Goal: Task Accomplishment & Management: Use online tool/utility

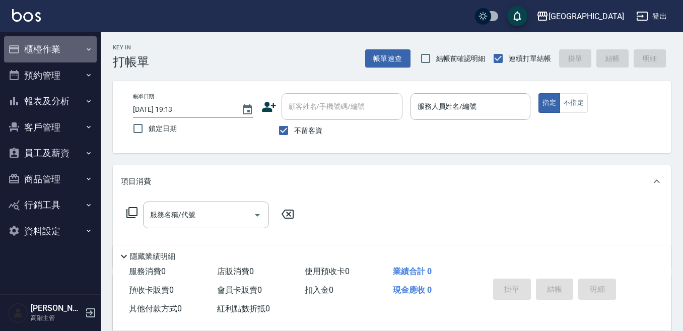
click at [48, 49] on button "櫃檯作業" at bounding box center [50, 49] width 93 height 26
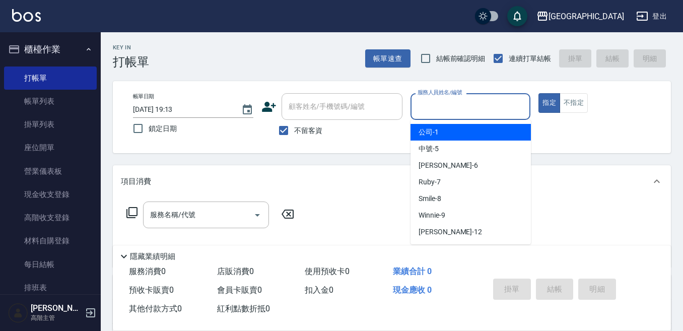
drag, startPoint x: 425, startPoint y: 108, endPoint x: 445, endPoint y: 104, distance: 20.6
click at [426, 108] on input "服務人員姓名/編號" at bounding box center [470, 107] width 111 height 18
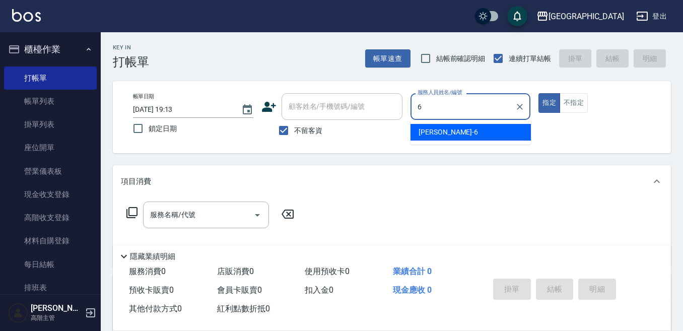
type input "Judy-6"
type button "true"
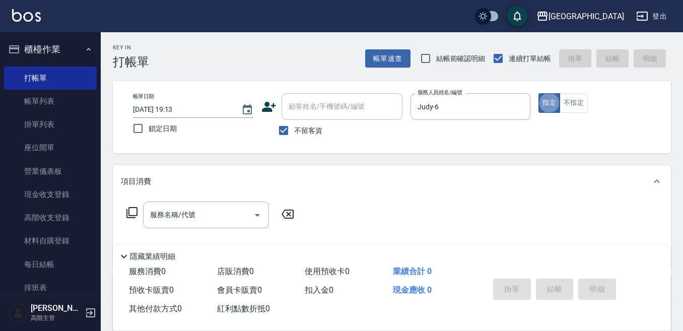
click at [182, 212] on div "服務名稱/代號 服務名稱/代號" at bounding box center [206, 215] width 126 height 27
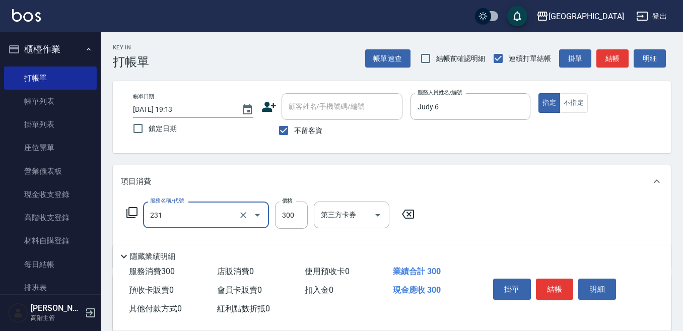
type input "洗髮(抵)300(231)"
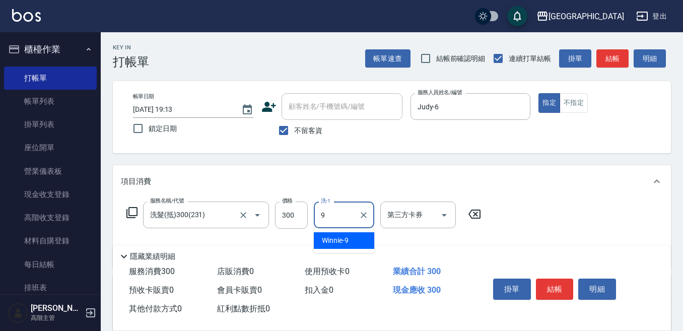
type input "Winnie-9"
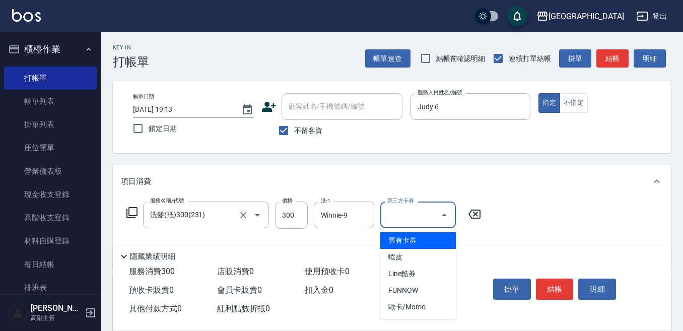
type input "舊有卡券"
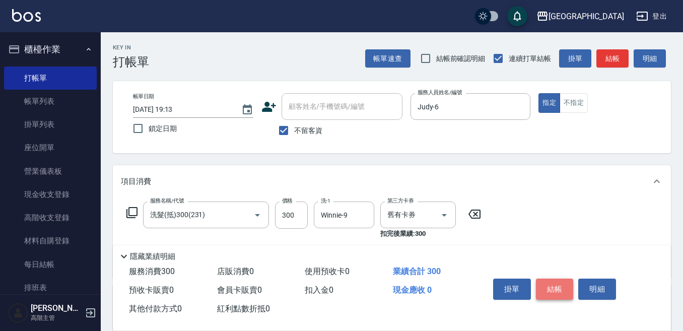
click at [559, 283] on button "結帳" at bounding box center [555, 289] width 38 height 21
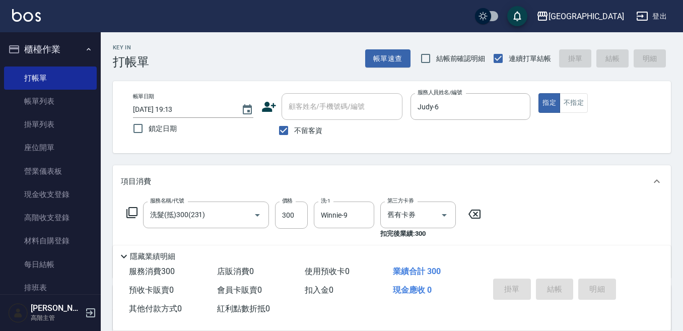
type input "[DATE] 19:15"
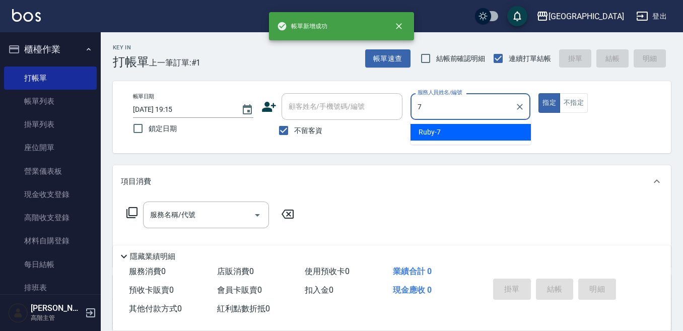
type input "Ruby-7"
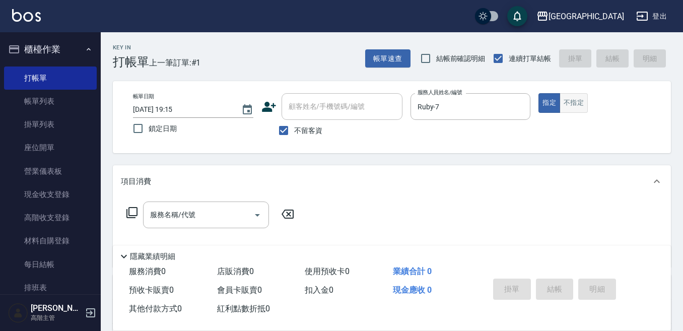
drag, startPoint x: 572, startPoint y: 99, endPoint x: 565, endPoint y: 102, distance: 7.2
click at [572, 100] on button "不指定" at bounding box center [574, 103] width 28 height 20
click at [201, 209] on input "服務名稱/代號" at bounding box center [199, 215] width 102 height 18
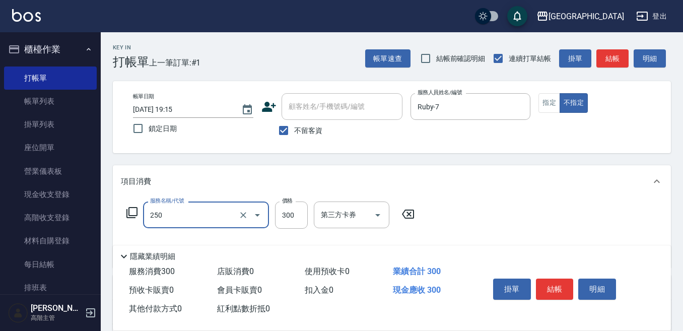
type input "日式洗髮(250)"
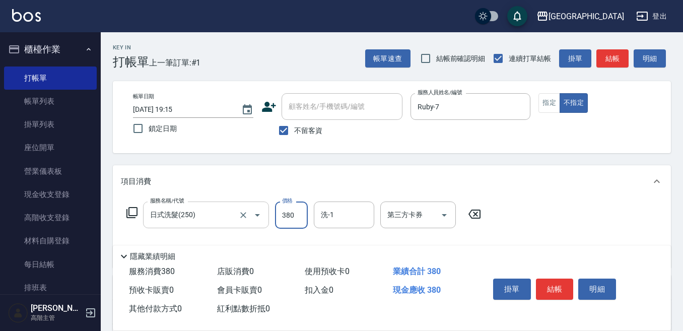
type input "380"
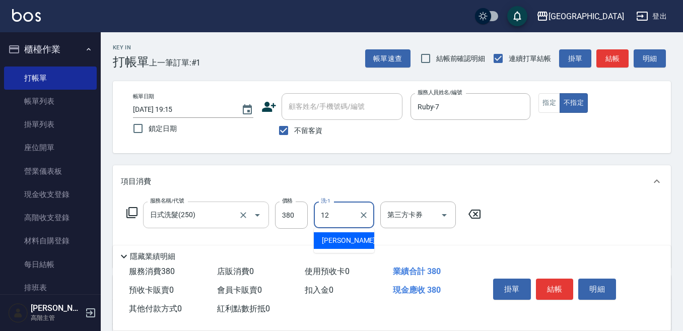
type input "[PERSON_NAME]-12"
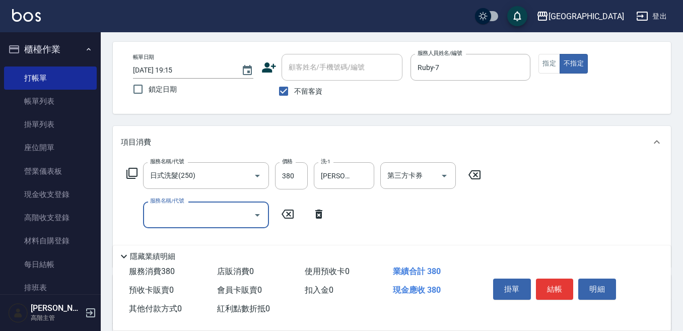
scroll to position [50, 0]
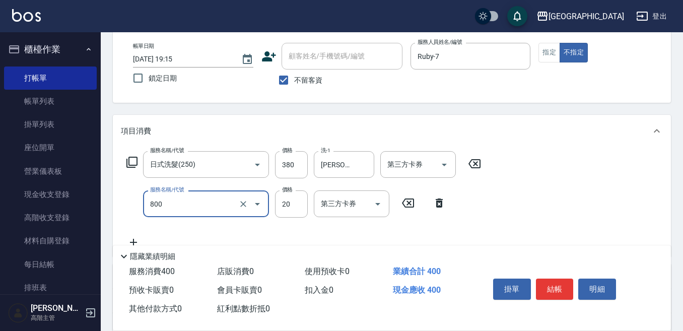
type input "潤絲精(800)"
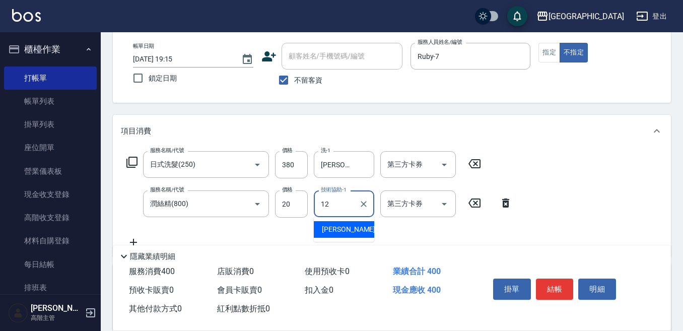
type input "[PERSON_NAME]-12"
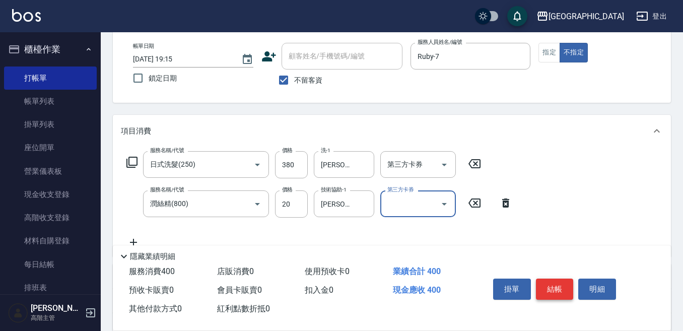
click at [554, 282] on button "結帳" at bounding box center [555, 289] width 38 height 21
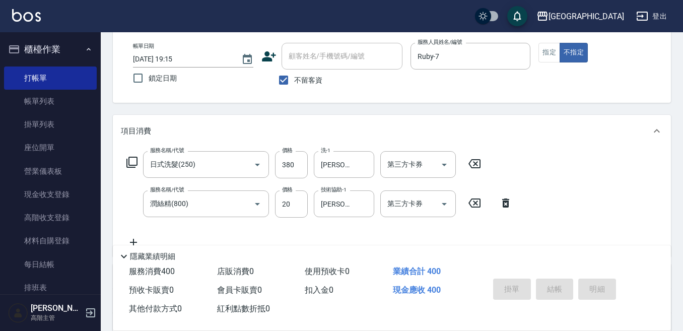
type input "[DATE] 19:16"
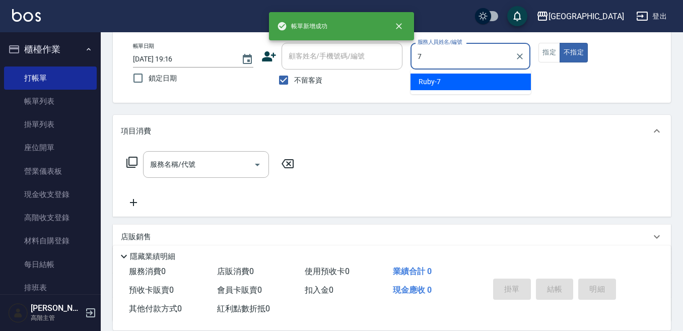
type input "Ruby-7"
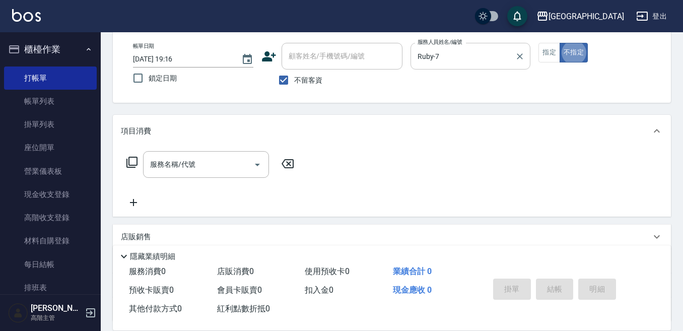
type button "false"
click at [548, 52] on button "指定" at bounding box center [550, 53] width 22 height 20
click at [186, 164] on input "服務名稱/代號" at bounding box center [199, 165] width 102 height 18
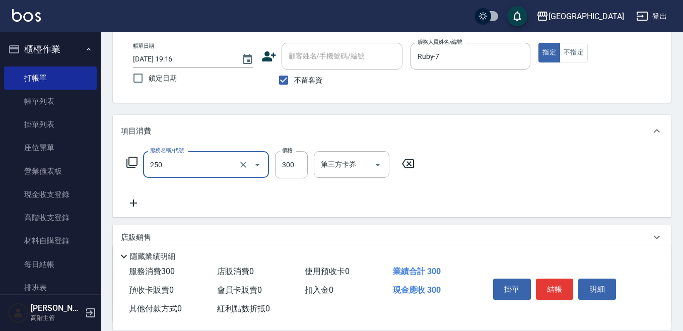
type input "日式洗髮(250)"
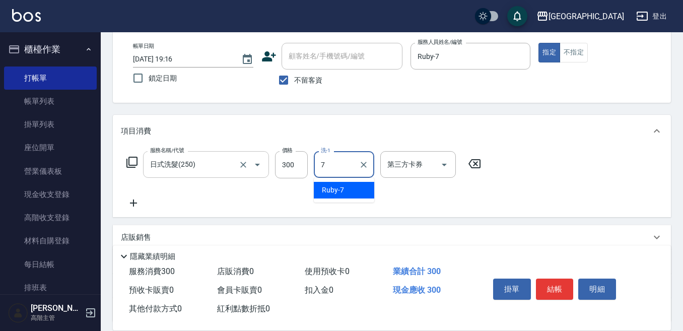
type input "Ruby-7"
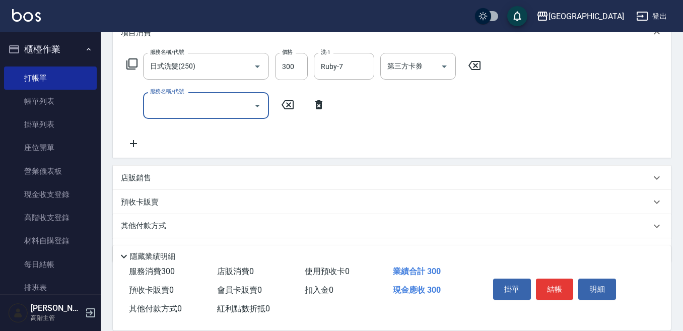
scroll to position [151, 0]
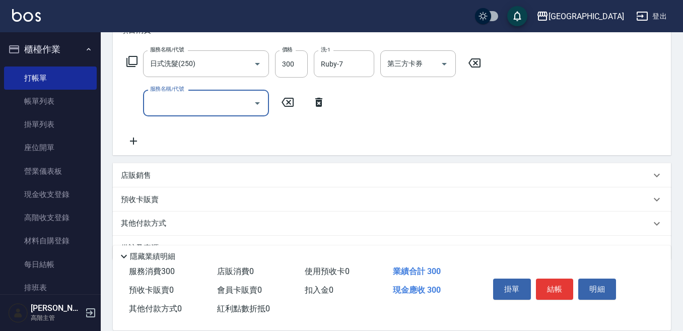
click at [141, 200] on p "預收卡販賣" at bounding box center [140, 200] width 38 height 11
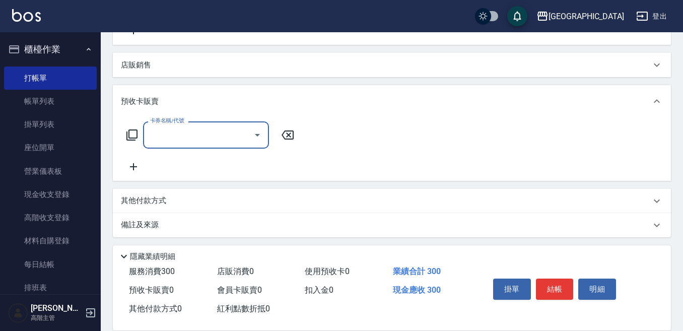
scroll to position [265, 0]
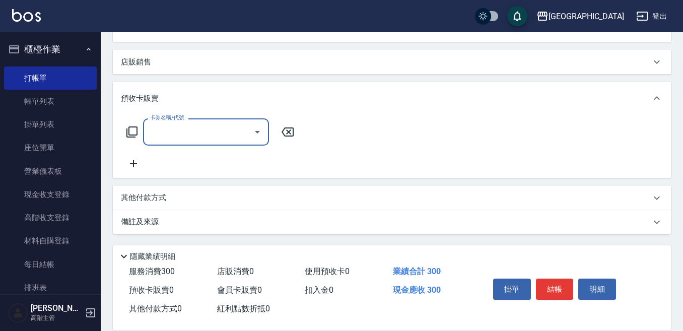
click at [140, 206] on div "其他付款方式" at bounding box center [392, 198] width 558 height 24
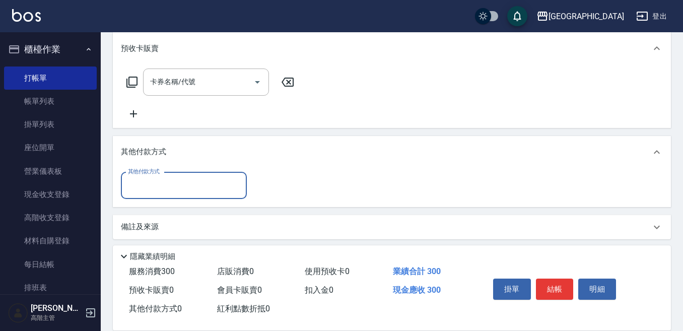
scroll to position [315, 0]
click at [141, 190] on input "其他付款方式" at bounding box center [183, 185] width 117 height 18
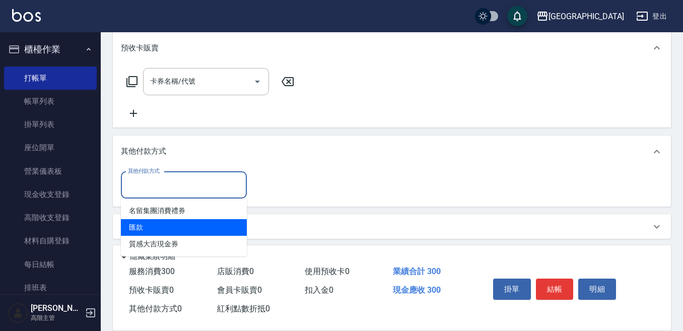
drag, startPoint x: 143, startPoint y: 226, endPoint x: 244, endPoint y: 203, distance: 104.0
click at [144, 225] on span "匯款" at bounding box center [184, 227] width 126 height 17
type input "匯款"
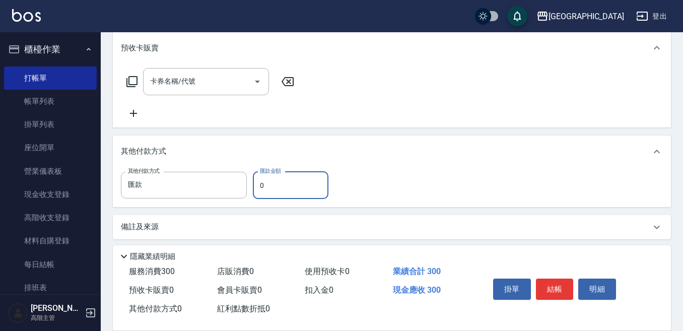
click at [277, 187] on input "0" at bounding box center [291, 185] width 76 height 27
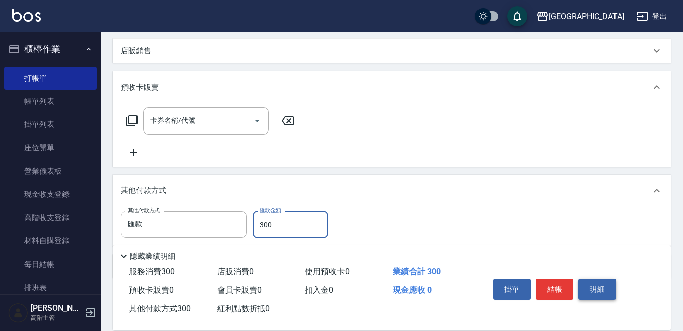
scroll to position [265, 0]
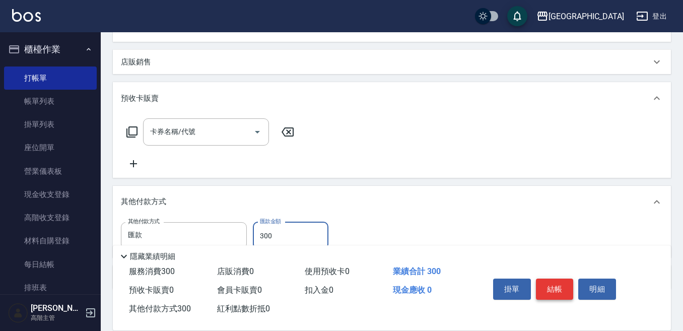
type input "300"
click at [553, 285] on button "結帳" at bounding box center [555, 289] width 38 height 21
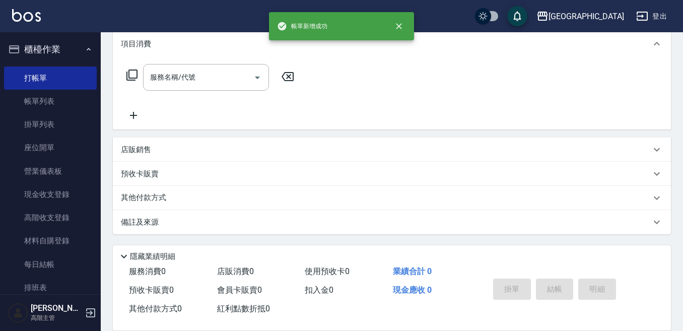
scroll to position [0, 0]
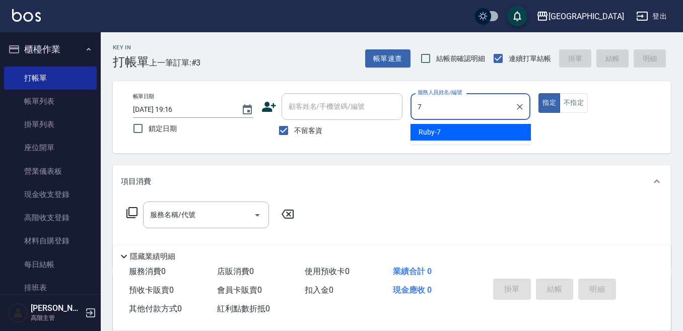
type input "Ruby-7"
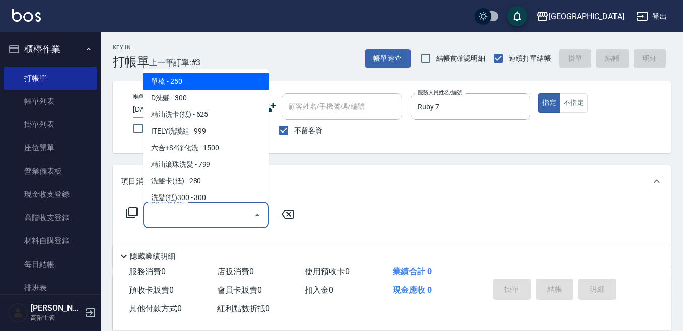
click at [158, 214] on input "服務名稱/代號" at bounding box center [199, 215] width 102 height 18
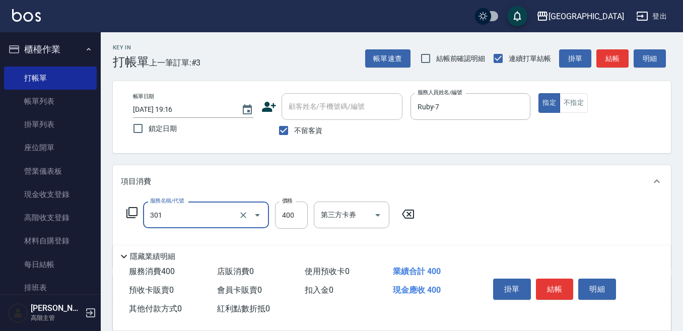
type input "剪髮卡([PERSON_NAME])(301)"
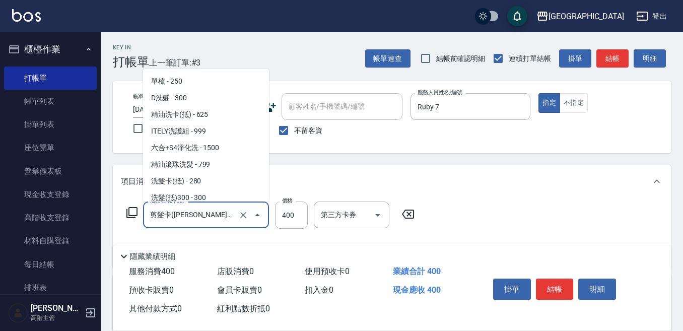
click at [158, 214] on input "剪髮卡([PERSON_NAME])(301)" at bounding box center [192, 215] width 89 height 18
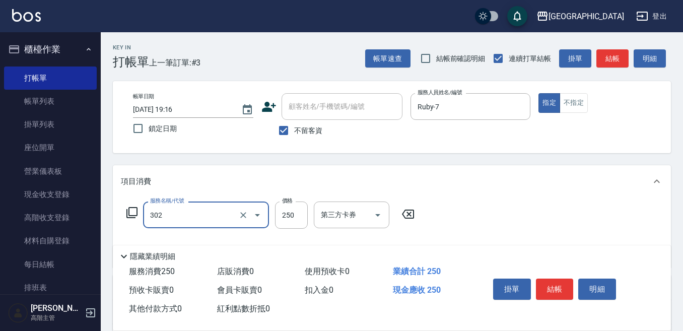
type input "剪髮250(302)"
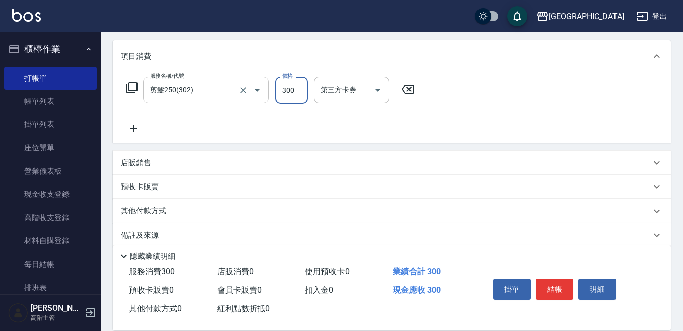
scroll to position [138, 0]
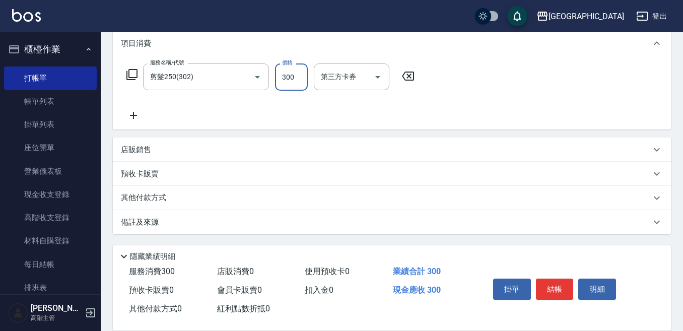
type input "300"
click at [147, 199] on p "其他付款方式" at bounding box center [146, 198] width 50 height 11
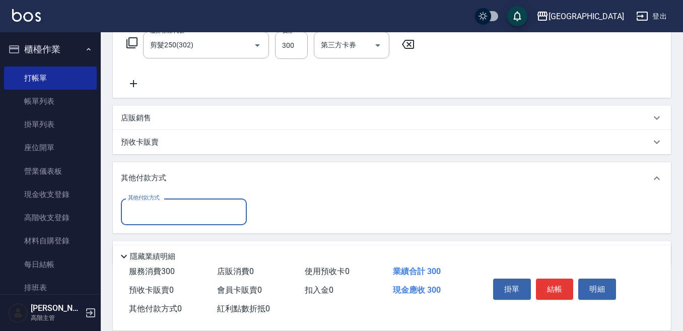
scroll to position [188, 0]
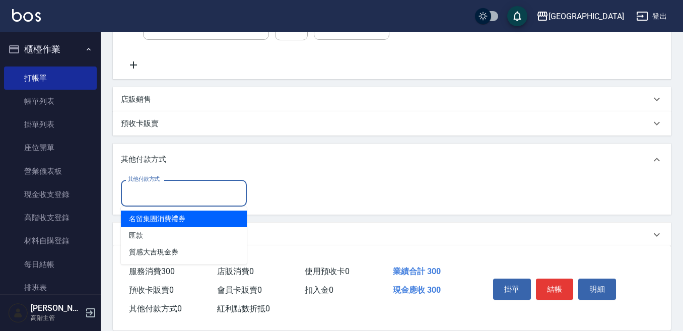
click at [136, 193] on input "其他付款方式" at bounding box center [183, 193] width 117 height 18
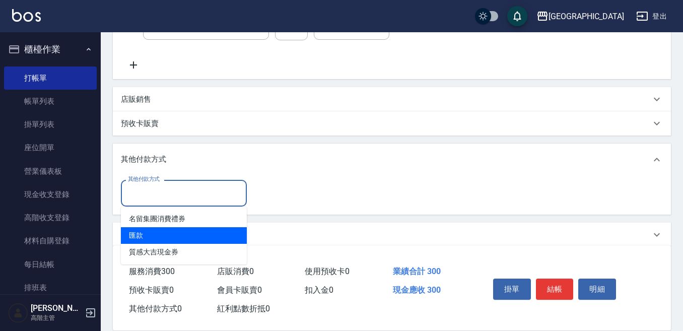
click at [140, 231] on span "匯款" at bounding box center [184, 235] width 126 height 17
type input "匯款"
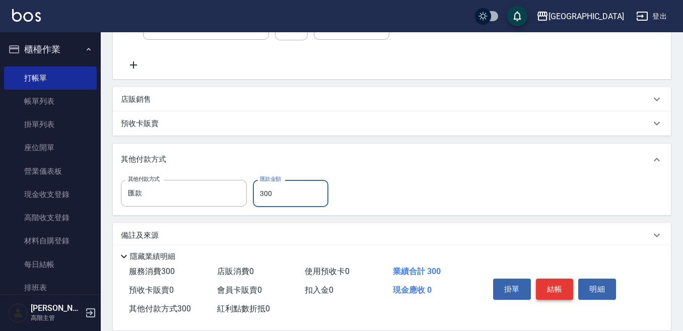
type input "300"
click at [552, 286] on button "結帳" at bounding box center [555, 289] width 38 height 21
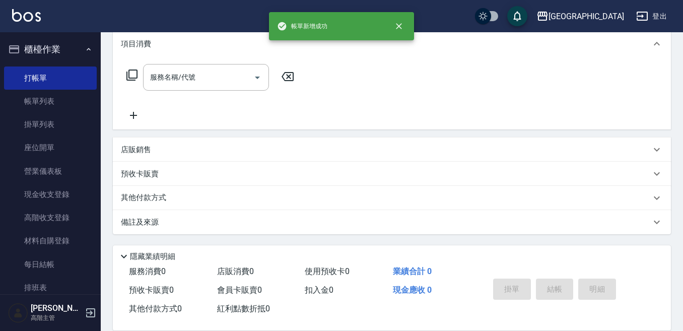
scroll to position [0, 0]
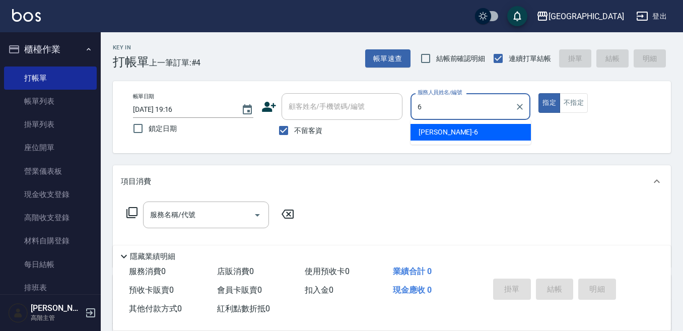
type input "Judy-6"
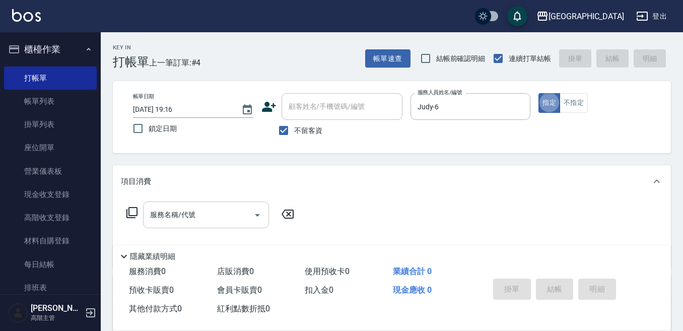
click at [183, 217] on input "服務名稱/代號" at bounding box center [199, 215] width 102 height 18
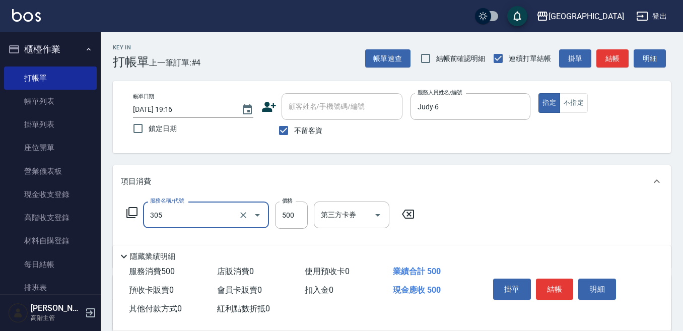
type input "剪髮500(305)"
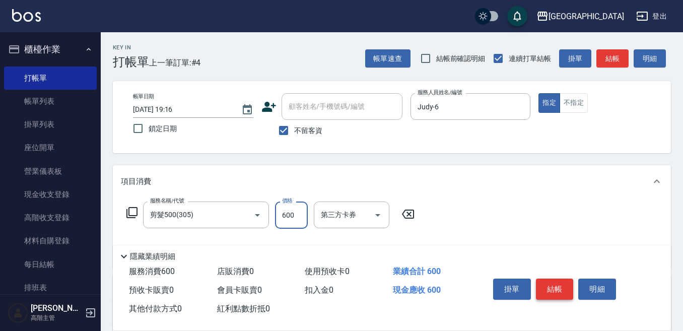
type input "600"
click at [547, 292] on button "結帳" at bounding box center [555, 289] width 38 height 21
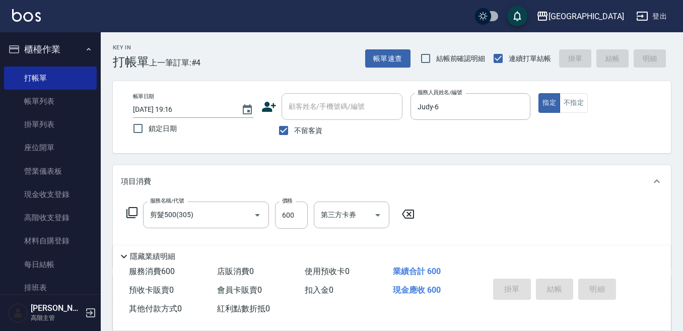
type input "[DATE] 19:17"
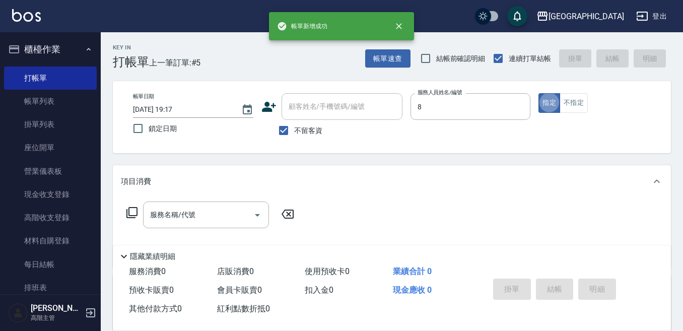
type input "Smile-8"
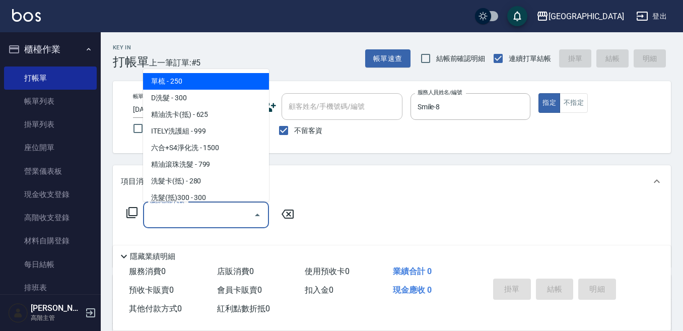
click at [198, 213] on input "服務名稱/代號" at bounding box center [199, 215] width 102 height 18
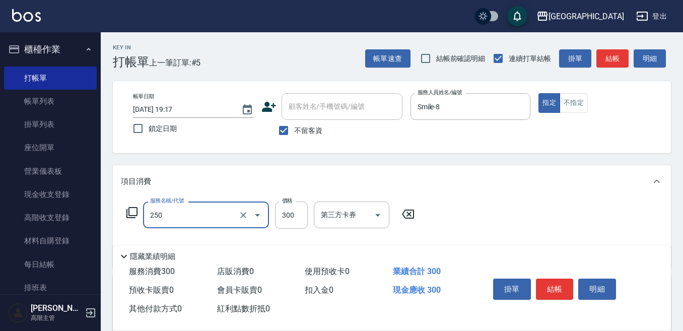
type input "日式洗髮(250)"
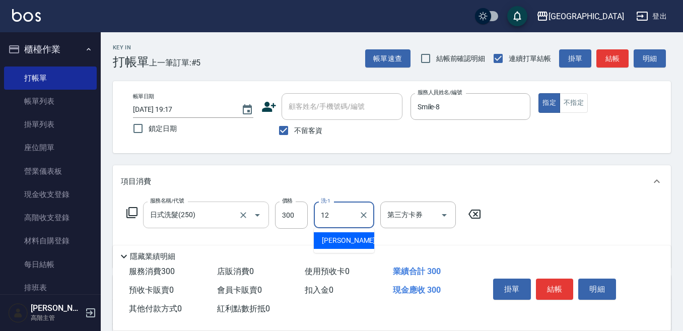
type input "[PERSON_NAME]-12"
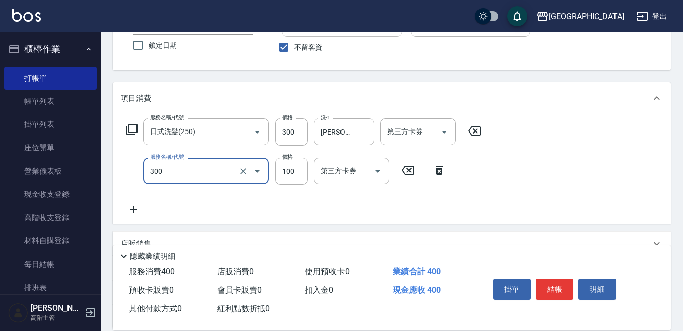
scroll to position [101, 0]
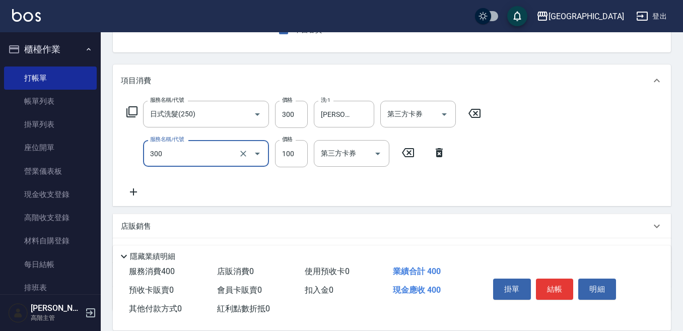
type input "剪瀏海(300)"
click at [136, 194] on icon at bounding box center [133, 192] width 25 height 12
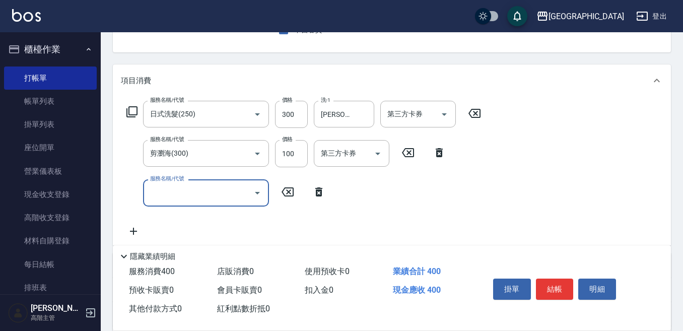
click at [169, 201] on input "服務名稱/代號" at bounding box center [199, 193] width 102 height 18
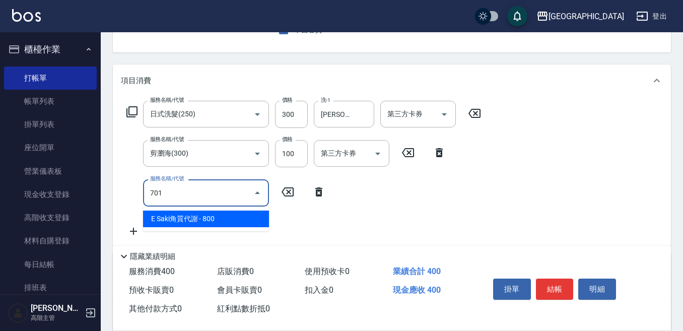
type input "E Saki角質代謝(701)"
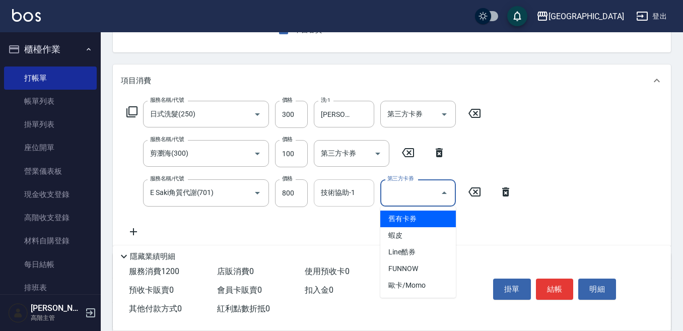
click at [338, 201] on input "技術協助-1" at bounding box center [344, 193] width 51 height 18
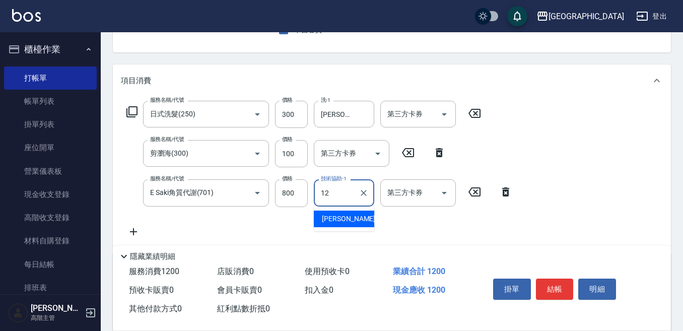
type input "[PERSON_NAME]-12"
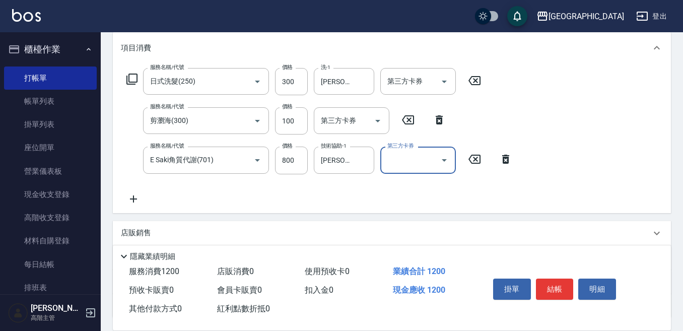
scroll to position [151, 0]
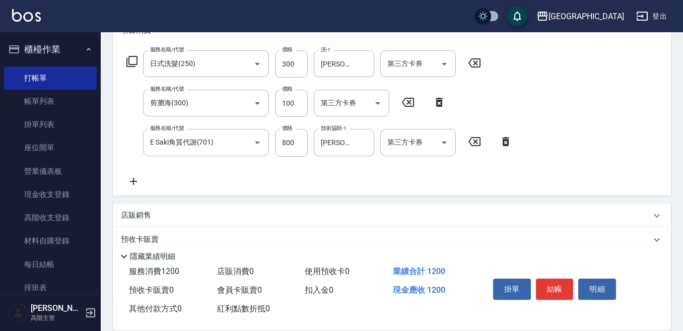
click at [133, 180] on icon at bounding box center [133, 181] width 25 height 12
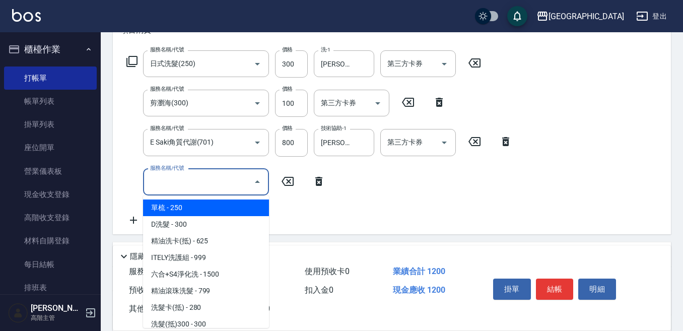
click at [176, 180] on input "服務名稱/代號" at bounding box center [199, 182] width 102 height 18
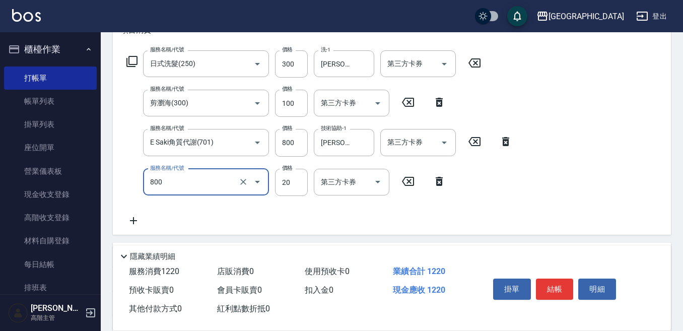
type input "潤絲精(800)"
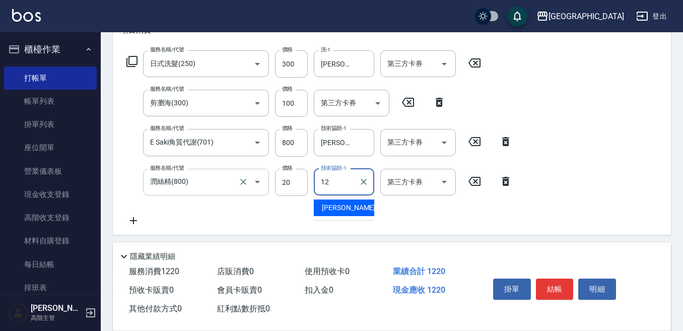
type input "[PERSON_NAME]-12"
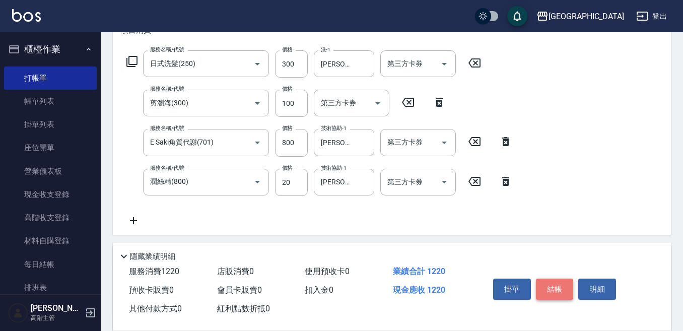
click at [557, 285] on button "結帳" at bounding box center [555, 289] width 38 height 21
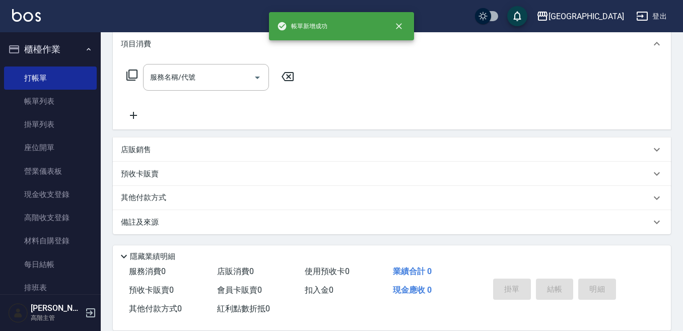
scroll to position [0, 0]
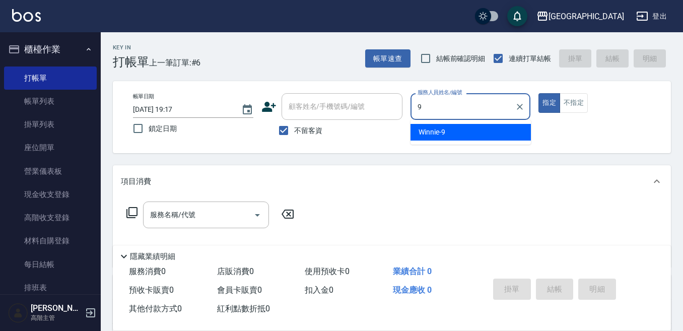
type input "Winnie-9"
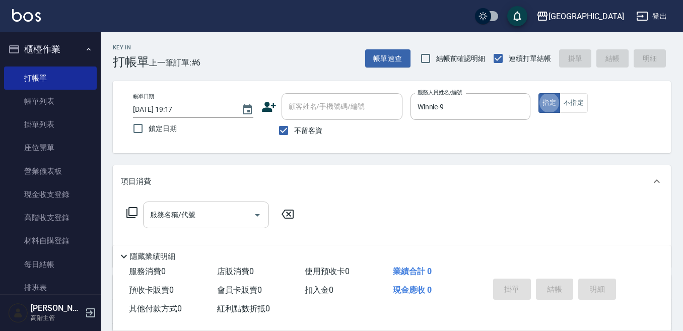
click at [200, 216] on input "服務名稱/代號" at bounding box center [199, 215] width 102 height 18
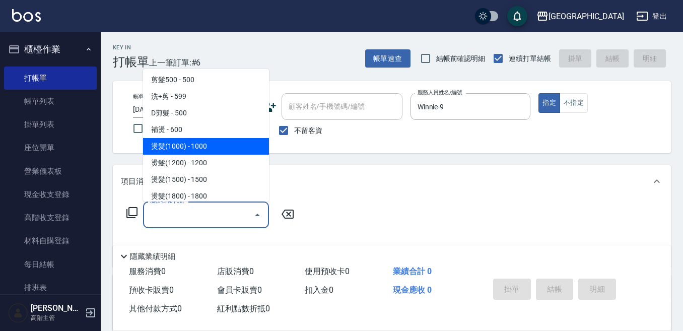
scroll to position [252, 0]
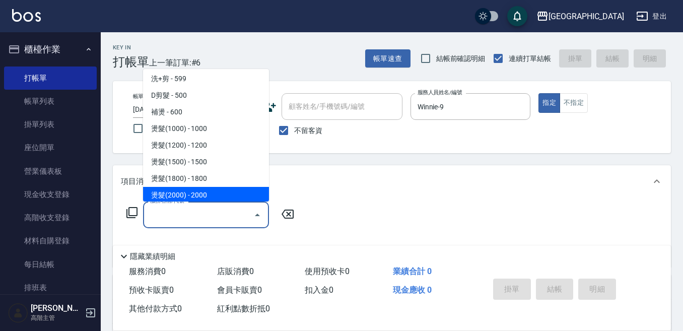
click at [201, 199] on span "燙髮(2000) - 2000" at bounding box center [206, 195] width 126 height 17
type input "燙髮(2000)(405)"
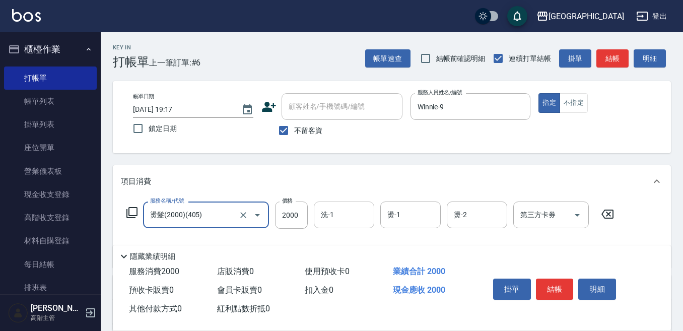
click at [338, 216] on input "洗-1" at bounding box center [344, 215] width 51 height 18
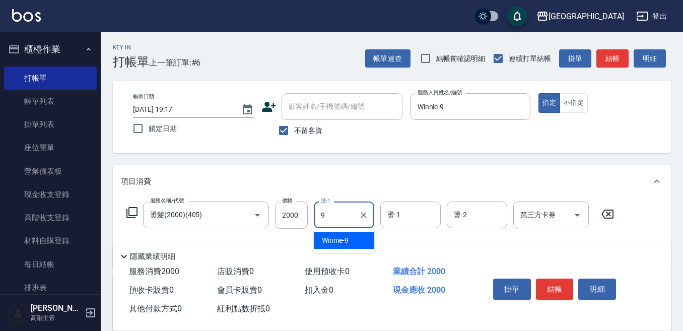
type input "Winnie-9"
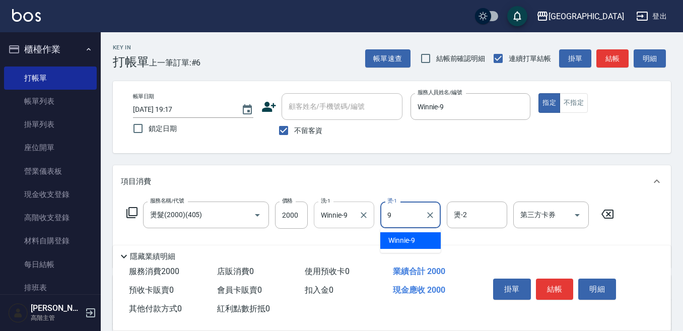
type input "Winnie-9"
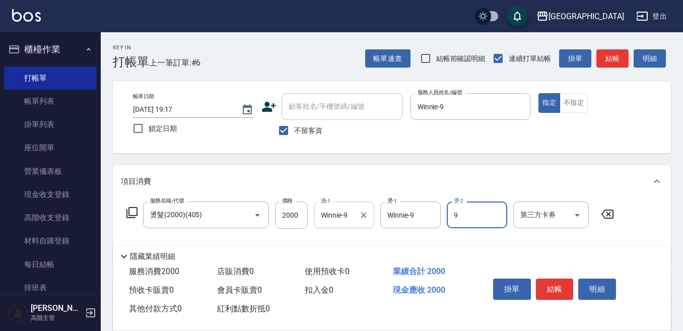
type input "Winnie-9"
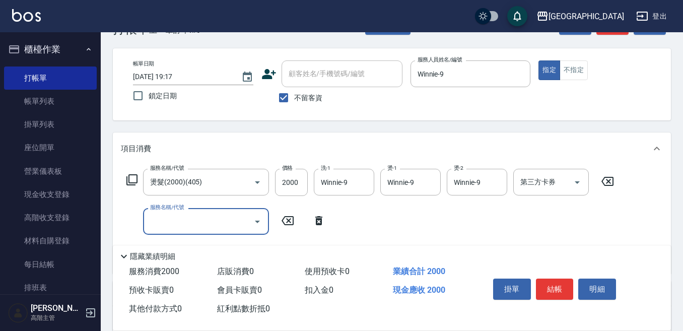
scroll to position [50, 0]
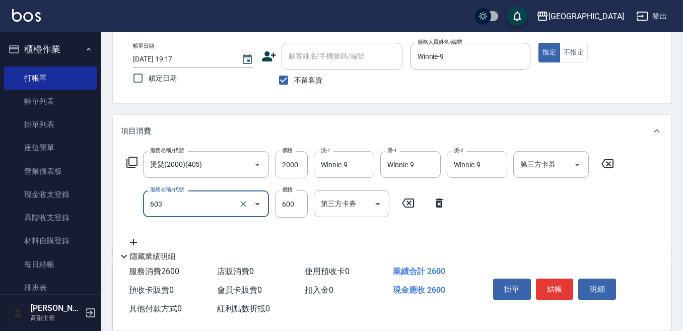
type input "DP水導素(603)"
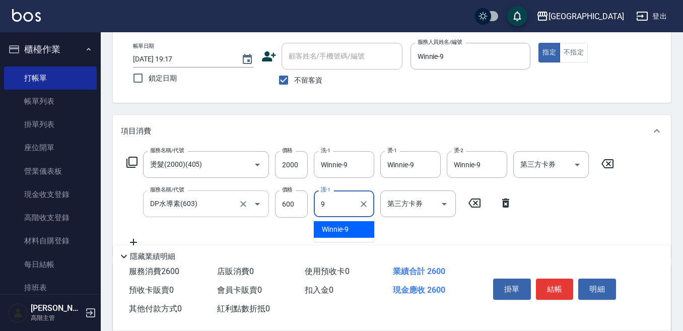
type input "Winnie-9"
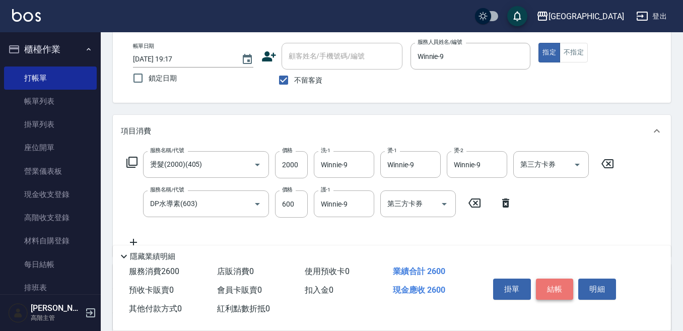
click at [556, 283] on button "結帳" at bounding box center [555, 289] width 38 height 21
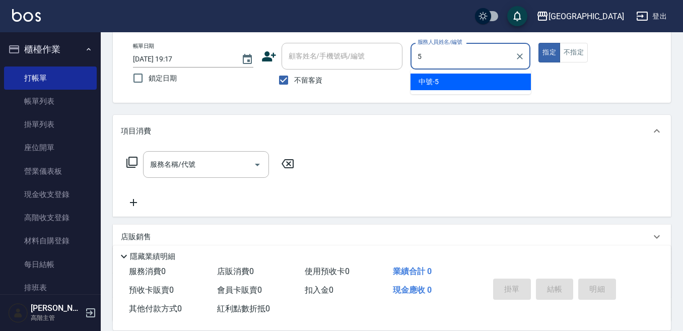
type input "中號-5"
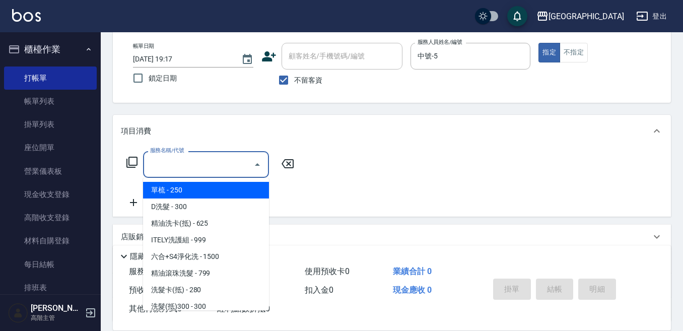
click at [222, 164] on input "服務名稱/代號" at bounding box center [199, 165] width 102 height 18
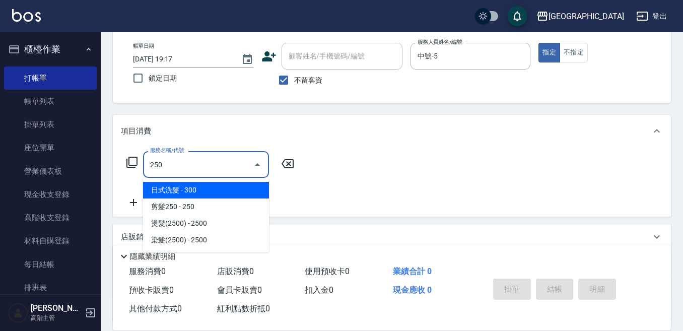
type input "日式洗髮(250)"
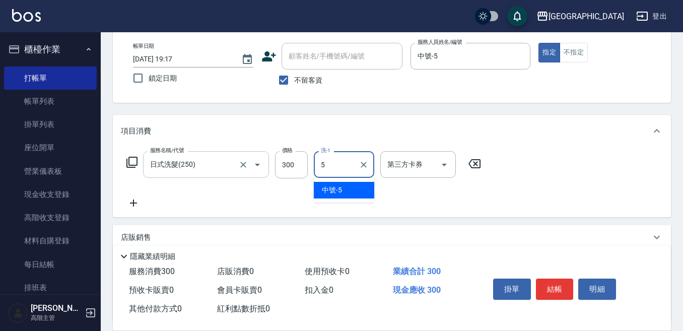
type input "中號-5"
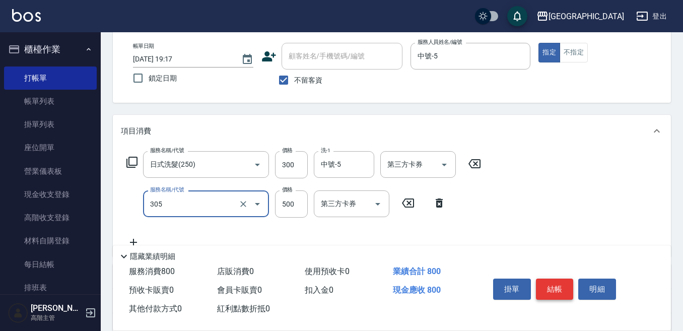
type input "剪髮500(305)"
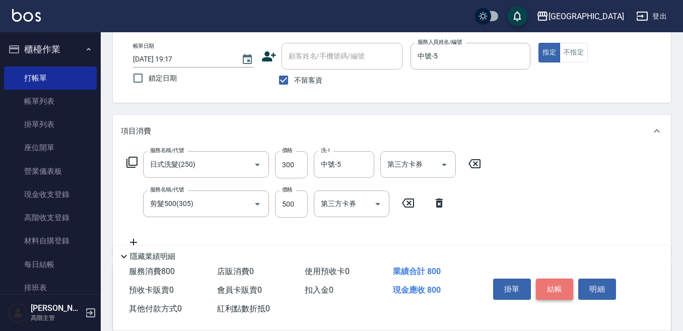
click at [550, 288] on button "結帳" at bounding box center [555, 289] width 38 height 21
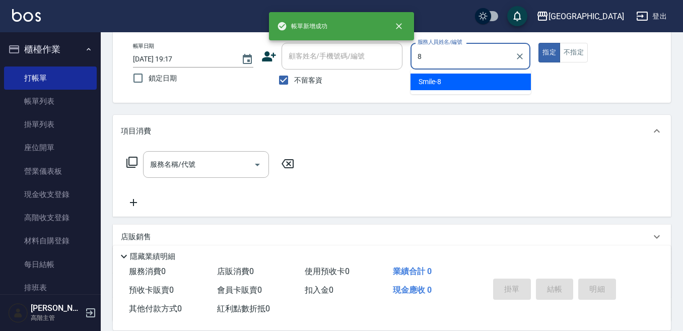
type input "Smile-8"
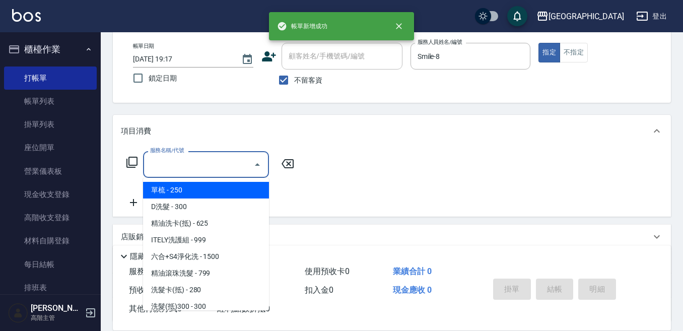
click at [175, 162] on div "服務名稱/代號 服務名稱/代號" at bounding box center [206, 164] width 126 height 27
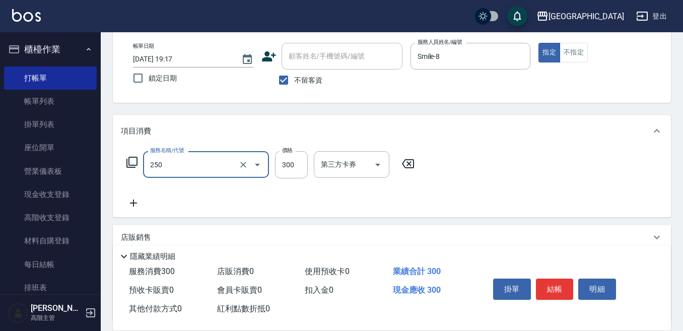
type input "日式洗髮(250)"
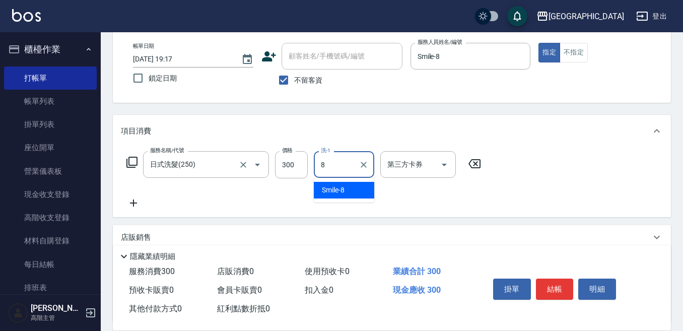
type input "Smile-8"
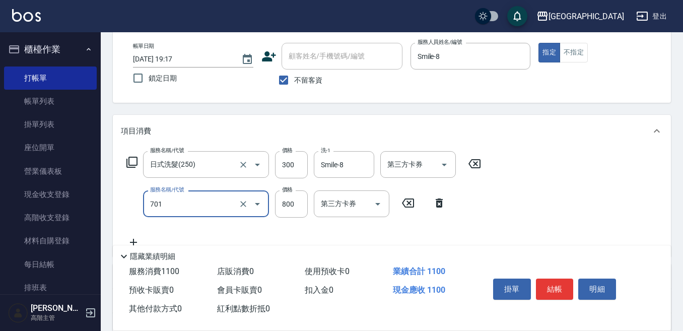
type input "E Saki角質代謝(701)"
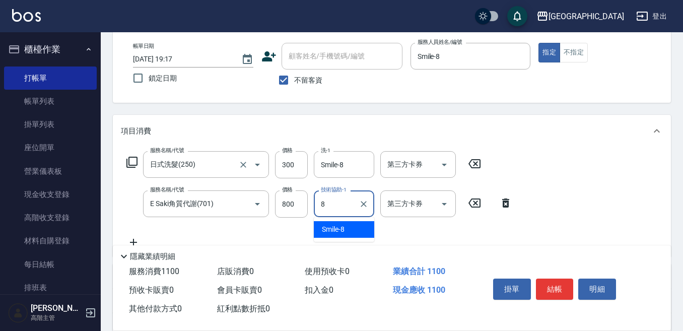
type input "Smile-8"
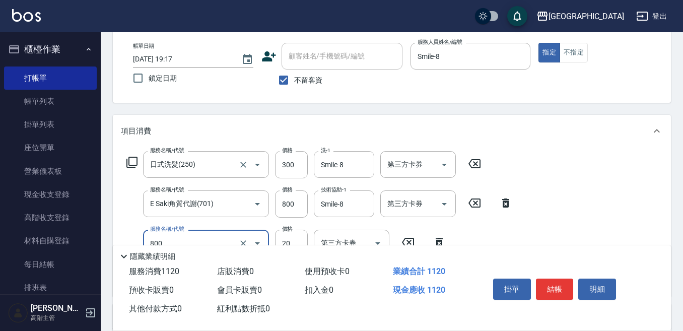
type input "潤絲精(800)"
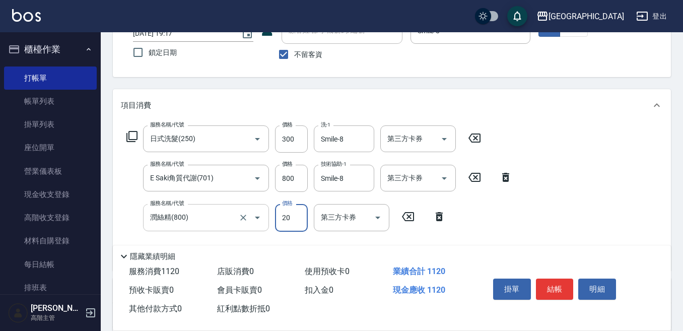
scroll to position [101, 0]
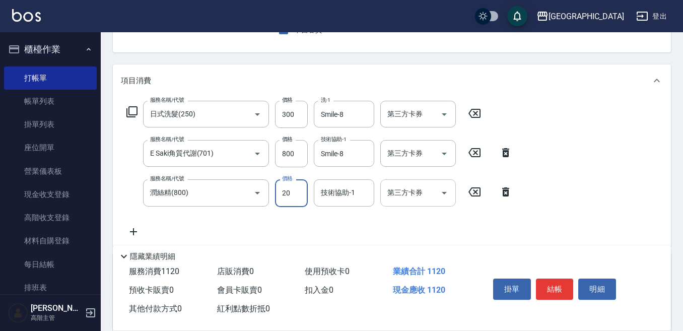
click at [337, 195] on input "技術協助-1" at bounding box center [344, 193] width 51 height 18
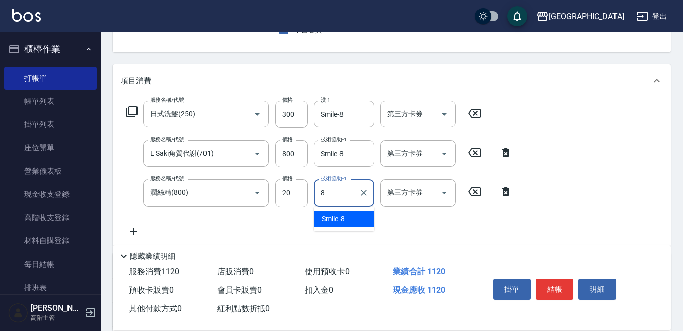
type input "Smile-8"
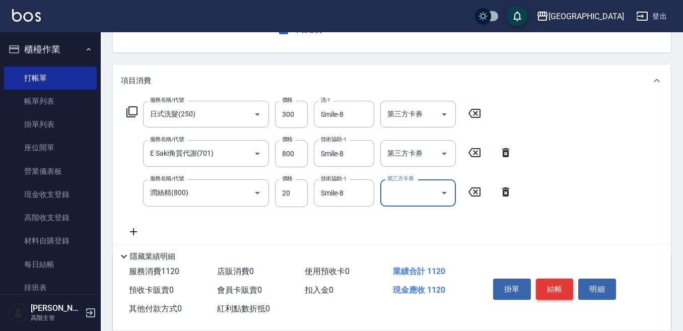
click at [554, 288] on button "結帳" at bounding box center [555, 289] width 38 height 21
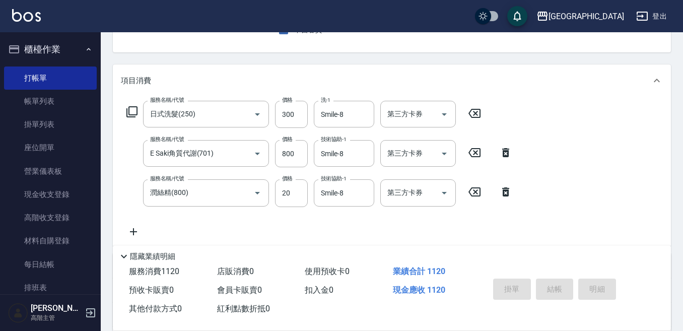
type input "[DATE] 19:18"
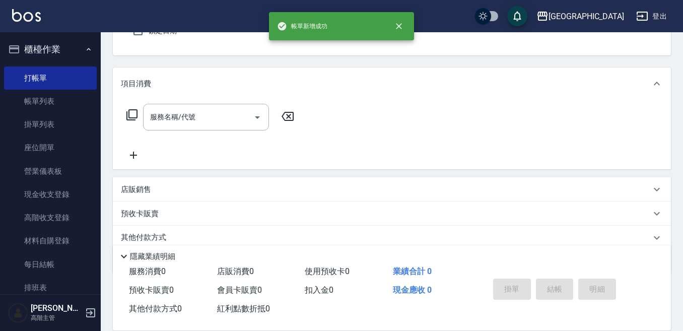
scroll to position [47, 0]
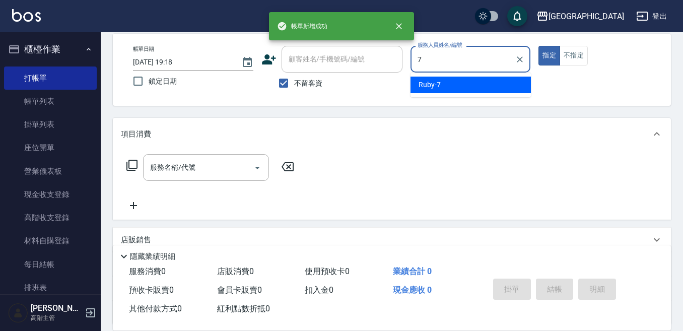
type input "Ruby-7"
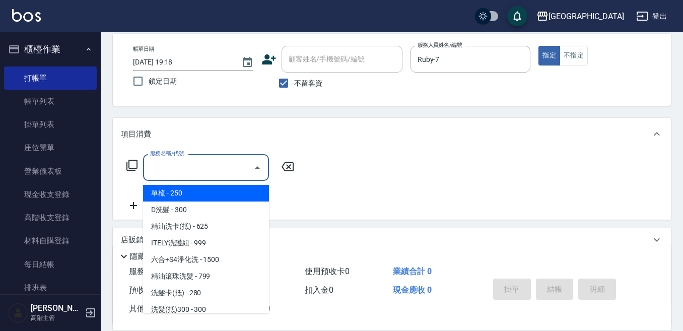
click at [207, 167] on input "服務名稱/代號" at bounding box center [199, 168] width 102 height 18
type input "2"
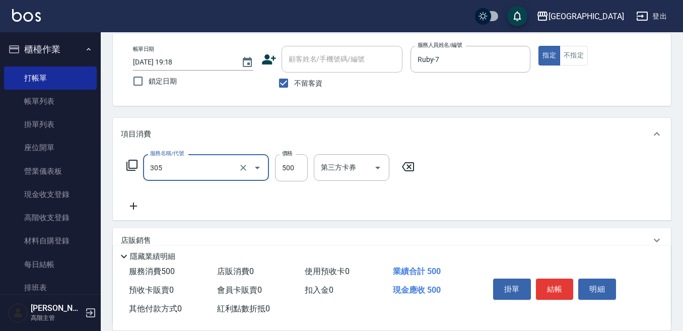
type input "剪髮500(305)"
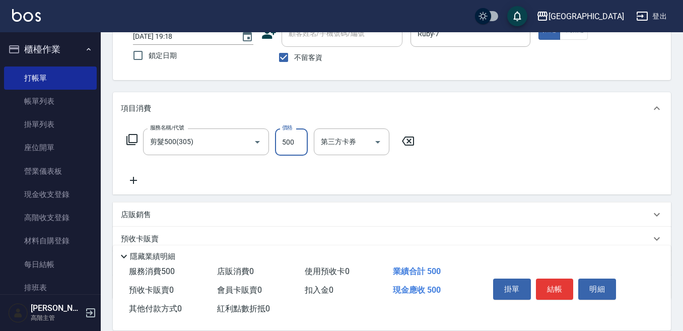
scroll to position [98, 0]
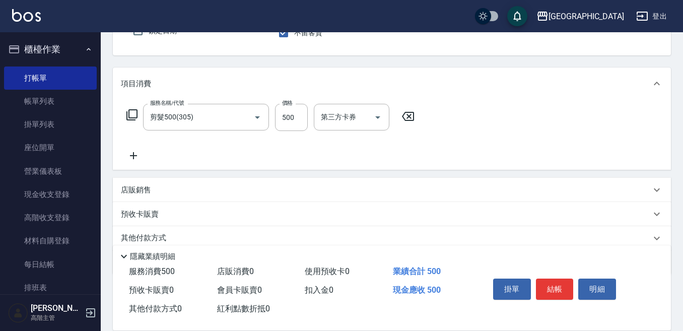
click at [136, 157] on icon at bounding box center [133, 156] width 25 height 12
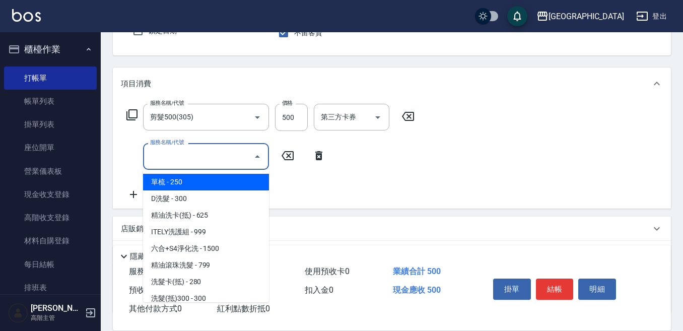
click at [162, 153] on input "服務名稱/代號" at bounding box center [199, 157] width 102 height 18
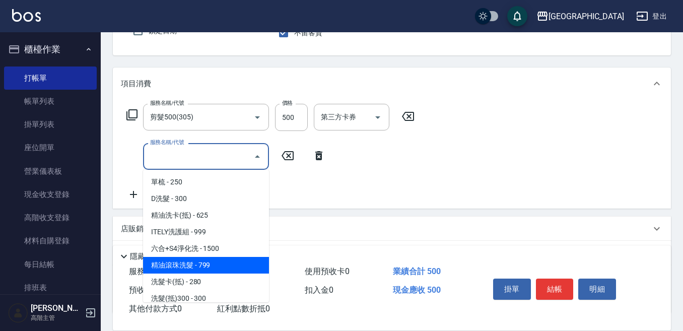
click at [210, 261] on span "精油滾珠洗髮 - 799" at bounding box center [206, 265] width 126 height 17
type input "精油滾珠洗髮(220)"
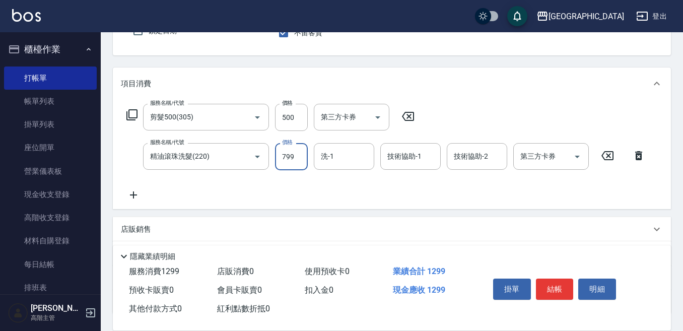
click at [284, 155] on input "799" at bounding box center [291, 156] width 33 height 27
type input "800"
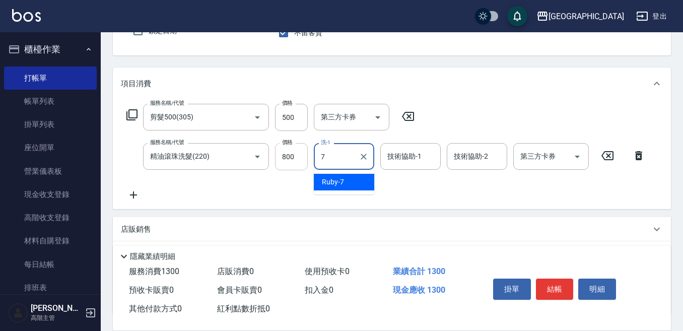
type input "Ruby-7"
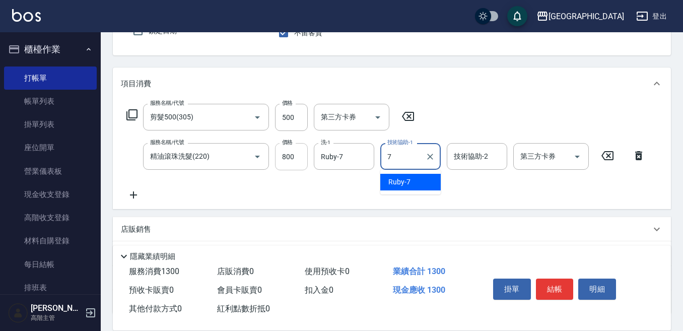
type input "Ruby-7"
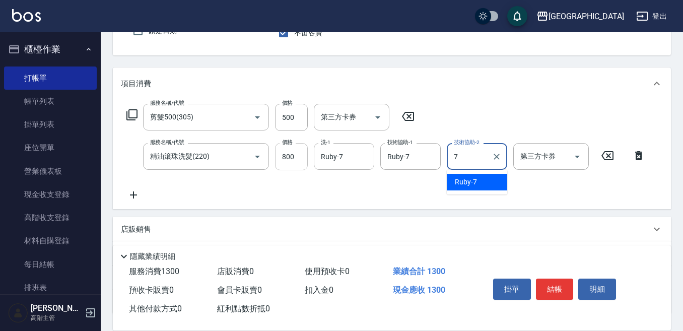
type input "Ruby-7"
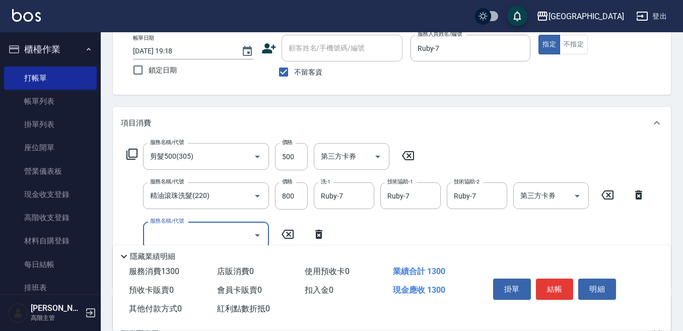
scroll to position [47, 0]
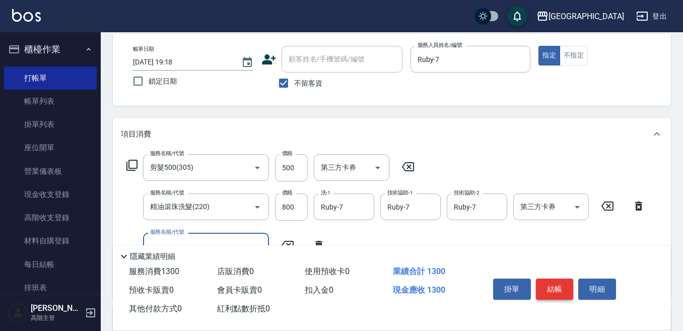
click at [548, 279] on button "結帳" at bounding box center [555, 289] width 38 height 21
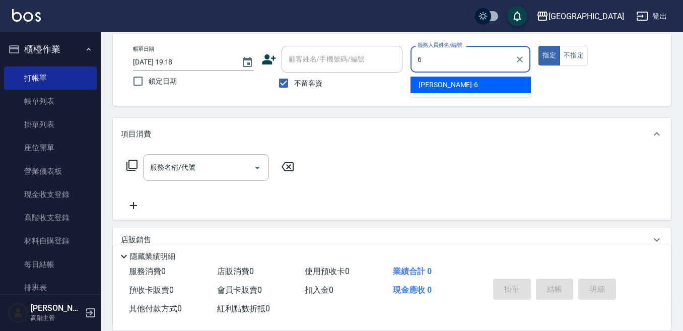
type input "Judy-6"
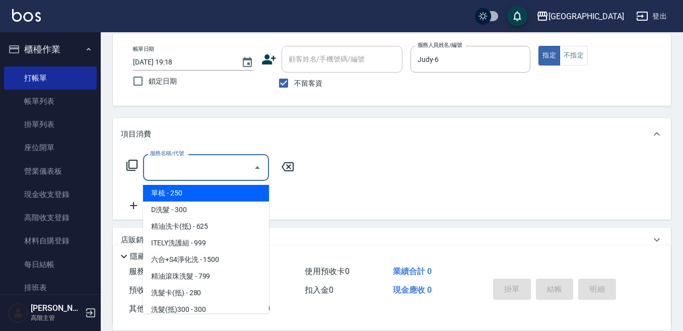
drag, startPoint x: 169, startPoint y: 168, endPoint x: 194, endPoint y: 181, distance: 28.6
click at [169, 169] on input "服務名稱/代號" at bounding box center [199, 168] width 102 height 18
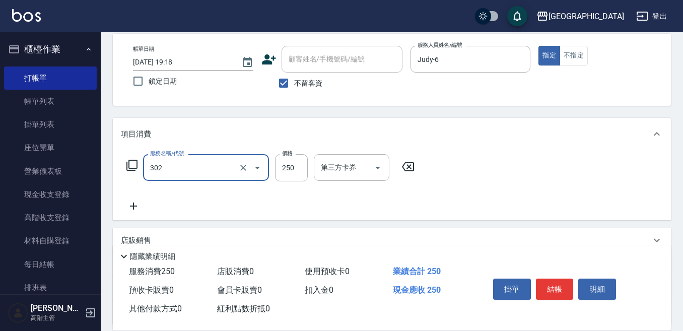
type input "剪髮250(302)"
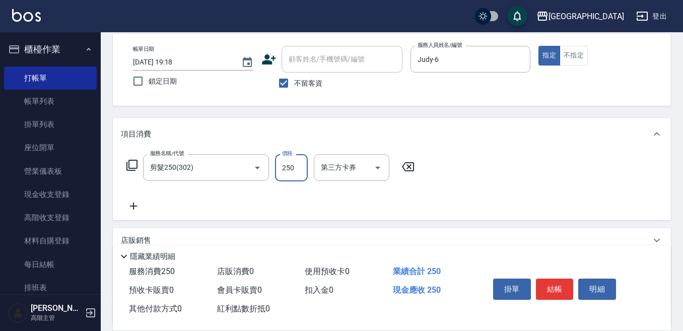
click at [288, 169] on input "250" at bounding box center [291, 167] width 33 height 27
type input "300"
click at [556, 284] on button "結帳" at bounding box center [555, 289] width 38 height 21
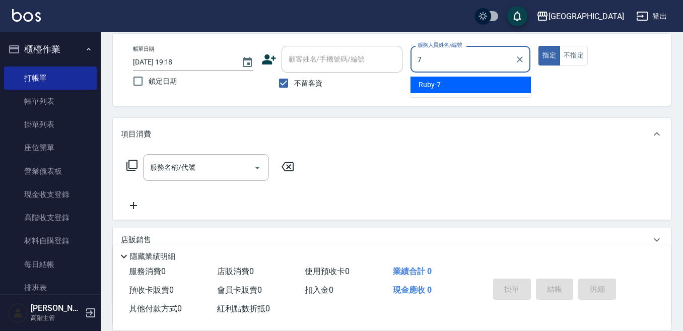
type input "Ruby-7"
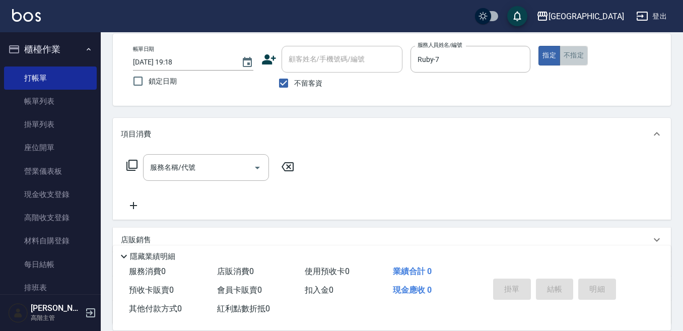
click at [567, 60] on button "不指定" at bounding box center [574, 56] width 28 height 20
click at [185, 171] on input "服務名稱/代號" at bounding box center [199, 168] width 102 height 18
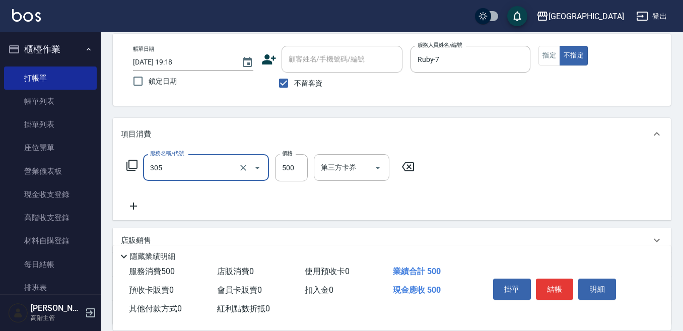
type input "剪髮500(305)"
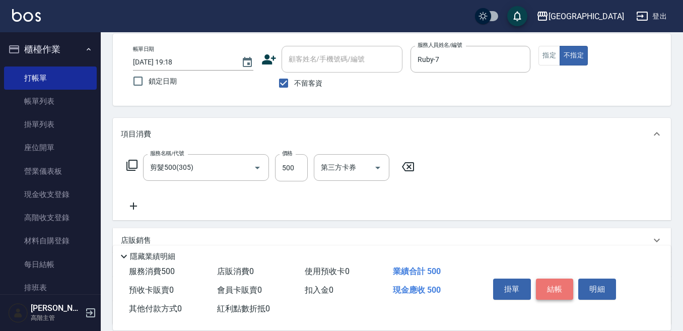
click at [556, 286] on button "結帳" at bounding box center [555, 289] width 38 height 21
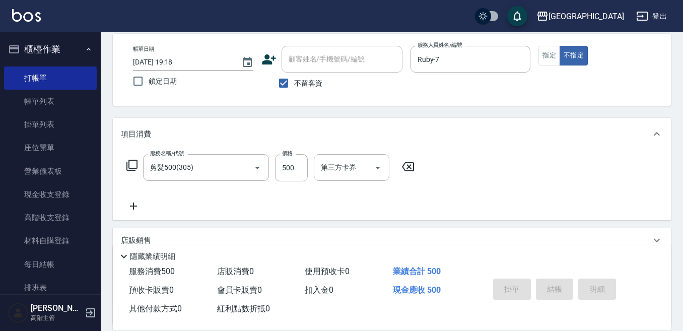
type input "[DATE] 19:19"
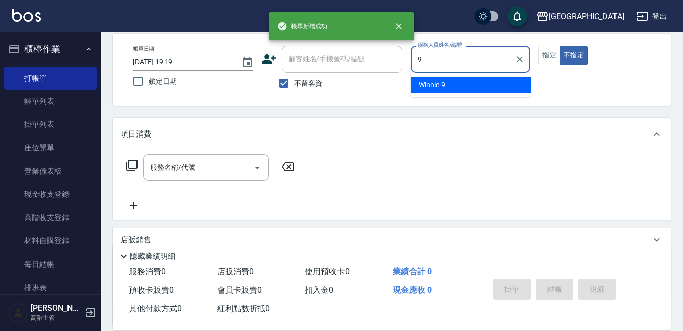
type input "Winnie-9"
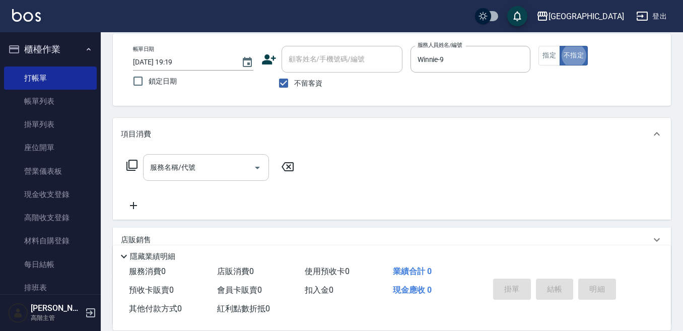
click at [224, 169] on input "服務名稱/代號" at bounding box center [199, 168] width 102 height 18
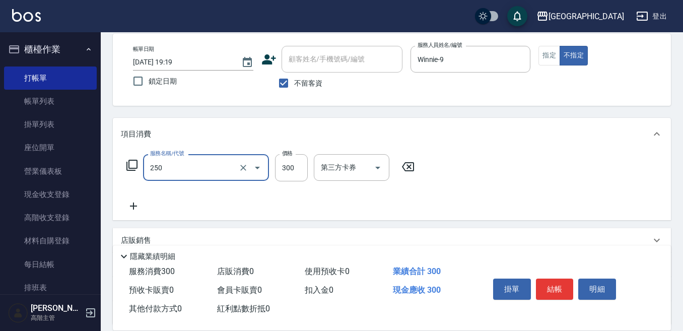
type input "日式洗髮(250)"
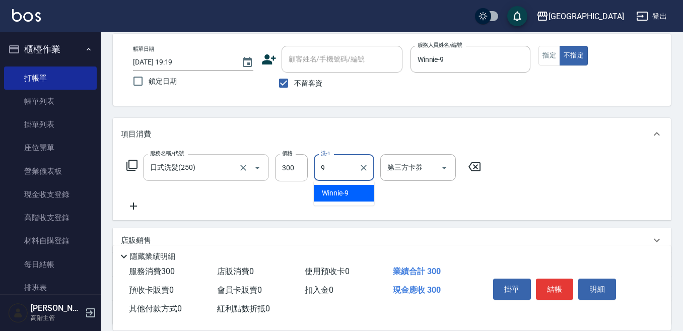
type input "Winnie-9"
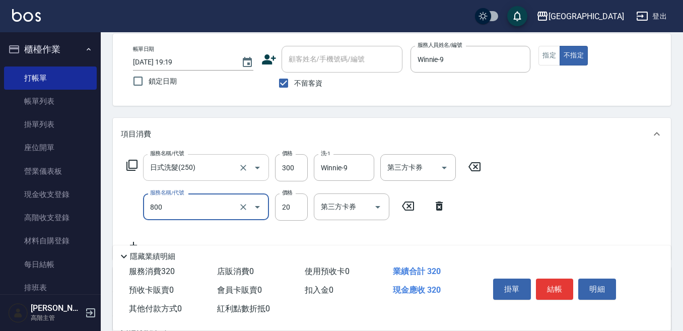
type input "潤絲精(800)"
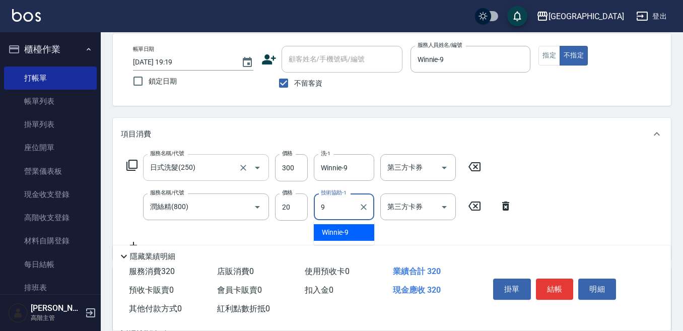
type input "Winnie-9"
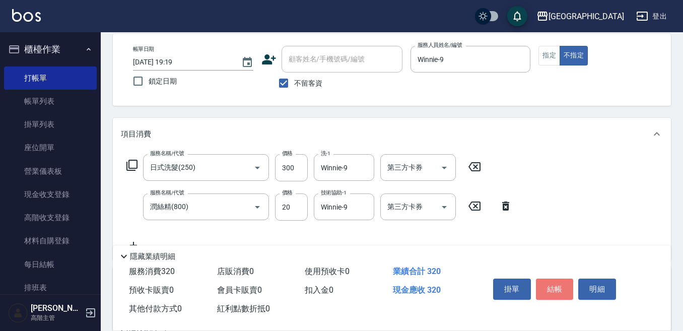
click at [557, 282] on button "結帳" at bounding box center [555, 289] width 38 height 21
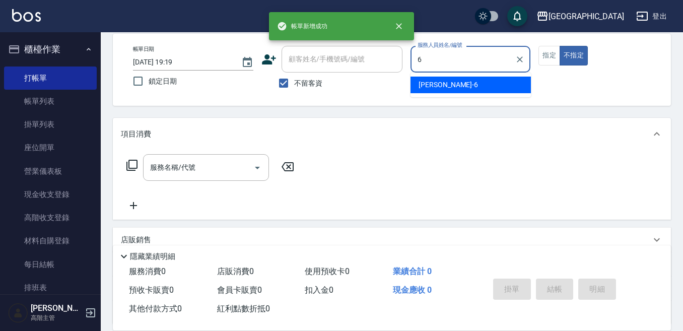
type input "Judy-6"
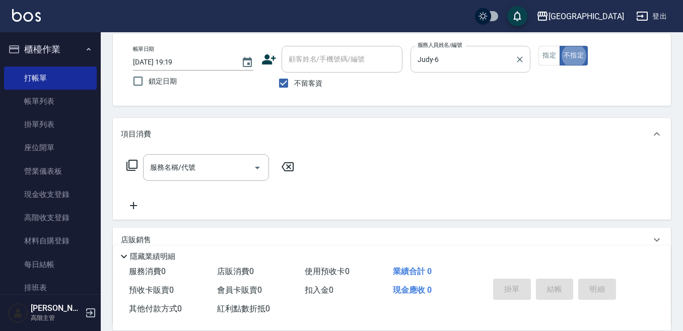
click at [542, 55] on button "指定" at bounding box center [550, 56] width 22 height 20
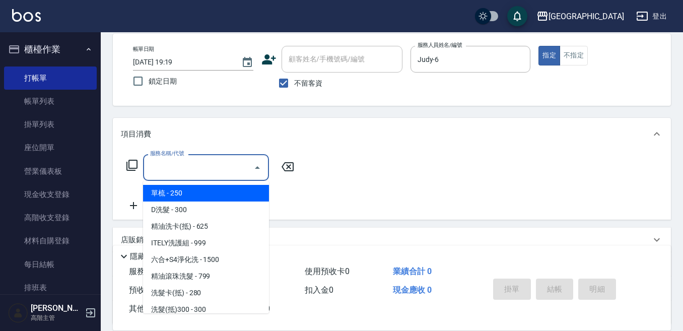
click at [160, 169] on input "服務名稱/代號" at bounding box center [199, 168] width 102 height 18
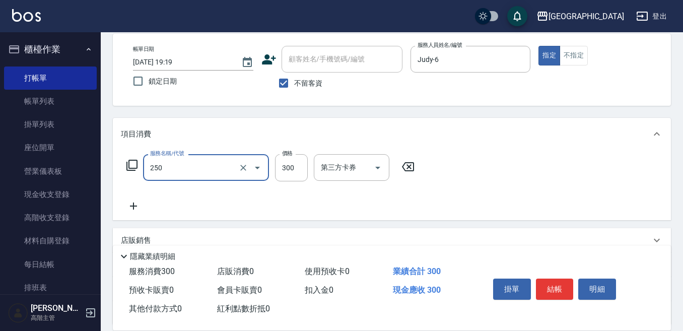
type input "日式洗髮(250)"
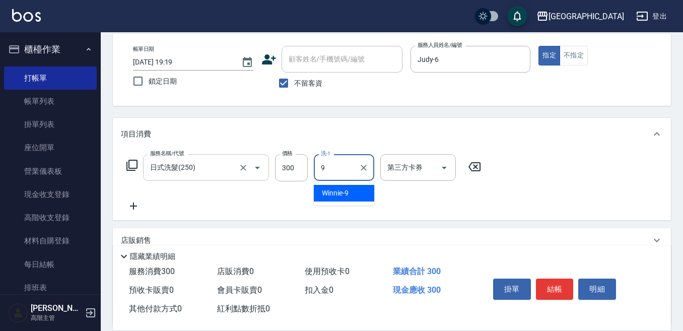
type input "Winnie-9"
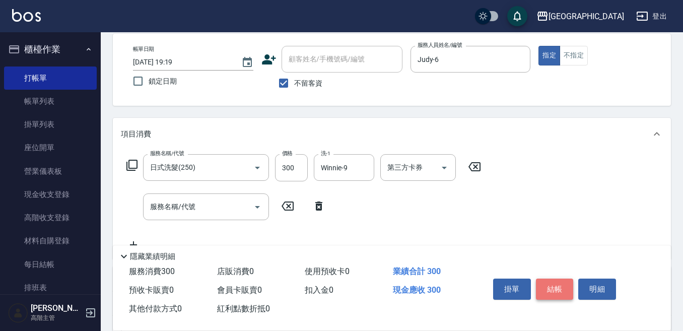
click at [556, 283] on button "結帳" at bounding box center [555, 289] width 38 height 21
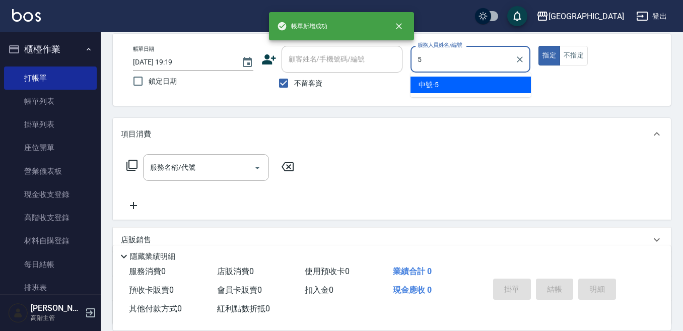
type input "中號-5"
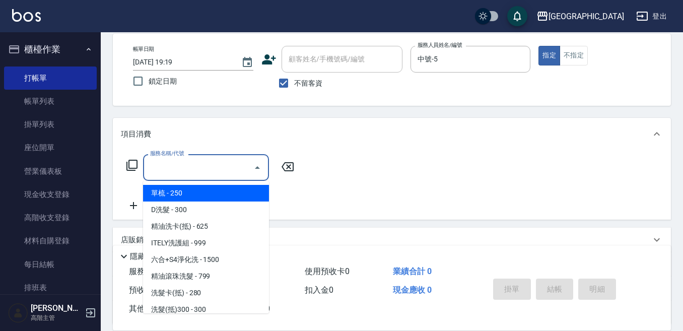
click at [163, 171] on input "服務名稱/代號" at bounding box center [199, 168] width 102 height 18
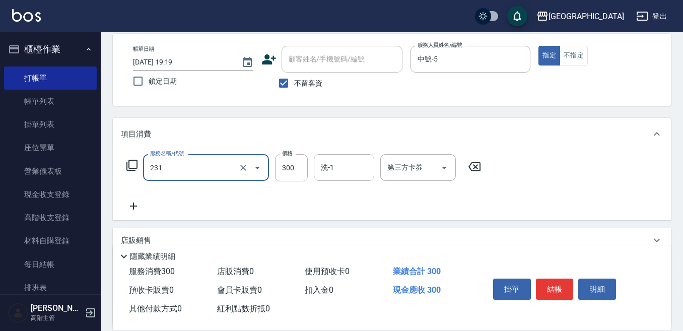
type input "洗髮(抵)300(231)"
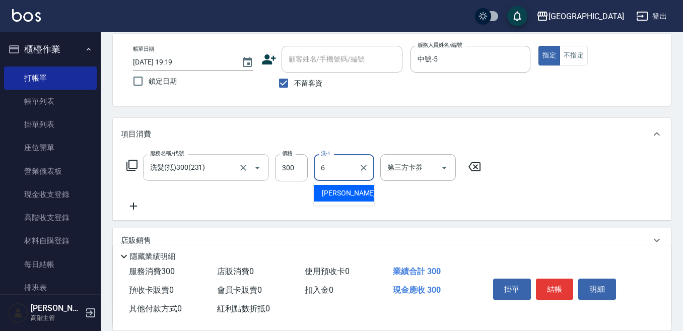
type input "Judy-6"
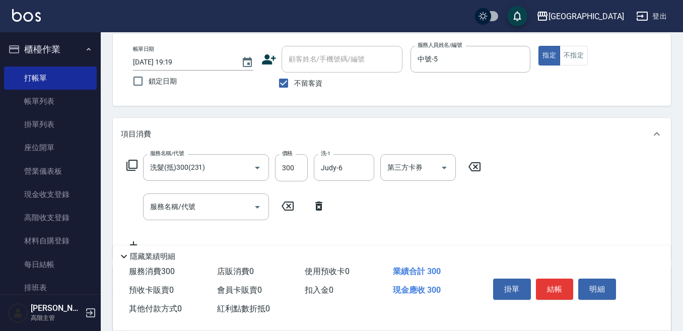
click at [427, 153] on div "服務名稱/代號 洗髮(抵)300(231) 服務名稱/代號 價格 300 價格 洗-1 Judy-6 洗-1 第三方卡券 第三方卡券 服務名稱/代號 服務名稱…" at bounding box center [392, 204] width 558 height 109
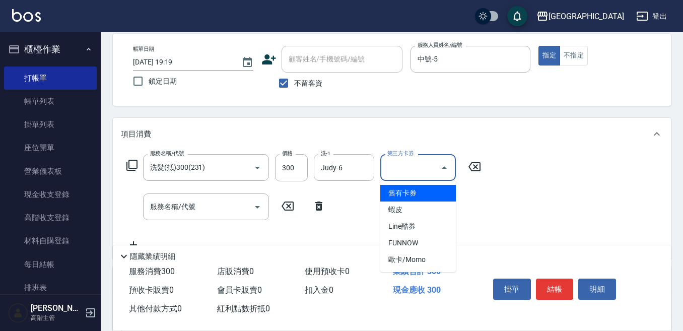
click at [394, 169] on input "第三方卡券" at bounding box center [410, 168] width 51 height 18
click at [397, 190] on span "舊有卡券" at bounding box center [419, 193] width 76 height 17
type input "舊有卡券"
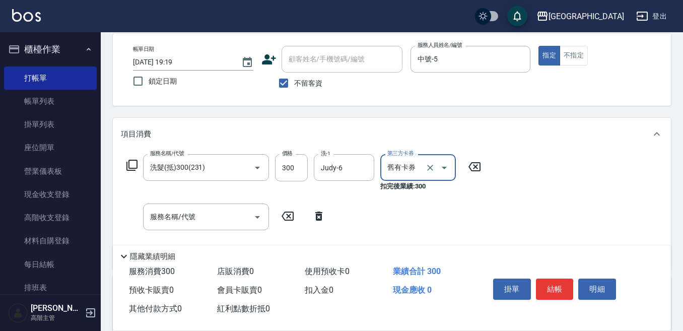
scroll to position [98, 0]
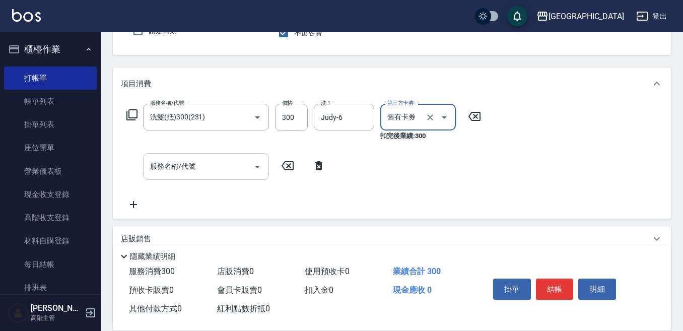
click at [160, 163] on input "服務名稱/代號" at bounding box center [199, 167] width 102 height 18
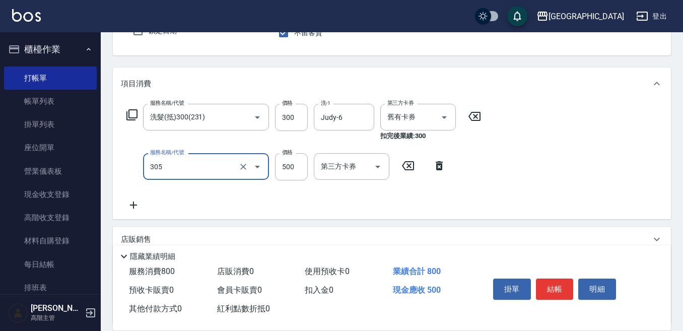
type input "剪髮500(305)"
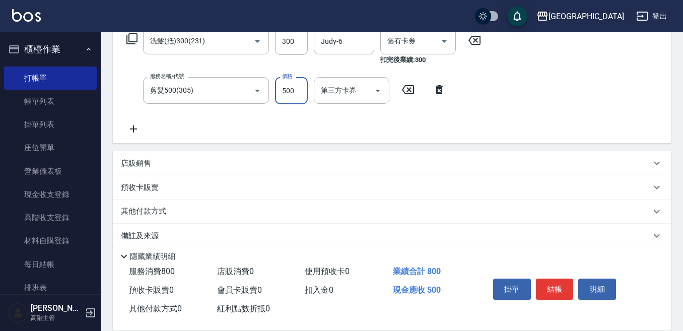
scroll to position [187, 0]
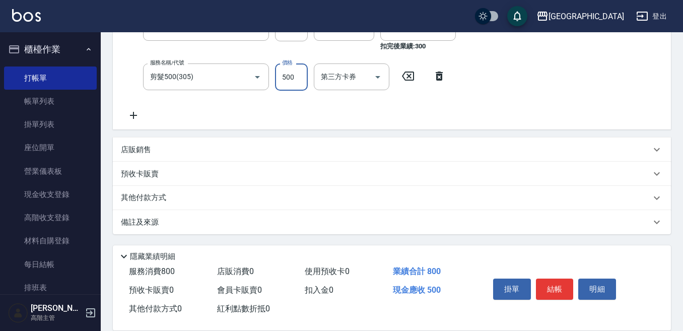
click at [137, 196] on p "其他付款方式" at bounding box center [146, 198] width 50 height 11
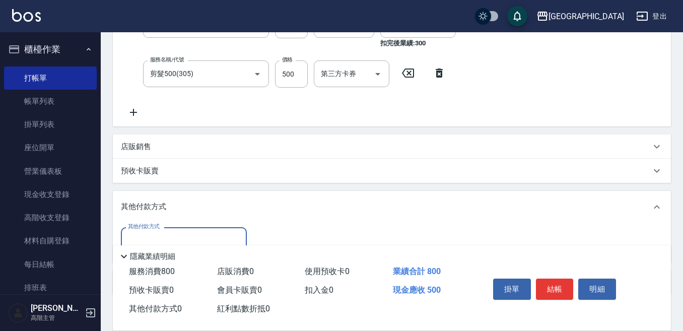
scroll to position [238, 0]
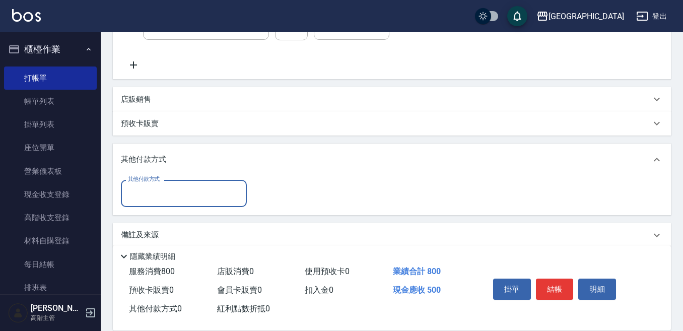
click at [145, 192] on input "其他付款方式" at bounding box center [183, 193] width 117 height 18
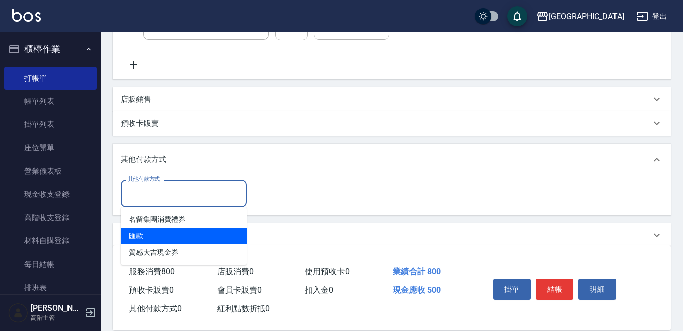
click at [148, 238] on span "匯款" at bounding box center [184, 236] width 126 height 17
type input "匯款"
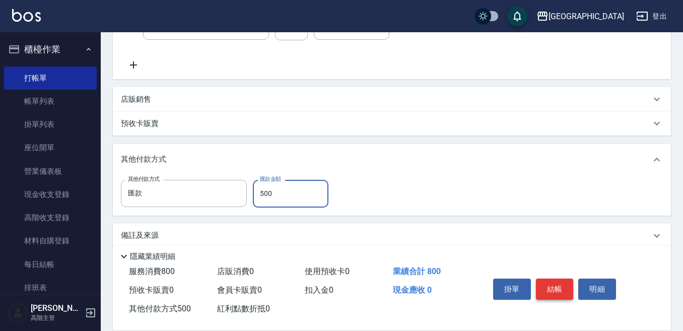
type input "500"
click at [559, 283] on button "結帳" at bounding box center [555, 289] width 38 height 21
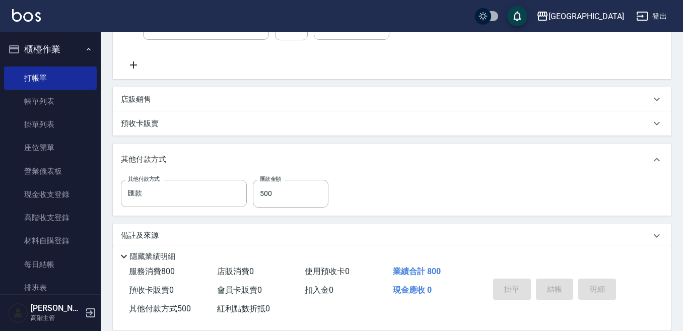
type input "[DATE] 19:20"
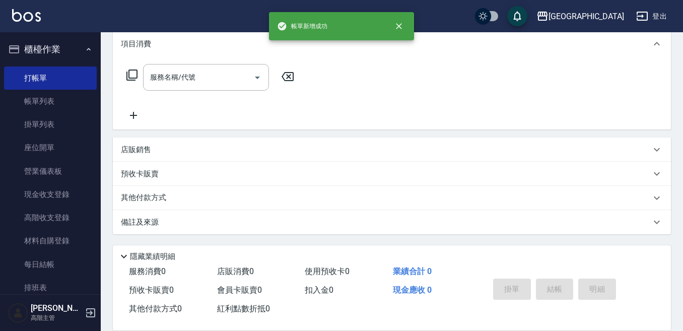
scroll to position [0, 0]
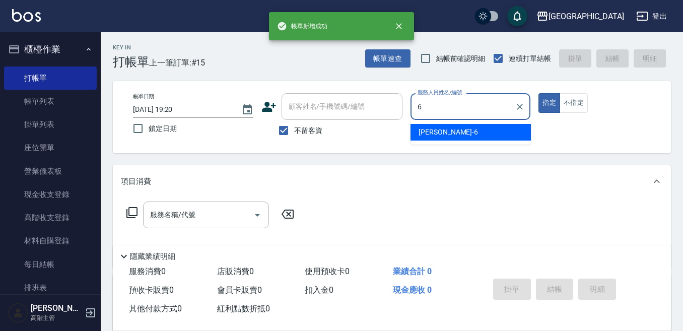
type input "Judy-6"
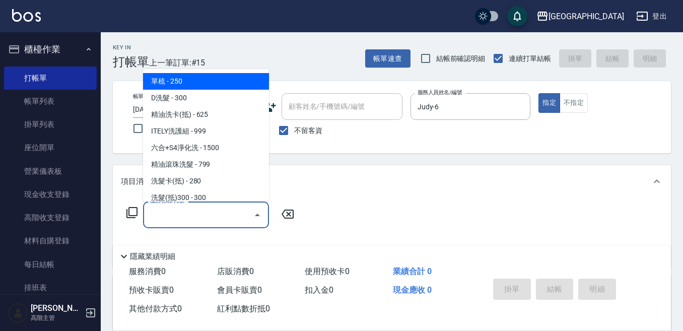
click at [187, 215] on input "服務名稱/代號" at bounding box center [199, 215] width 102 height 18
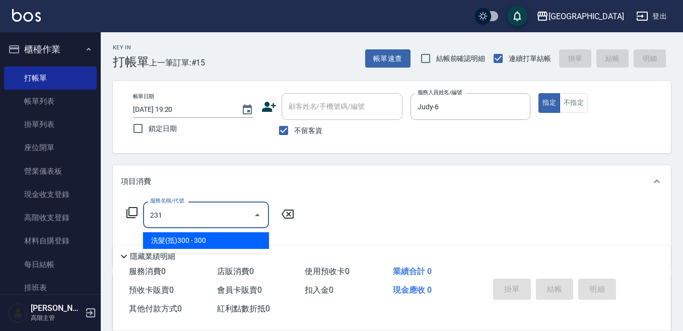
type input "洗髮(抵)300(231)"
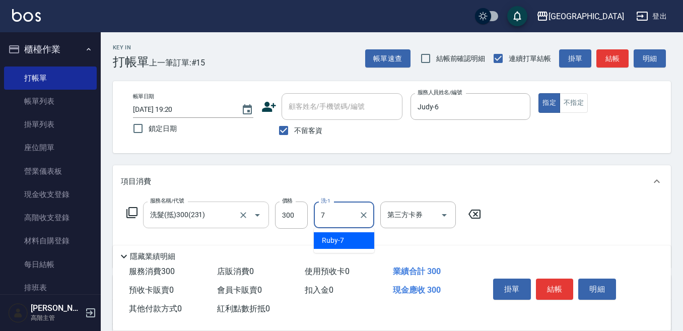
type input "Ruby-7"
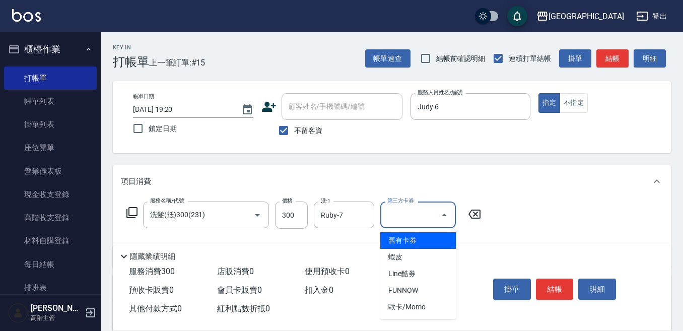
click at [405, 221] on input "第三方卡券" at bounding box center [410, 215] width 51 height 18
click at [397, 236] on span "舊有卡券" at bounding box center [419, 240] width 76 height 17
type input "舊有卡券"
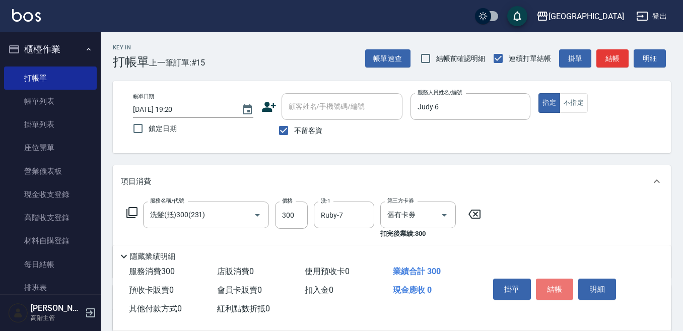
click at [554, 285] on button "結帳" at bounding box center [555, 289] width 38 height 21
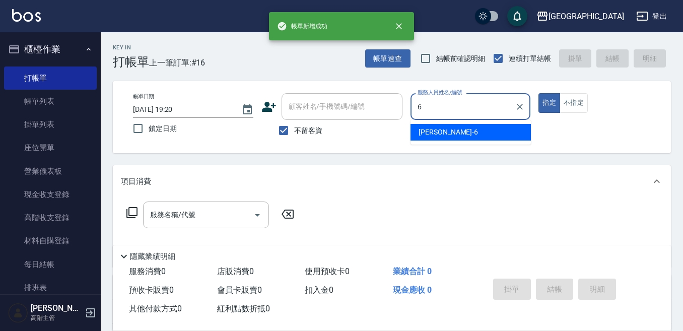
type input "Judy-6"
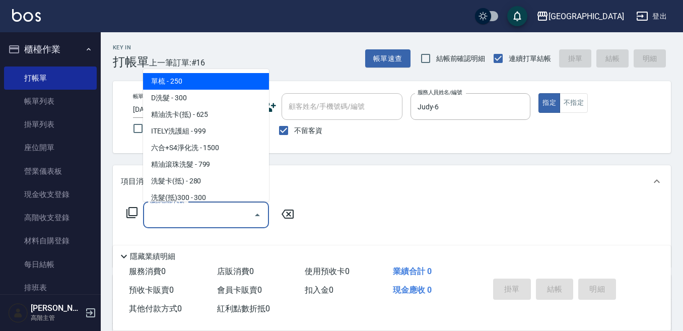
click at [193, 212] on input "服務名稱/代號" at bounding box center [199, 215] width 102 height 18
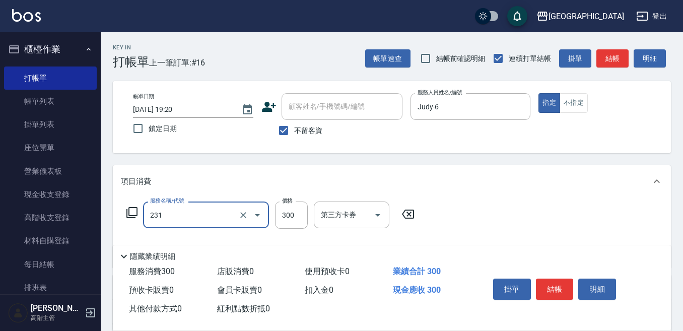
type input "洗髮(抵)300(231)"
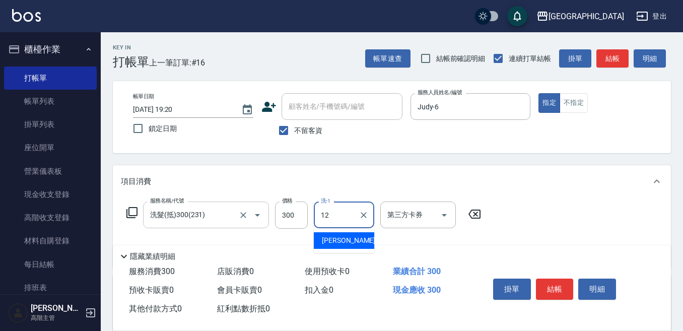
type input "[PERSON_NAME]-12"
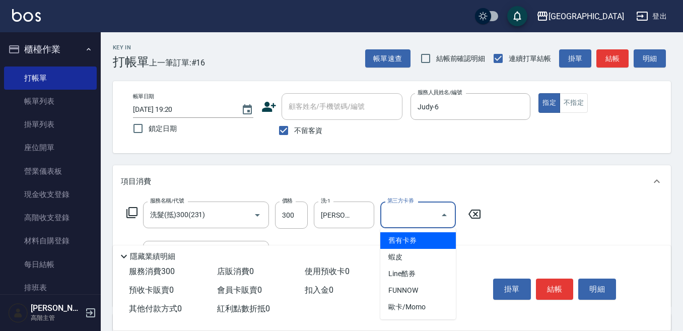
click at [405, 215] on input "第三方卡券" at bounding box center [410, 215] width 51 height 18
click at [398, 239] on span "舊有卡券" at bounding box center [419, 240] width 76 height 17
type input "舊有卡券"
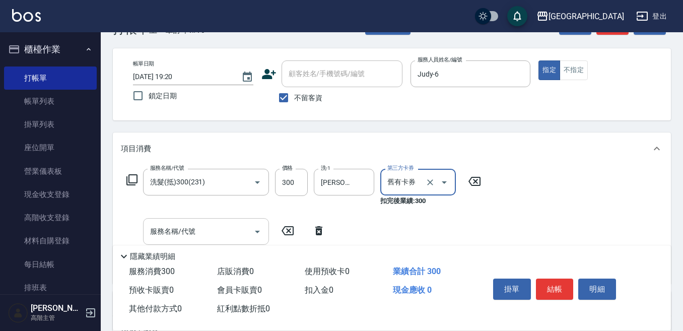
scroll to position [50, 0]
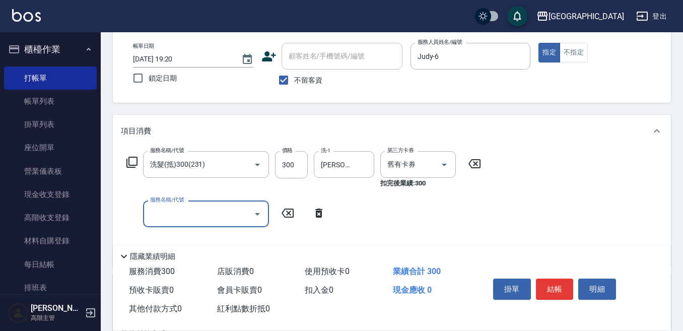
click at [172, 208] on div "服務名稱/代號 服務名稱/代號" at bounding box center [206, 214] width 126 height 27
type input "剪髮400(304)"
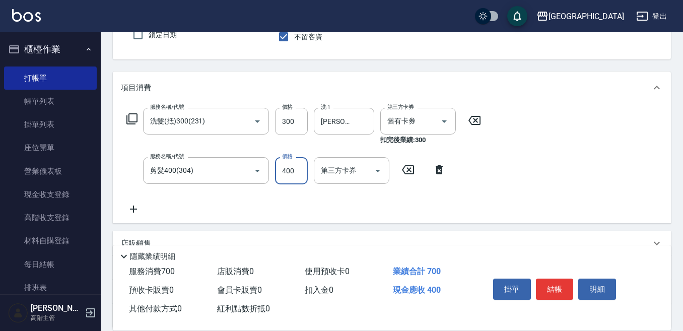
scroll to position [151, 0]
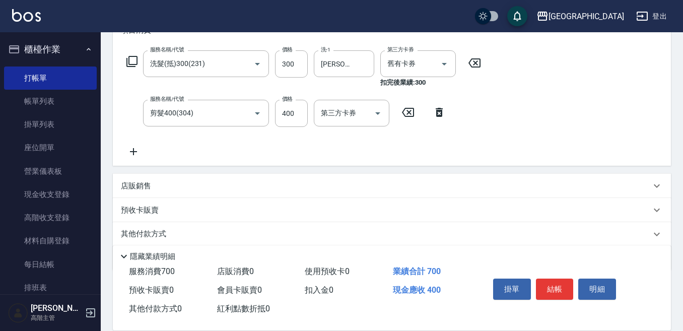
drag, startPoint x: 133, startPoint y: 150, endPoint x: 140, endPoint y: 152, distance: 7.3
click at [140, 152] on icon at bounding box center [133, 152] width 25 height 12
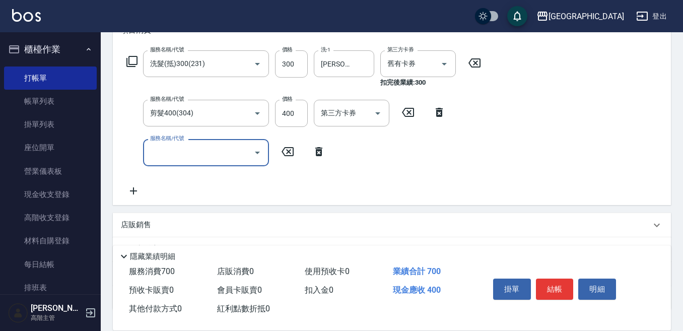
click at [145, 152] on div "服務名稱/代號" at bounding box center [206, 152] width 126 height 27
type input "E Saki角質代謝(701)"
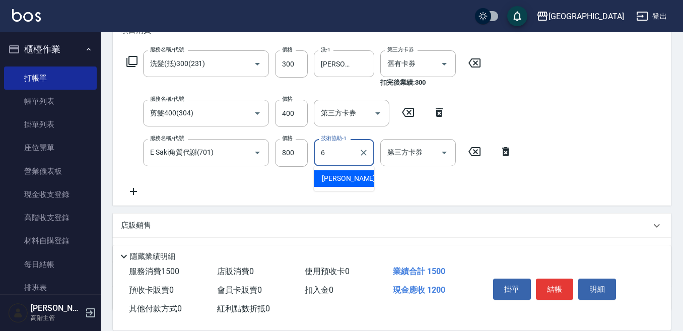
type input "Judy-6"
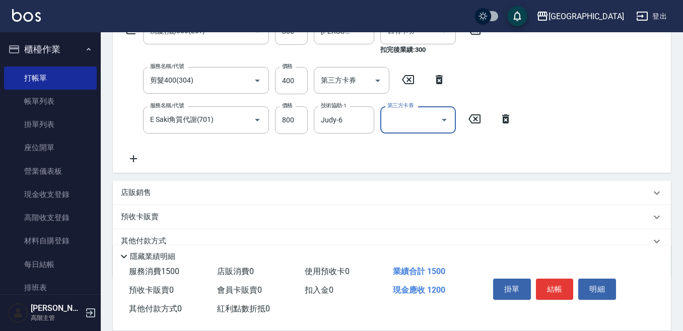
scroll to position [202, 0]
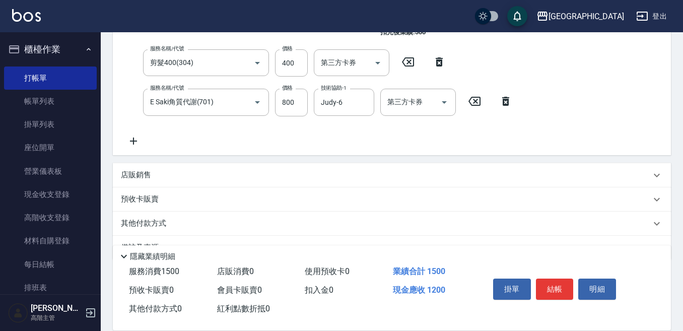
drag, startPoint x: 141, startPoint y: 223, endPoint x: 147, endPoint y: 222, distance: 6.1
click at [141, 223] on p "其他付款方式" at bounding box center [146, 223] width 50 height 11
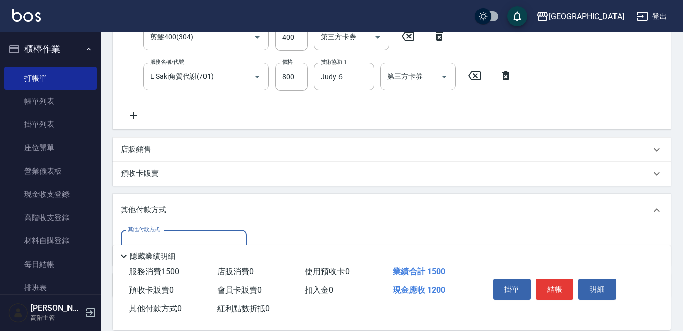
scroll to position [252, 0]
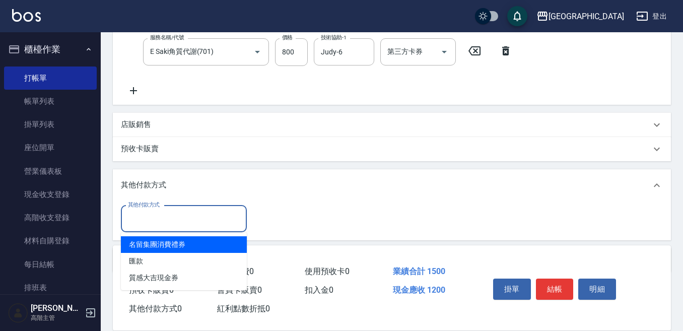
click at [152, 221] on input "其他付款方式" at bounding box center [183, 219] width 117 height 18
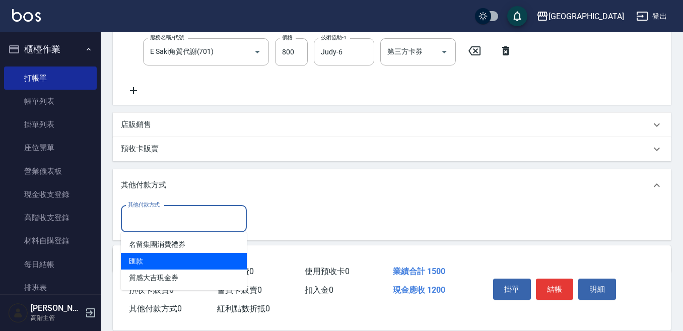
click at [149, 267] on span "匯款" at bounding box center [184, 261] width 126 height 17
type input "匯款"
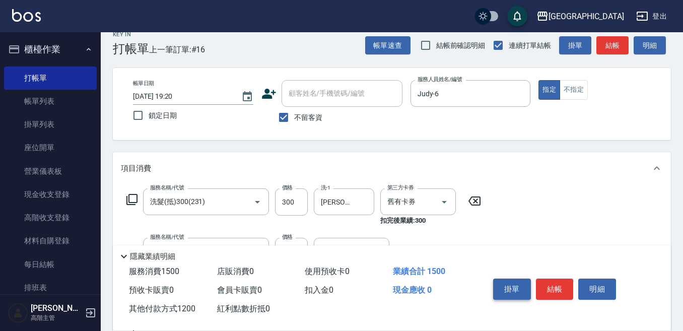
scroll to position [0, 0]
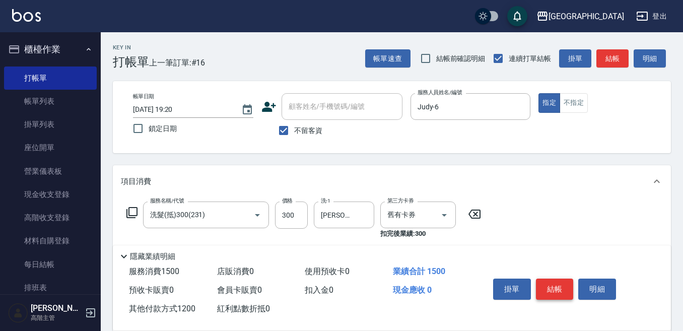
type input "1200"
drag, startPoint x: 555, startPoint y: 279, endPoint x: 547, endPoint y: 275, distance: 9.0
click at [553, 279] on button "結帳" at bounding box center [555, 289] width 38 height 21
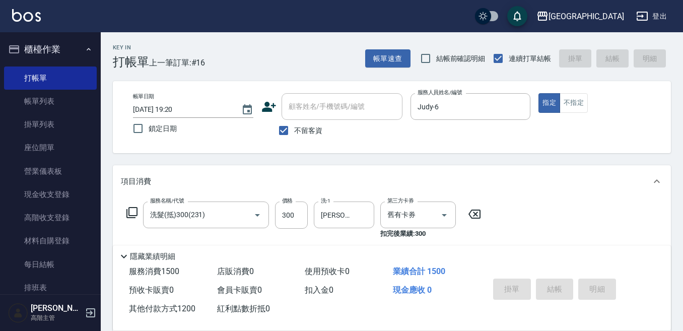
type input "[DATE] 19:21"
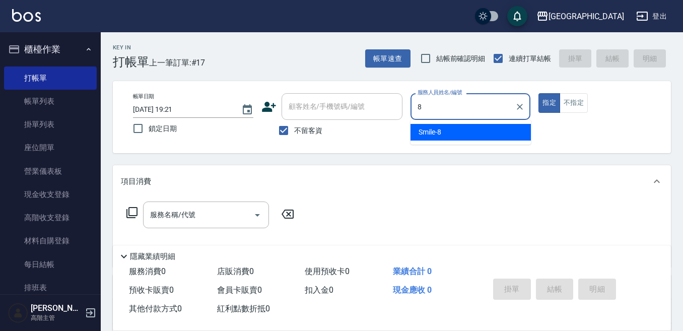
type input "Smile-8"
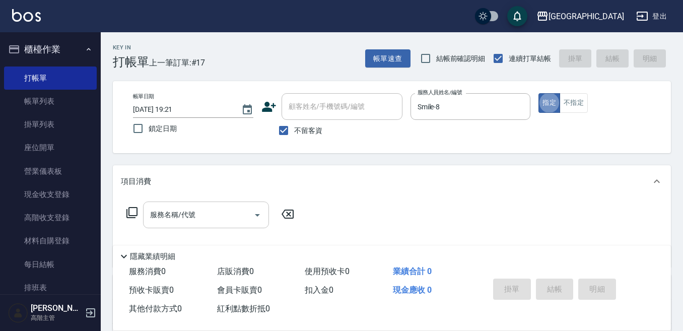
click at [194, 212] on input "服務名稱/代號" at bounding box center [199, 215] width 102 height 18
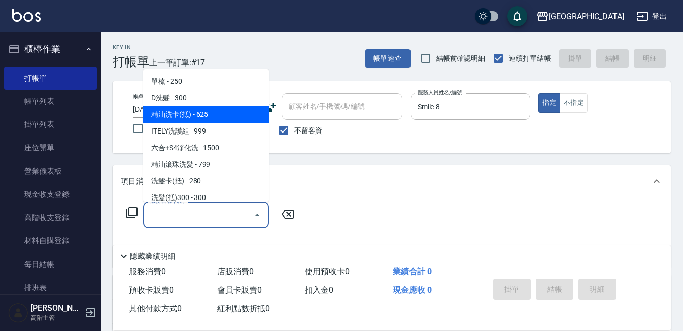
click at [195, 118] on span "精油洗卡(抵) - 625" at bounding box center [206, 114] width 126 height 17
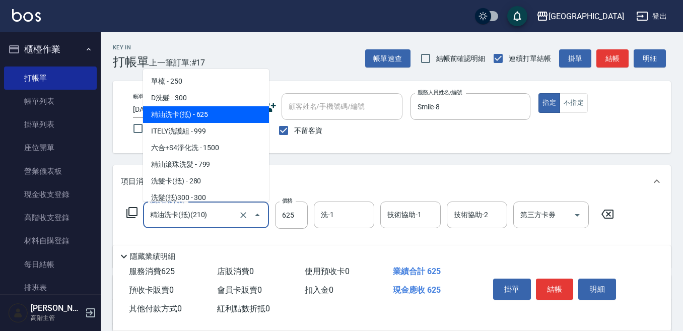
click at [182, 217] on input "精油洗卡(抵)(210)" at bounding box center [192, 215] width 89 height 18
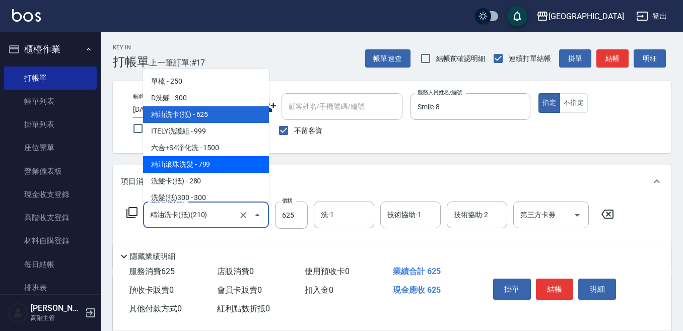
click at [205, 162] on span "精油滾珠洗髮 - 799" at bounding box center [206, 164] width 126 height 17
type input "精油滾珠洗髮(220)"
type input "799"
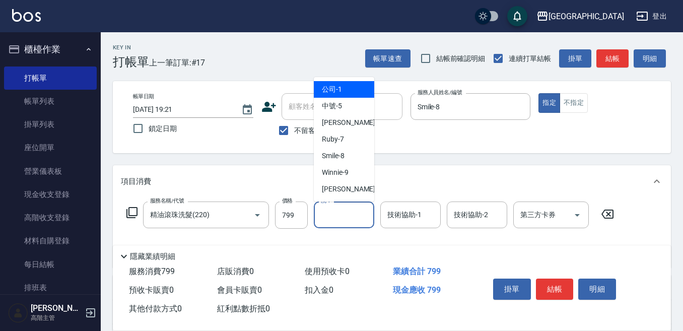
click at [329, 215] on input "洗-1" at bounding box center [344, 215] width 51 height 18
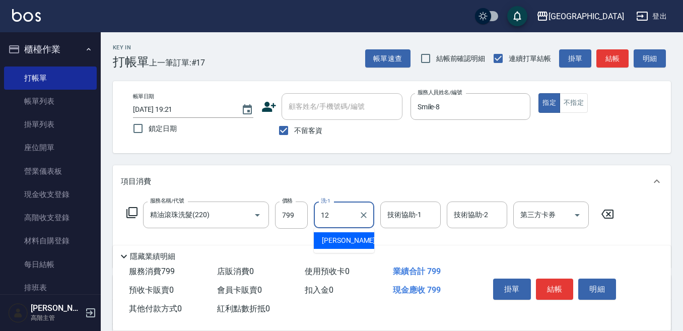
type input "[PERSON_NAME]-12"
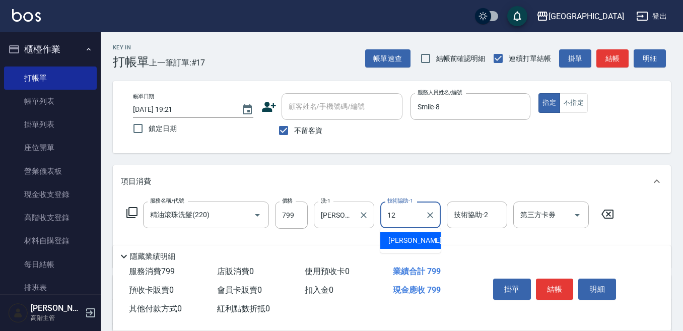
type input "[PERSON_NAME]-12"
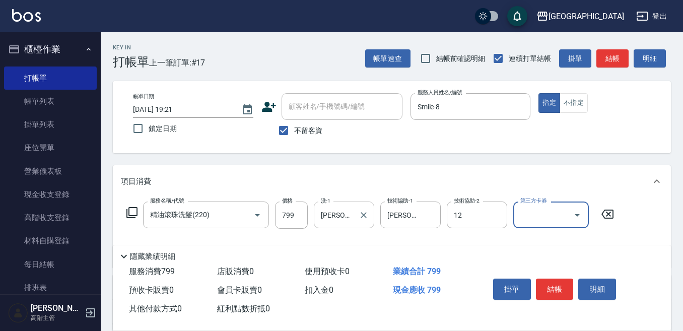
type input "[PERSON_NAME]-12"
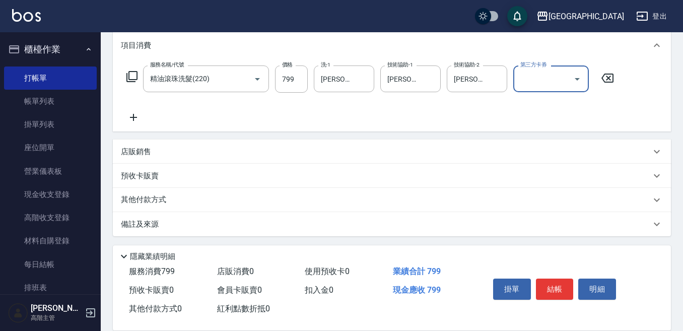
scroll to position [138, 0]
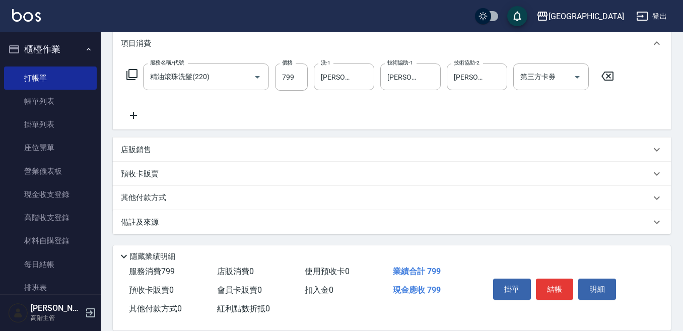
click at [144, 194] on p "其他付款方式" at bounding box center [146, 198] width 50 height 11
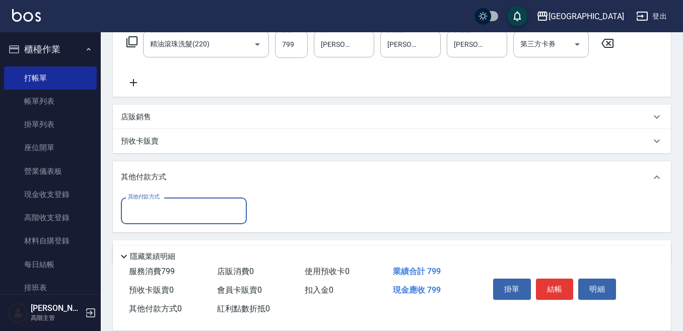
scroll to position [188, 0]
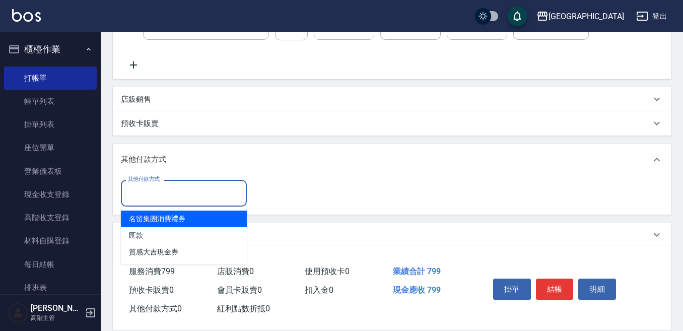
click at [139, 195] on input "其他付款方式" at bounding box center [183, 193] width 117 height 18
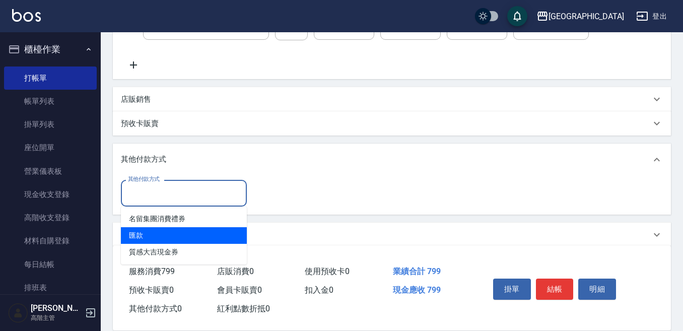
drag, startPoint x: 161, startPoint y: 230, endPoint x: 239, endPoint y: 227, distance: 78.7
click at [163, 229] on span "匯款" at bounding box center [184, 235] width 126 height 17
type input "匯款"
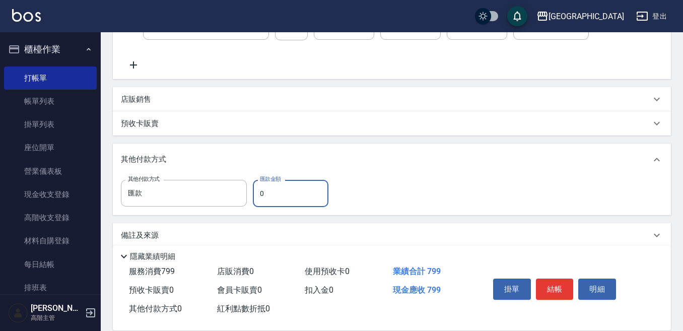
click at [271, 189] on input "0" at bounding box center [291, 193] width 76 height 27
type input "799"
click at [564, 283] on button "結帳" at bounding box center [555, 289] width 38 height 21
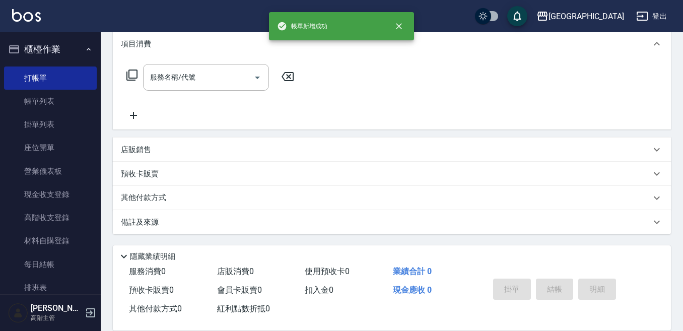
scroll to position [0, 0]
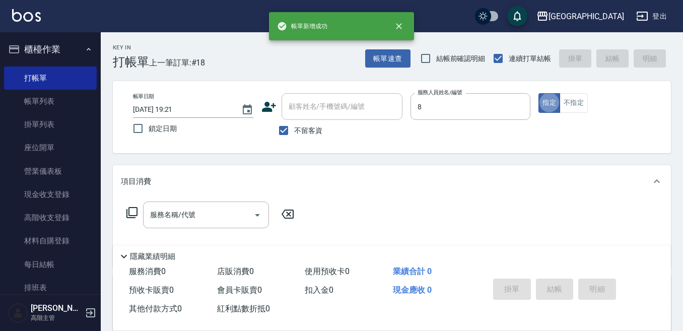
type input "Smile-8"
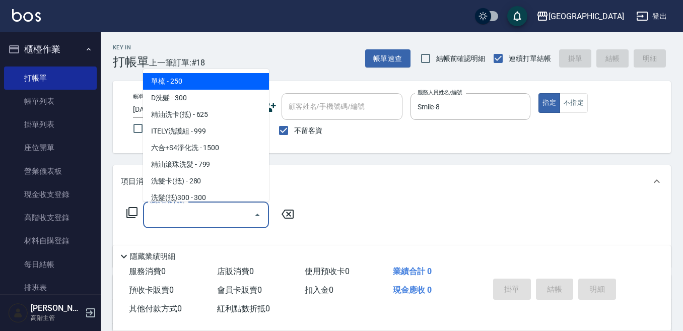
click at [175, 215] on div "服務名稱/代號 服務名稱/代號" at bounding box center [206, 215] width 126 height 27
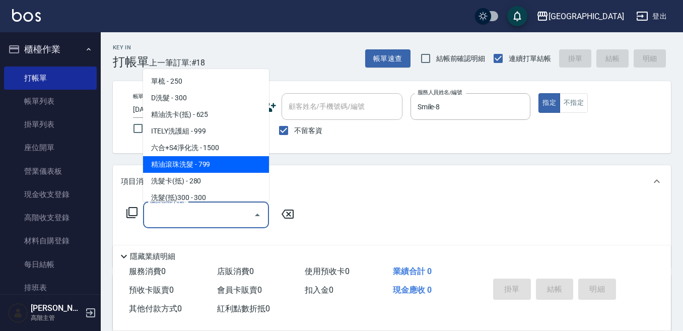
click at [213, 163] on span "精油滾珠洗髮 - 799" at bounding box center [206, 164] width 126 height 17
type input "精油滾珠洗髮(220)"
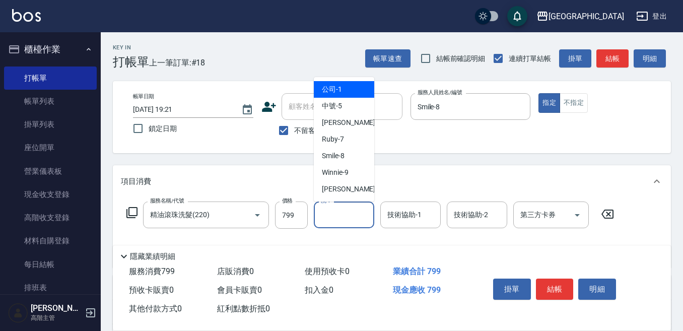
click at [334, 213] on input "洗-1" at bounding box center [344, 215] width 51 height 18
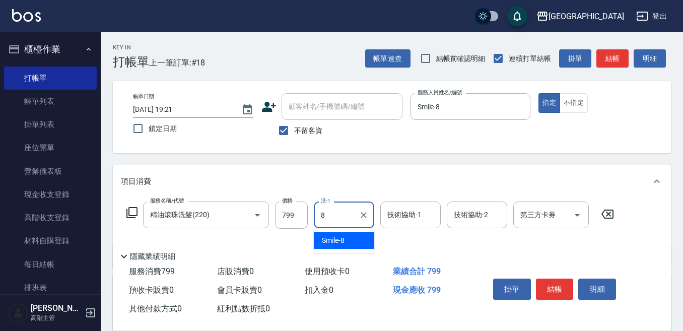
type input "Smile-8"
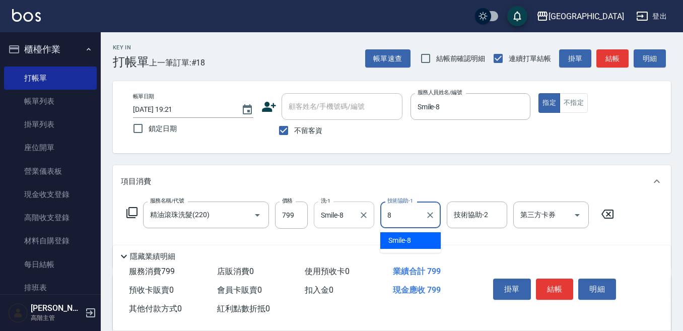
type input "Smile-8"
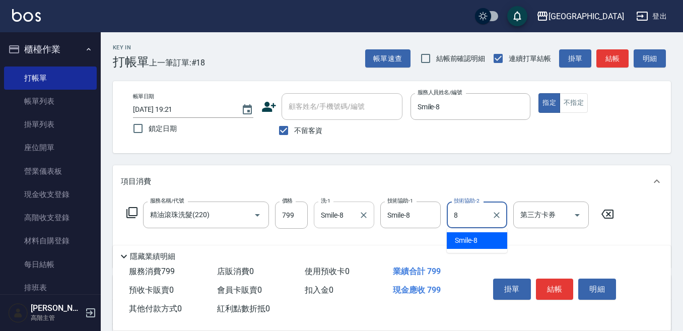
type input "Smile-8"
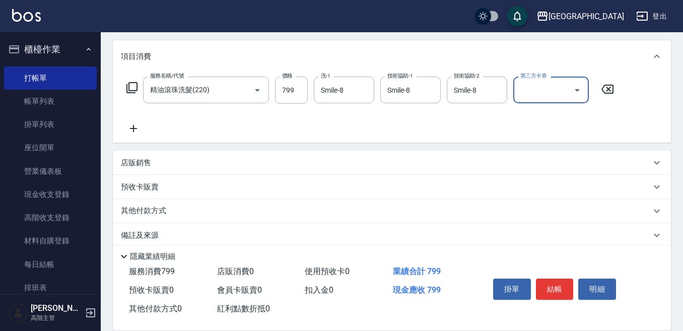
scroll to position [138, 0]
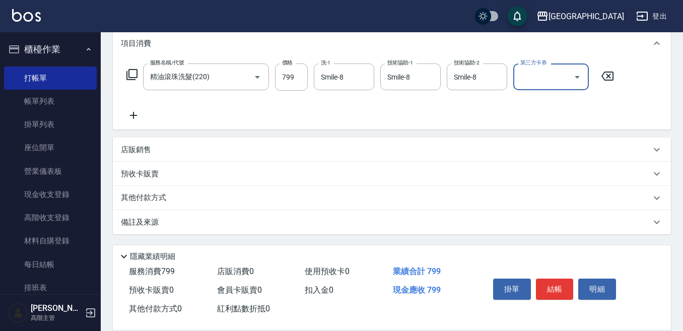
click at [152, 199] on p "其他付款方式" at bounding box center [146, 198] width 50 height 11
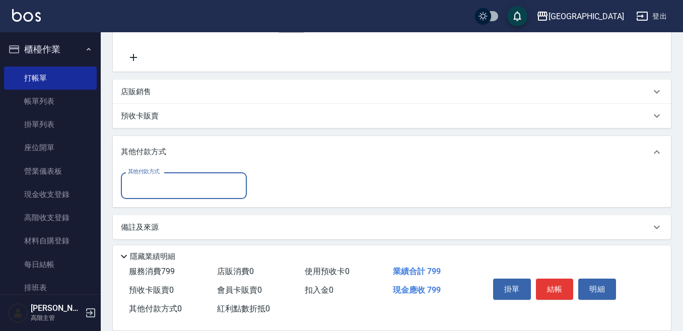
scroll to position [201, 0]
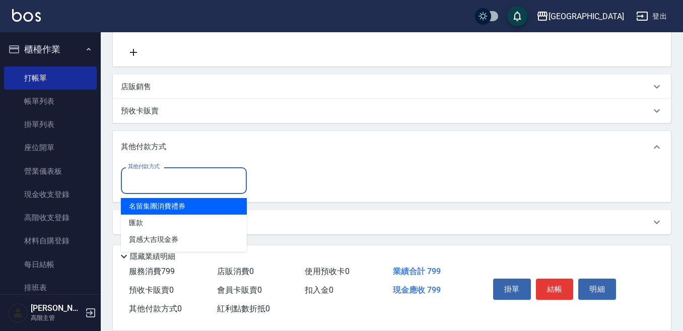
click at [135, 184] on input "其他付款方式" at bounding box center [183, 181] width 117 height 18
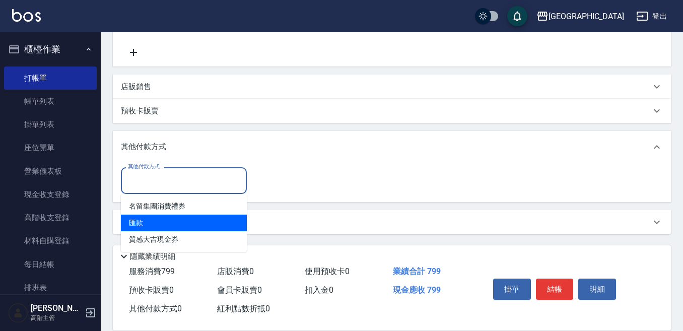
click at [138, 218] on span "匯款" at bounding box center [184, 223] width 126 height 17
type input "匯款"
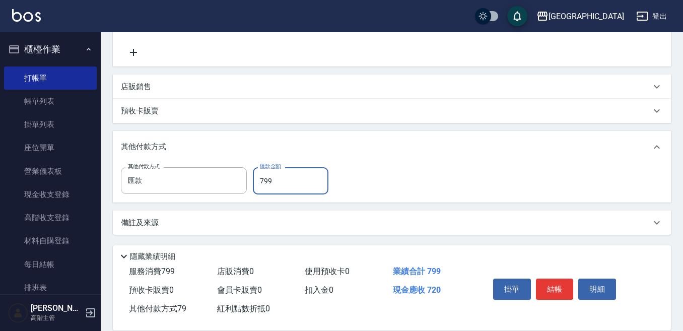
type input "799"
drag, startPoint x: 551, startPoint y: 280, endPoint x: 530, endPoint y: 265, distance: 25.9
click at [551, 279] on button "結帳" at bounding box center [555, 289] width 38 height 21
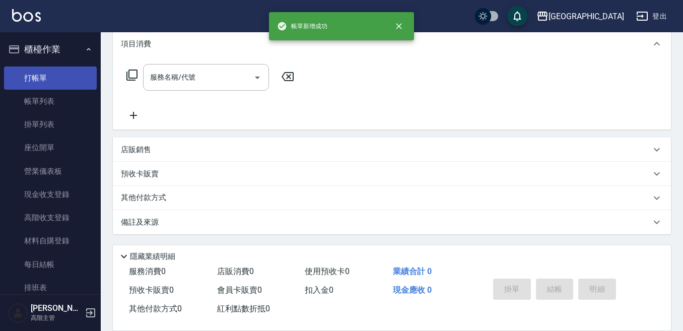
scroll to position [0, 0]
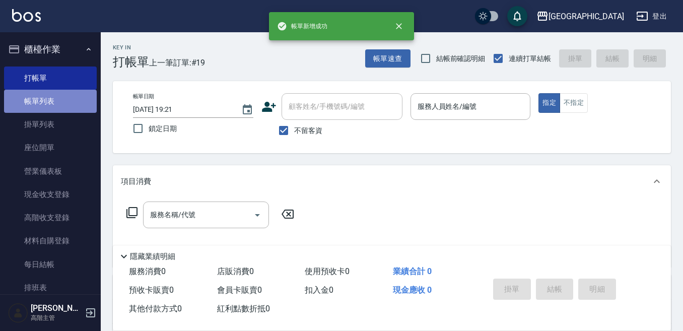
click at [52, 98] on link "帳單列表" at bounding box center [50, 101] width 93 height 23
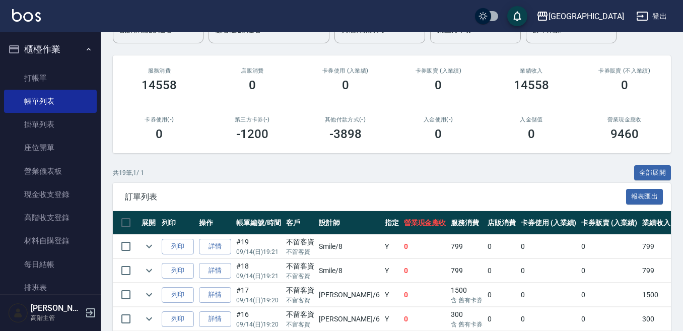
scroll to position [101, 0]
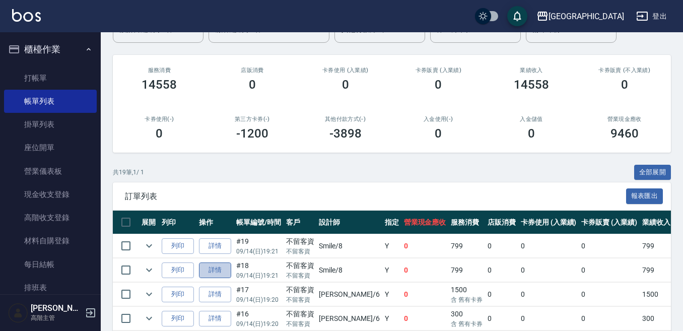
click at [214, 267] on link "詳情" at bounding box center [215, 271] width 32 height 16
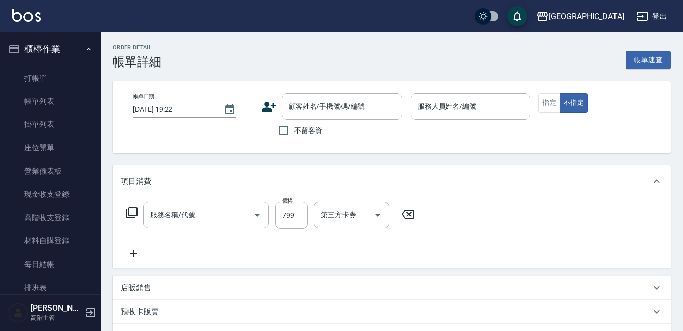
type input "[DATE] 19:21"
checkbox input "true"
type input "Smile-8"
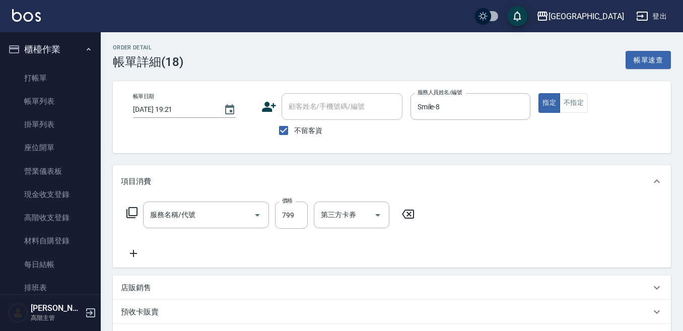
type input "精油滾珠洗髮(220)"
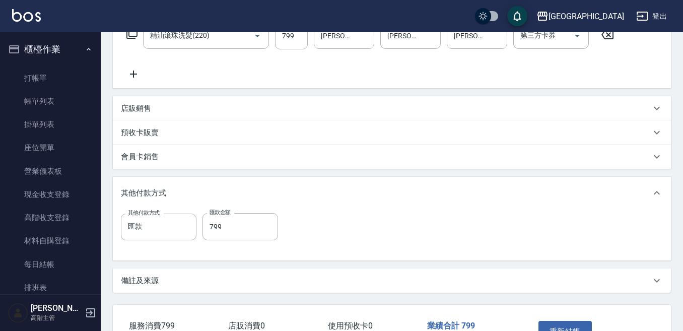
scroll to position [202, 0]
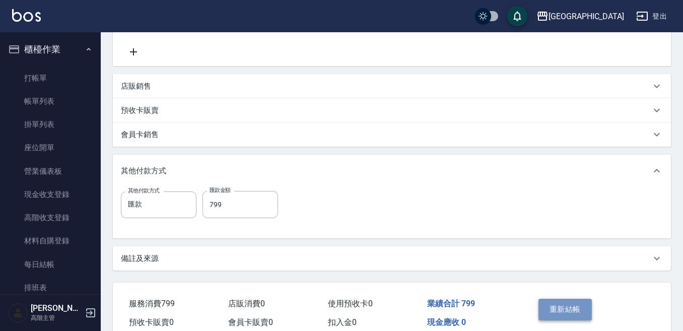
click at [561, 308] on button "重新結帳" at bounding box center [565, 309] width 53 height 21
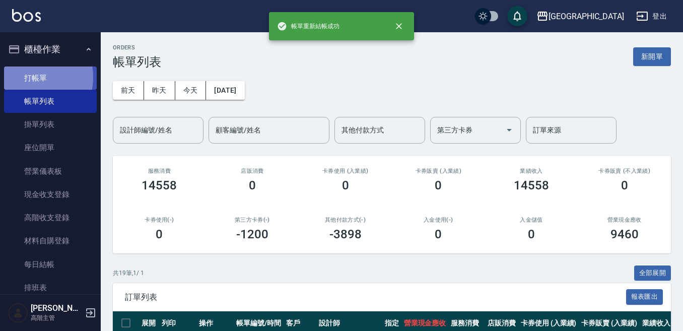
click at [27, 77] on link "打帳單" at bounding box center [50, 78] width 93 height 23
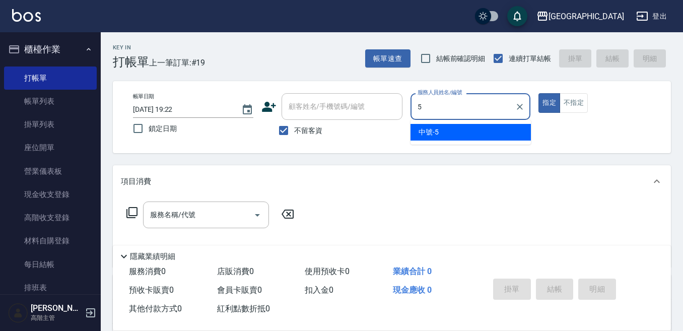
type input "中號-5"
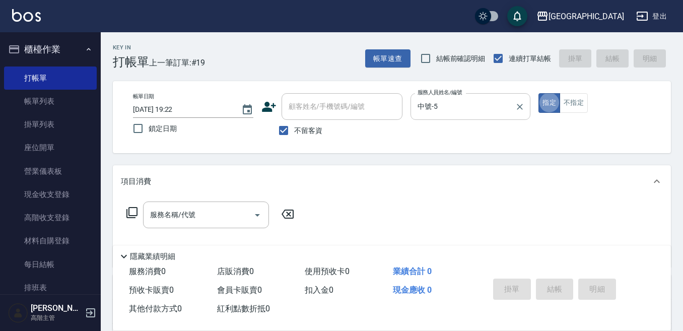
type button "true"
click at [219, 217] on input "服務名稱/代號" at bounding box center [199, 215] width 102 height 18
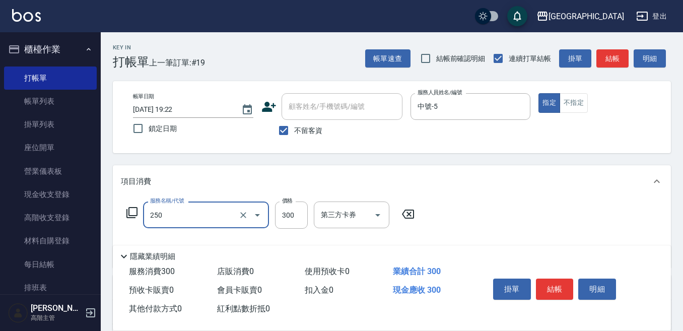
type input "日式洗髮(250)"
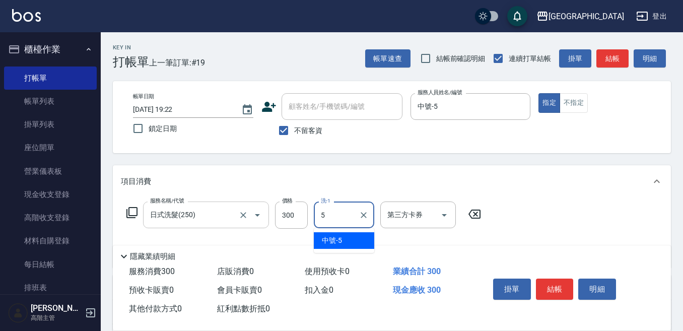
type input "中號-5"
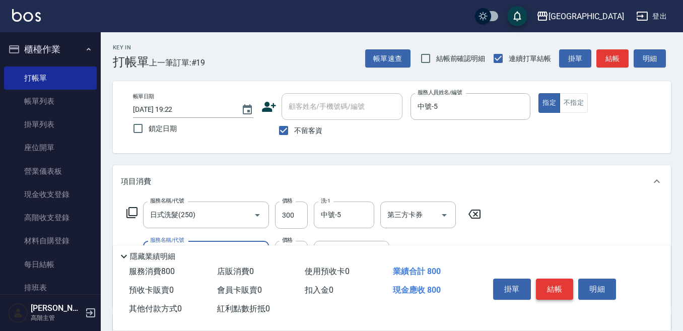
type input "剪髮500(305)"
click at [550, 283] on button "結帳" at bounding box center [555, 289] width 38 height 21
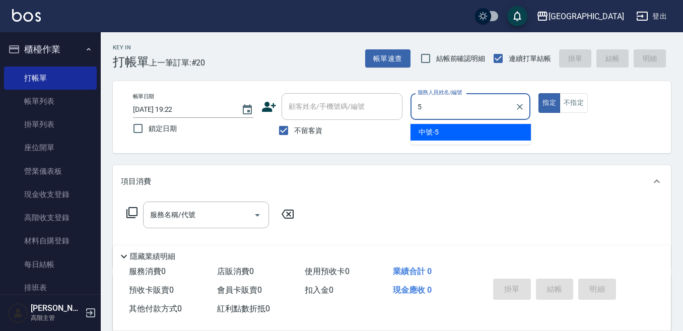
type input "中號-5"
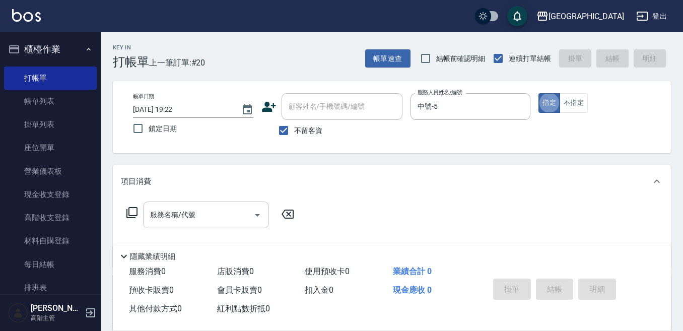
drag, startPoint x: 198, startPoint y: 208, endPoint x: 190, endPoint y: 209, distance: 8.1
click at [195, 209] on input "服務名稱/代號" at bounding box center [199, 215] width 102 height 18
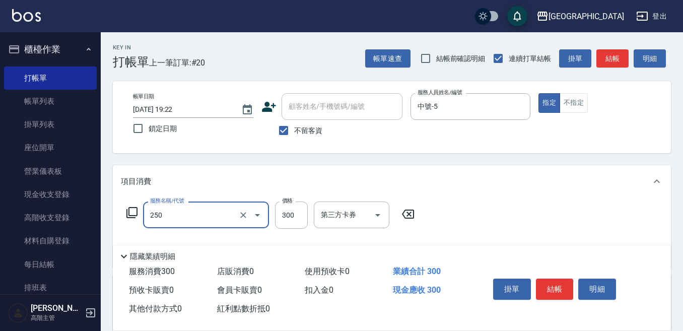
type input "日式洗髮(250)"
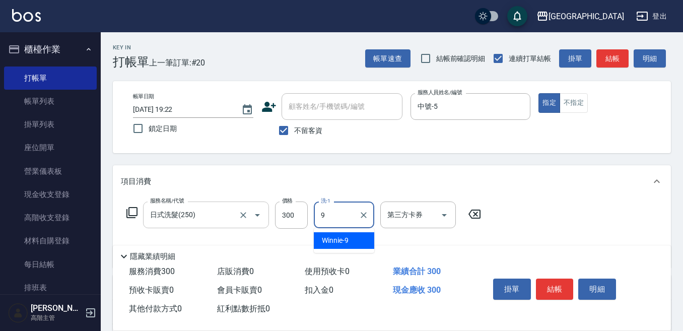
type input "Winnie-9"
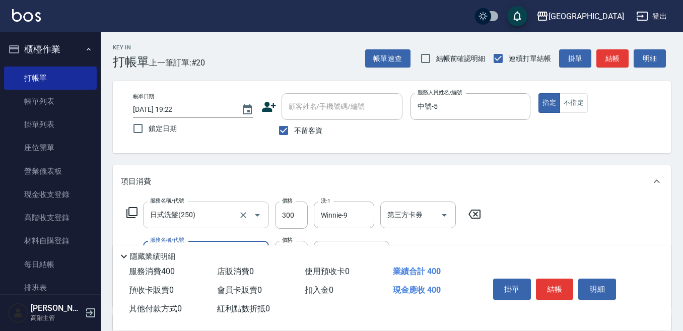
type input "剪瀏海(300)"
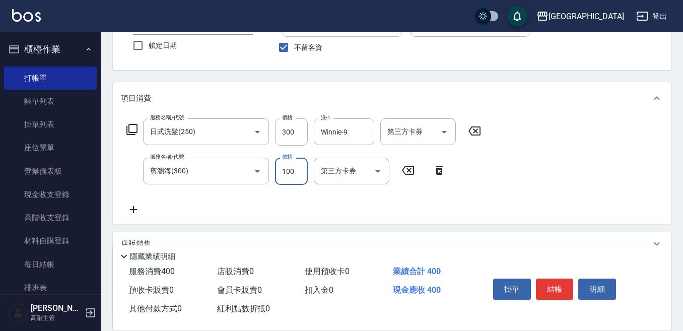
scroll to position [101, 0]
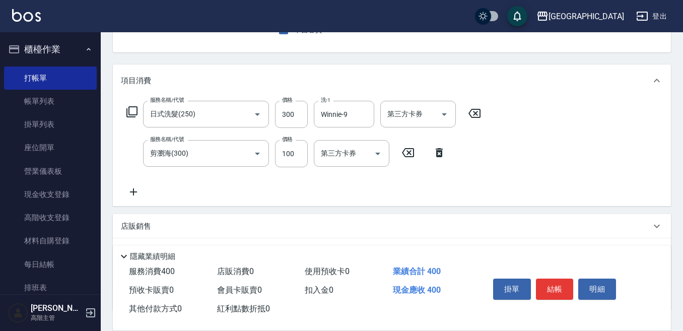
drag, startPoint x: 133, startPoint y: 190, endPoint x: 142, endPoint y: 191, distance: 8.6
click at [142, 191] on icon at bounding box center [133, 192] width 25 height 12
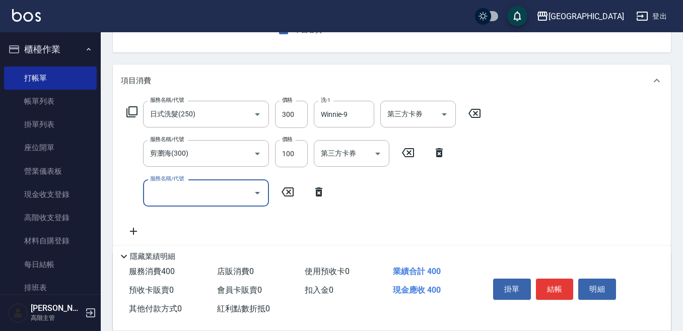
click at [151, 194] on input "服務名稱/代號" at bounding box center [199, 193] width 102 height 18
type input "潤絲精(800)"
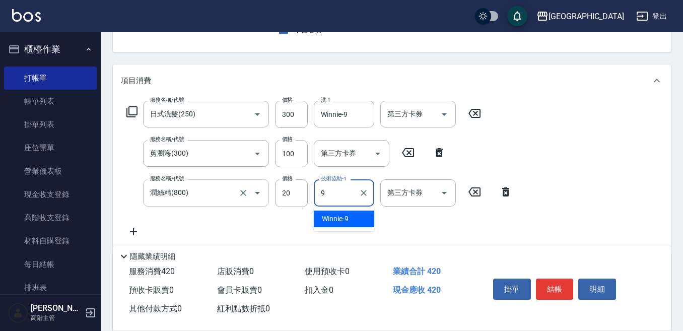
type input "Winnie-9"
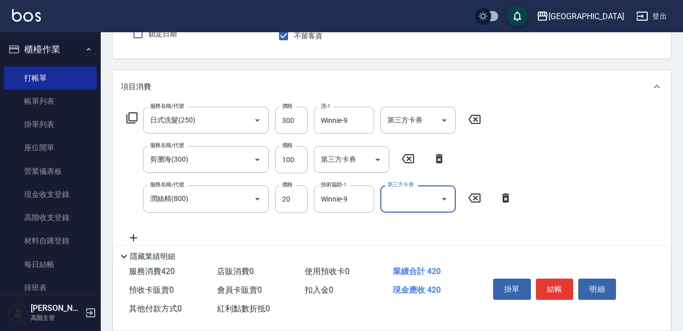
scroll to position [151, 0]
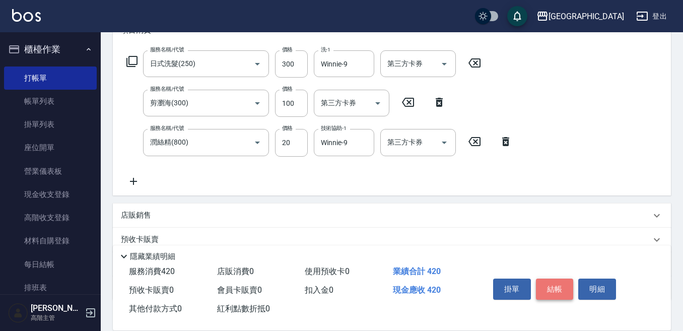
click at [548, 281] on button "結帳" at bounding box center [555, 289] width 38 height 21
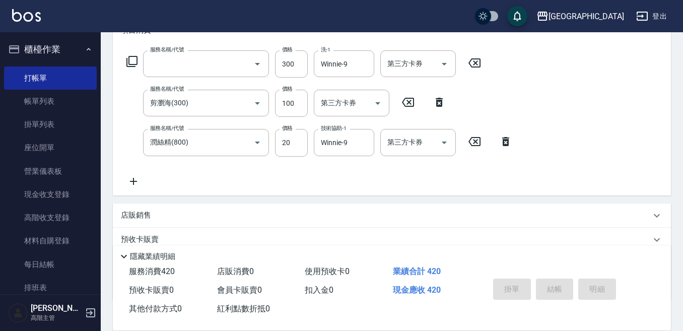
scroll to position [0, 0]
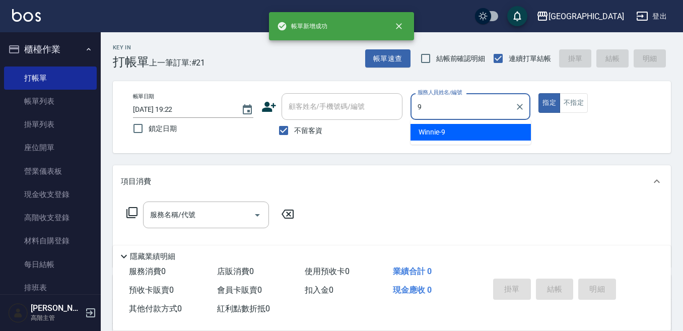
type input "Winnie-9"
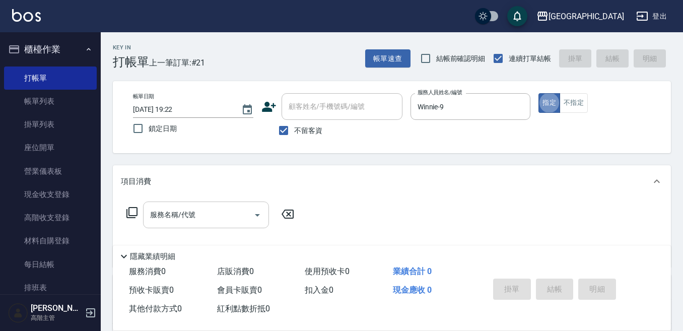
click at [208, 207] on input "服務名稱/代號" at bounding box center [199, 215] width 102 height 18
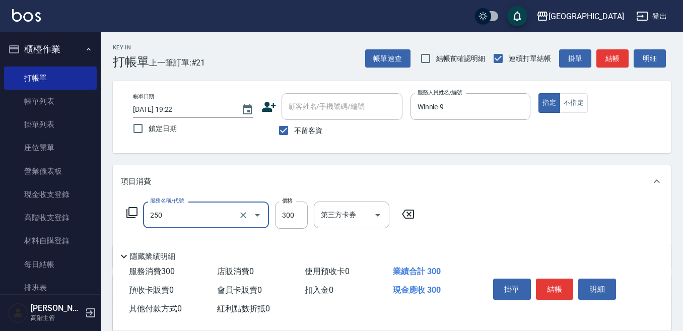
type input "日式洗髮(250)"
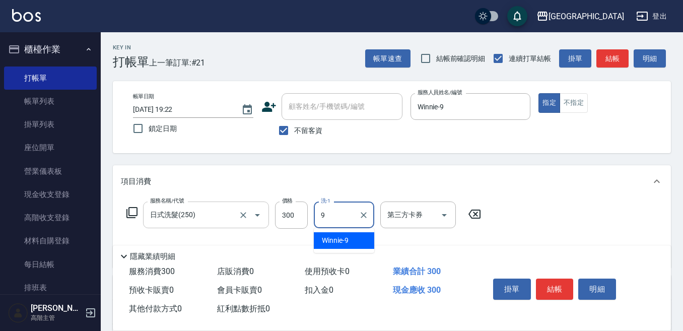
type input "Winnie-9"
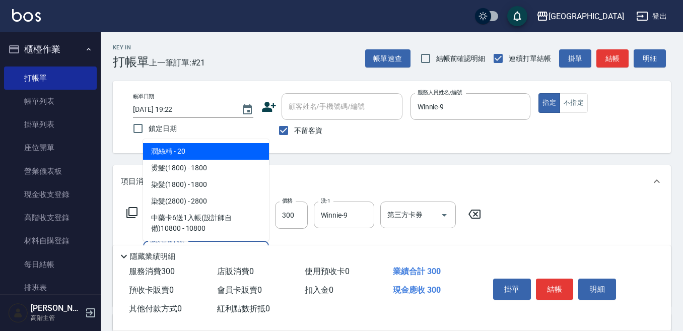
drag, startPoint x: 204, startPoint y: 152, endPoint x: 240, endPoint y: 171, distance: 41.0
click at [204, 151] on span "潤絲精 - 20" at bounding box center [206, 151] width 126 height 17
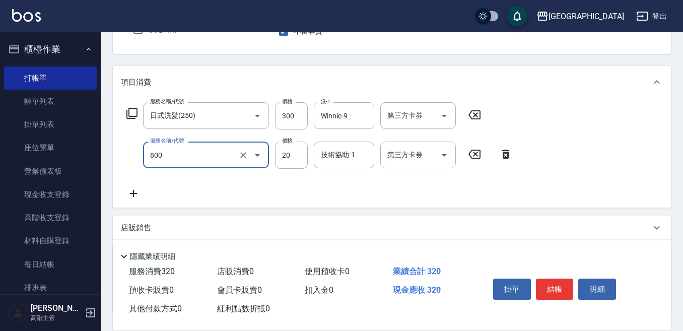
scroll to position [101, 0]
type input "潤絲精(800)"
click at [331, 150] on div "技術協助-1 技術協助-1" at bounding box center [344, 153] width 60 height 27
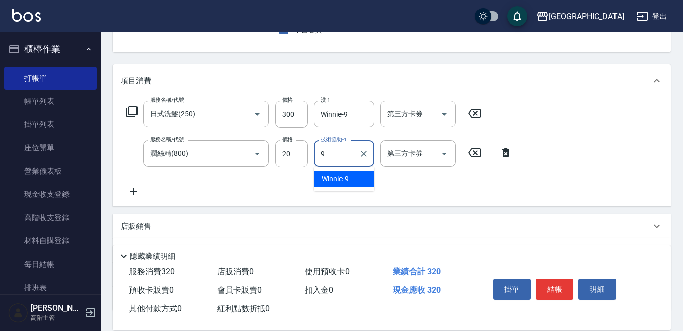
type input "Winnie-9"
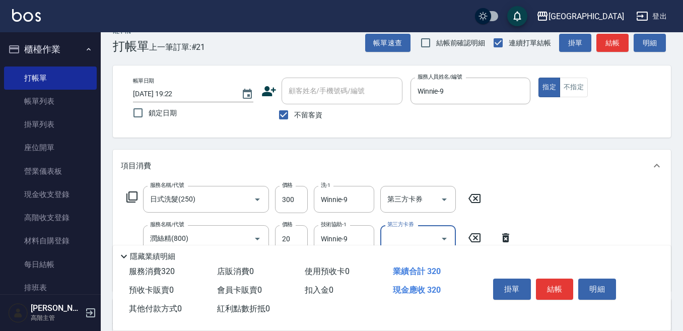
scroll to position [0, 0]
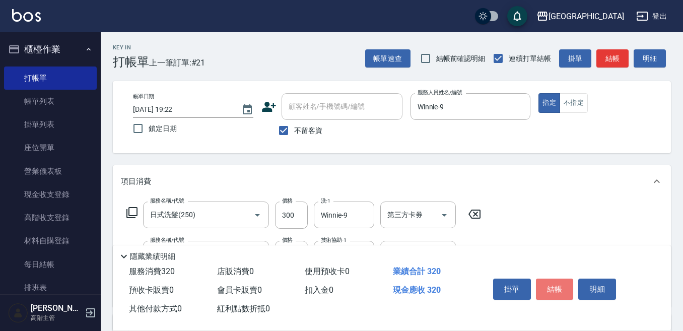
click at [554, 284] on button "結帳" at bounding box center [555, 289] width 38 height 21
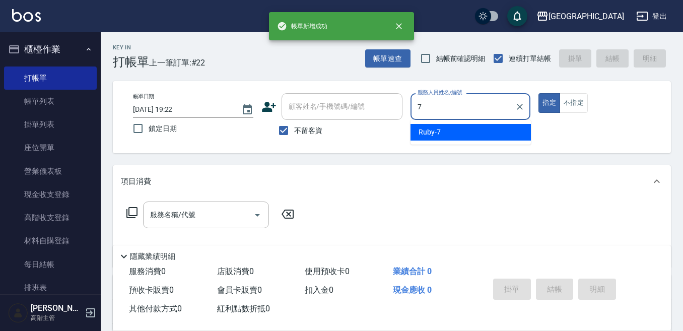
type input "Ruby-7"
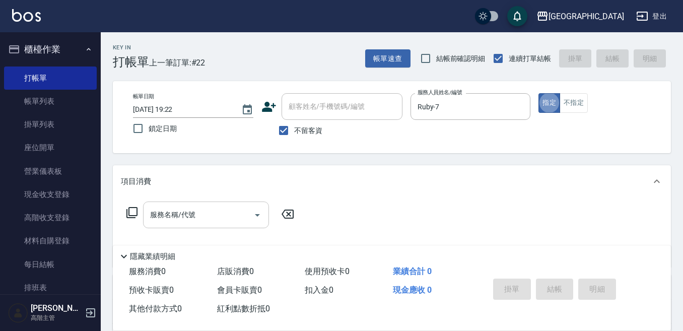
click at [204, 220] on input "服務名稱/代號" at bounding box center [199, 215] width 102 height 18
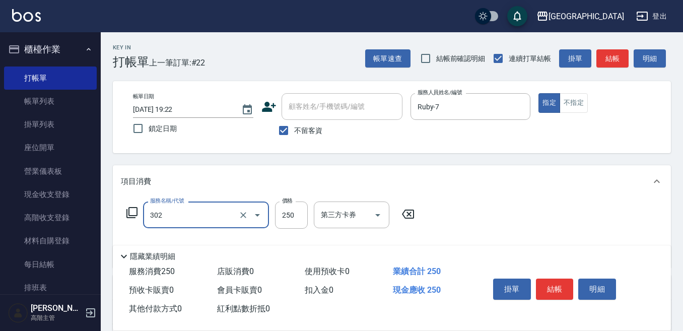
type input "剪髮250(302)"
type input "300"
click at [461, 103] on input "Ruby-7" at bounding box center [463, 107] width 96 height 18
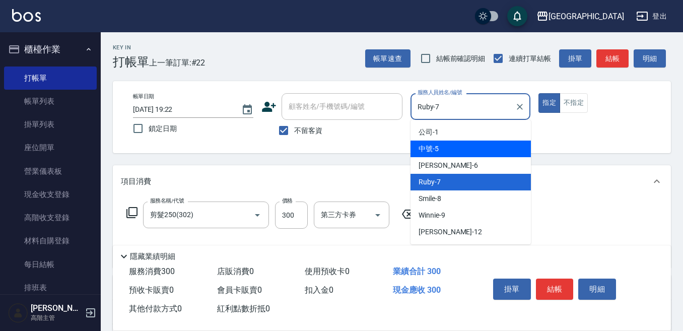
click at [443, 147] on div "中號 -5" at bounding box center [471, 149] width 120 height 17
type input "中號-5"
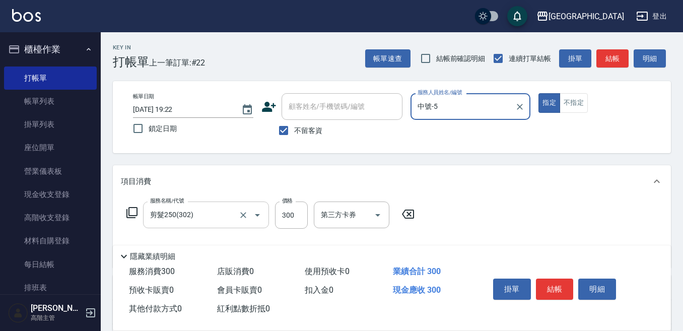
click at [181, 219] on input "剪髮250(302)" at bounding box center [192, 215] width 89 height 18
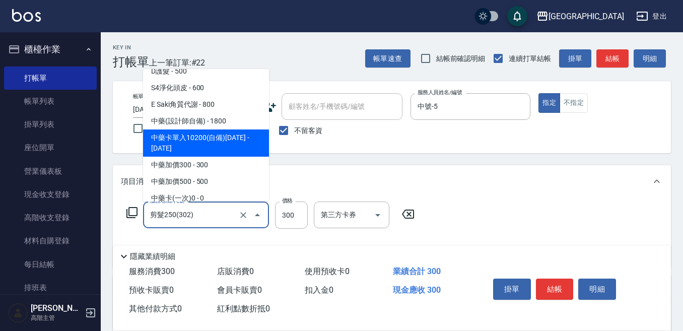
scroll to position [827, 0]
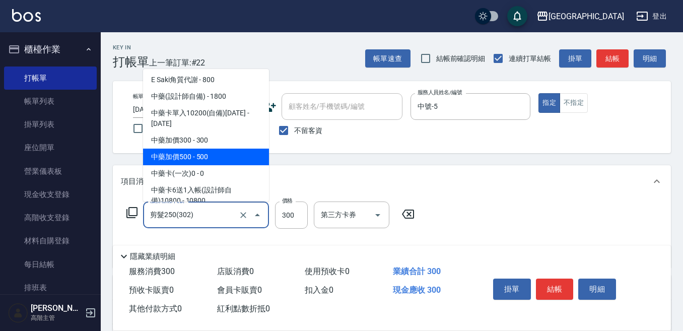
click at [193, 149] on span "中藥加價500 - 500" at bounding box center [206, 157] width 126 height 17
type input "中藥加價500(705)"
type input "500"
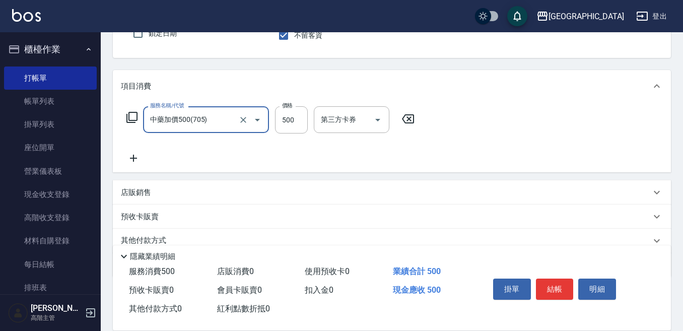
scroll to position [101, 0]
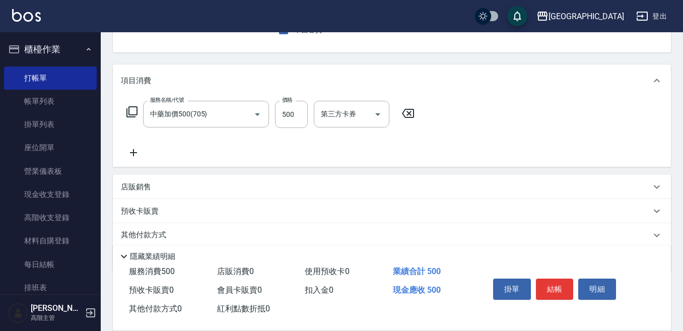
click at [134, 153] on icon at bounding box center [133, 153] width 25 height 12
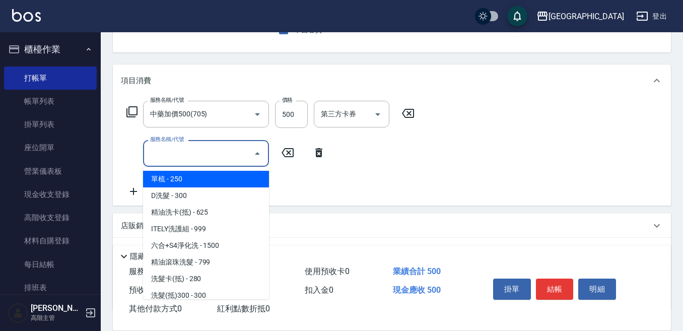
drag, startPoint x: 153, startPoint y: 158, endPoint x: 161, endPoint y: 154, distance: 8.8
click at [155, 157] on input "服務名稱/代號" at bounding box center [199, 154] width 102 height 18
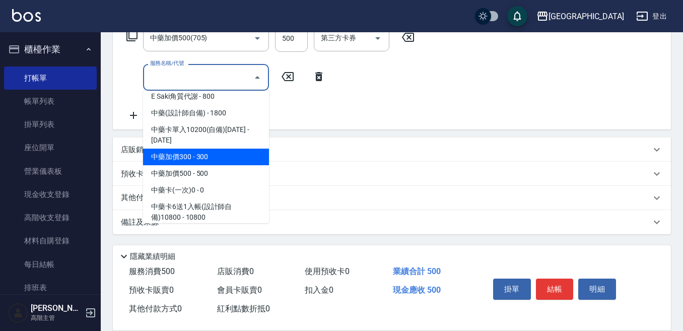
scroll to position [857, 0]
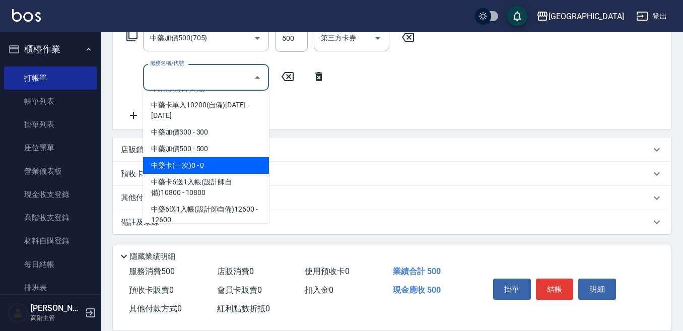
click at [202, 157] on span "中藥卡(一次)0 - 0" at bounding box center [206, 165] width 126 height 17
type input "中藥卡(一次)0(706)"
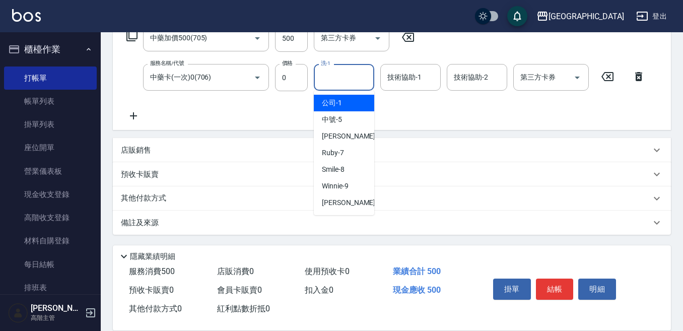
click at [332, 75] on div "洗-1 洗-1" at bounding box center [344, 77] width 60 height 27
type input "[PERSON_NAME]-12"
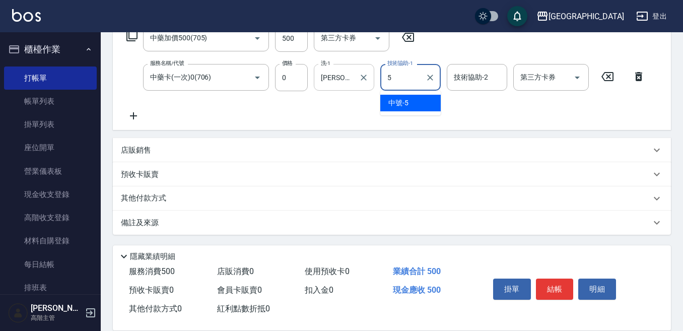
type input "中號-5"
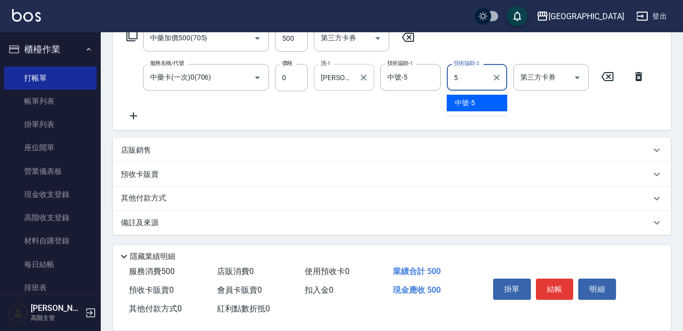
type input "中號-5"
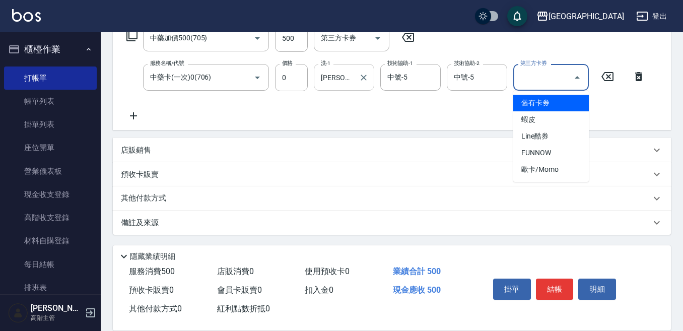
type input "舊有卡券"
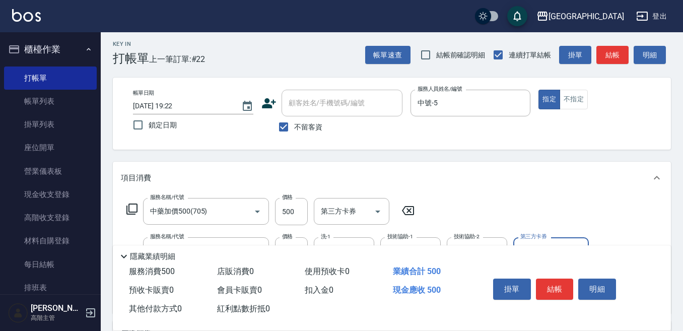
scroll to position [0, 0]
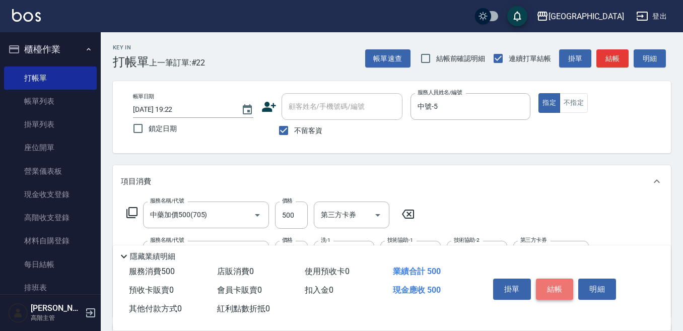
click at [552, 288] on button "結帳" at bounding box center [555, 289] width 38 height 21
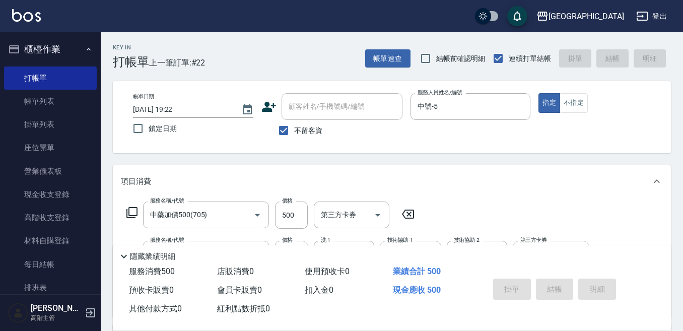
type input "[DATE] 19:23"
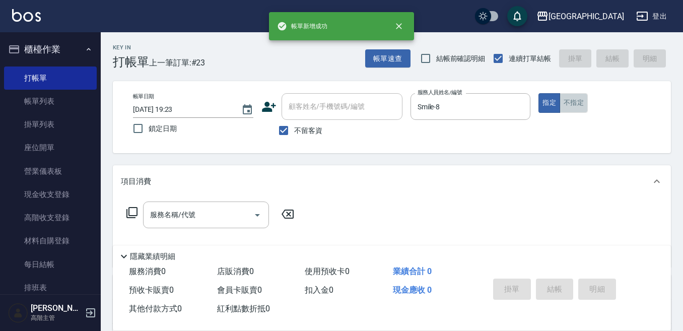
drag, startPoint x: 576, startPoint y: 94, endPoint x: 544, endPoint y: 119, distance: 40.5
click at [570, 96] on button "不指定" at bounding box center [574, 103] width 28 height 20
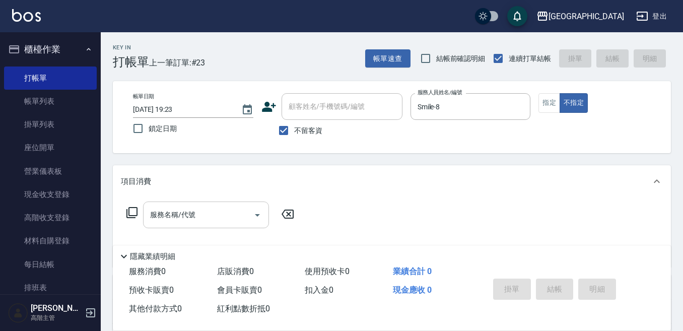
click at [198, 212] on input "服務名稱/代號" at bounding box center [199, 215] width 102 height 18
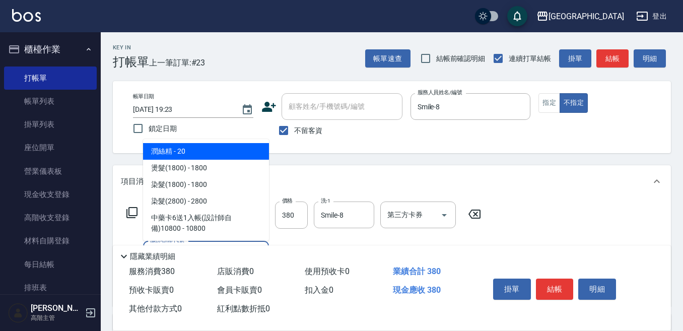
click at [214, 153] on span "潤絲精 - 20" at bounding box center [206, 151] width 126 height 17
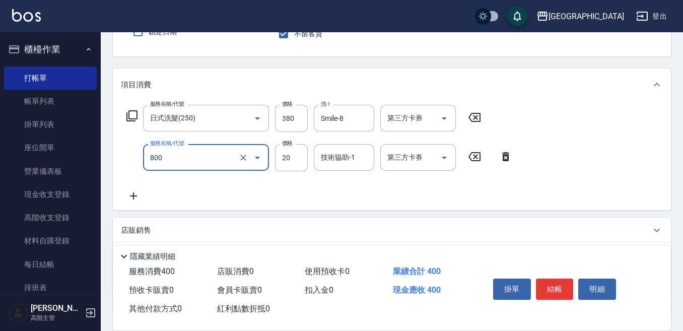
scroll to position [101, 0]
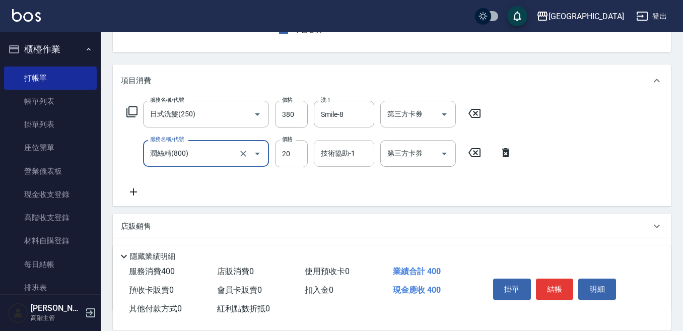
click at [332, 156] on input "技術協助-1" at bounding box center [344, 154] width 51 height 18
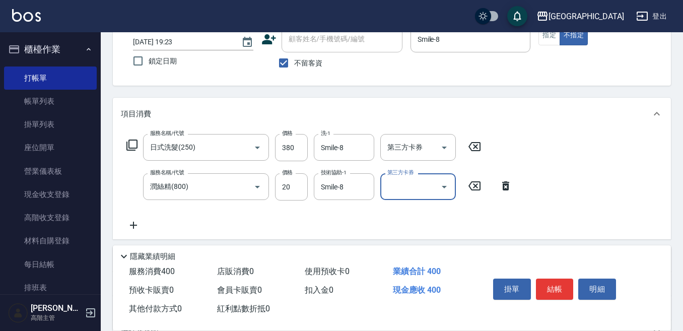
scroll to position [50, 0]
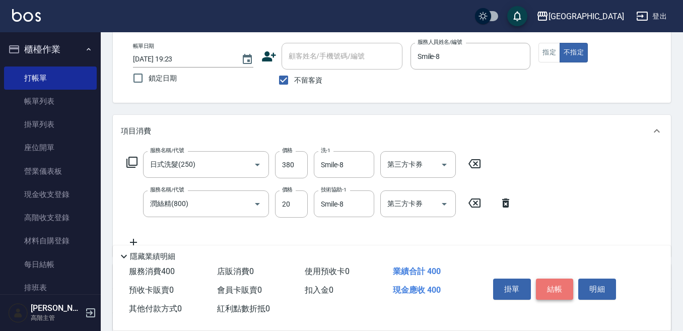
click at [558, 283] on button "結帳" at bounding box center [555, 289] width 38 height 21
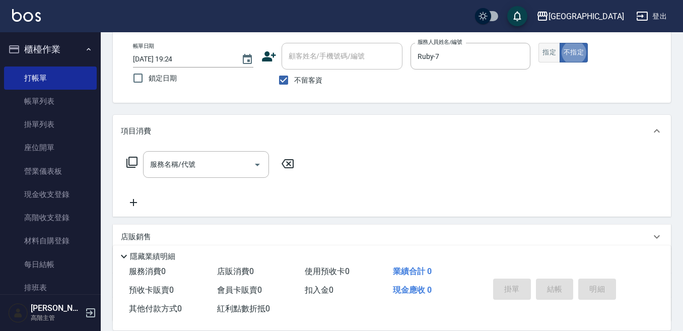
click at [542, 48] on button "指定" at bounding box center [550, 53] width 22 height 20
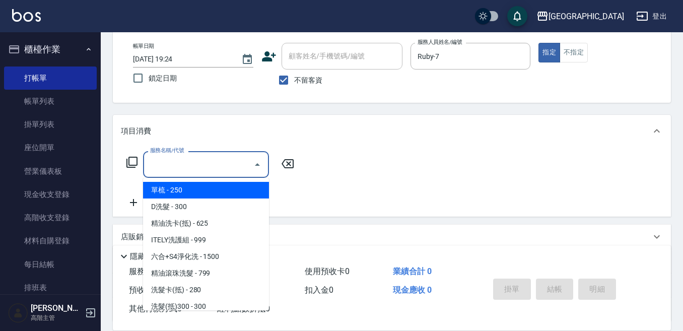
click at [207, 163] on input "服務名稱/代號" at bounding box center [199, 165] width 102 height 18
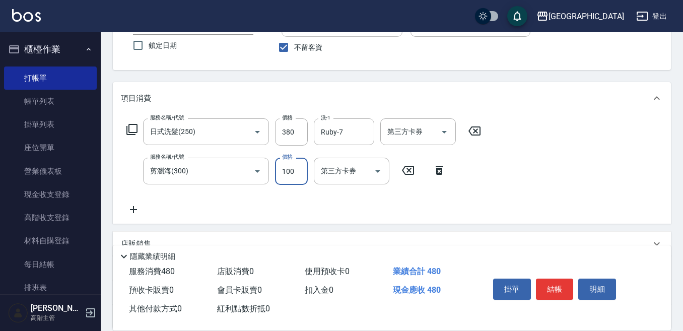
scroll to position [101, 0]
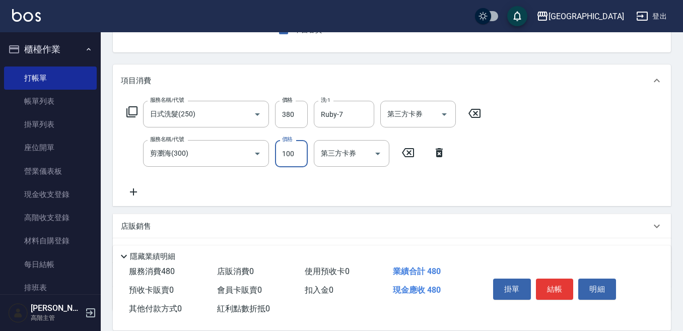
drag, startPoint x: 135, startPoint y: 192, endPoint x: 165, endPoint y: 191, distance: 30.2
click at [150, 191] on div "服務名稱/代號 日式洗髮(250) 服務名稱/代號 價格 380 價格 洗-1 Ruby-7 洗-1 第三方卡券 第三方卡券 服務名稱/代號 剪瀏海(300)…" at bounding box center [304, 149] width 366 height 97
click at [176, 192] on div "服務名稱/代號 日式洗髮(250) 服務名稱/代號 價格 380 價格 洗-1 Ruby-7 洗-1 第三方卡券 第三方卡券 服務名稱/代號 剪瀏海(300)…" at bounding box center [304, 149] width 366 height 97
click at [136, 188] on icon at bounding box center [133, 192] width 25 height 12
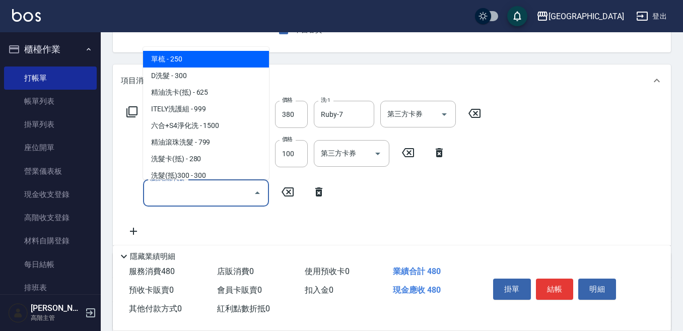
click at [152, 195] on input "服務名稱/代號" at bounding box center [199, 193] width 102 height 18
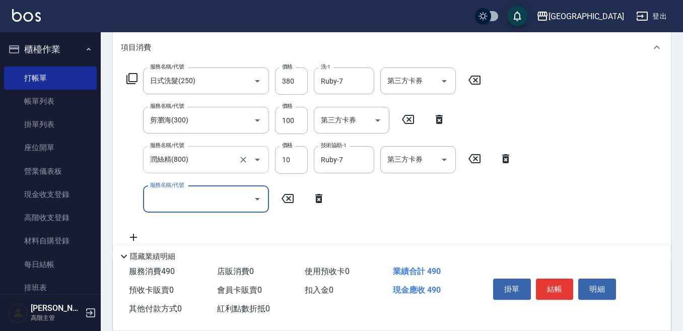
scroll to position [151, 0]
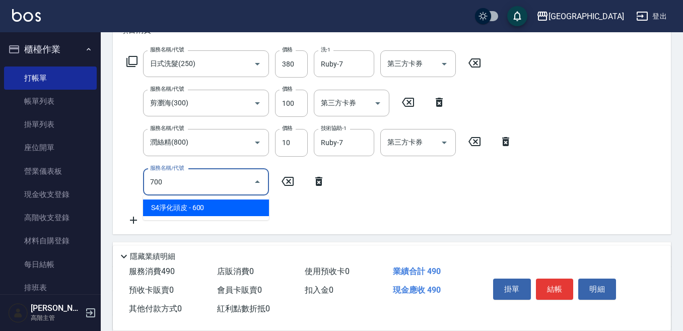
drag, startPoint x: 185, startPoint y: 205, endPoint x: 290, endPoint y: 198, distance: 104.6
click at [185, 205] on span "S4淨化頭皮 - 600" at bounding box center [206, 208] width 126 height 17
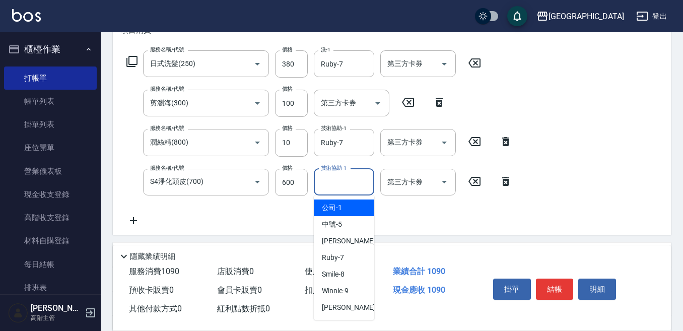
click at [334, 181] on div "技術協助-1 技術協助-1" at bounding box center [344, 182] width 60 height 27
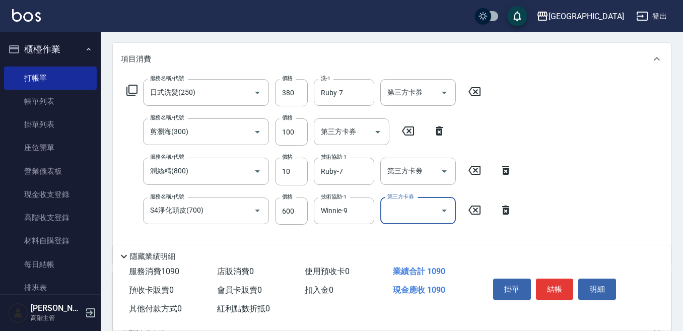
scroll to position [50, 0]
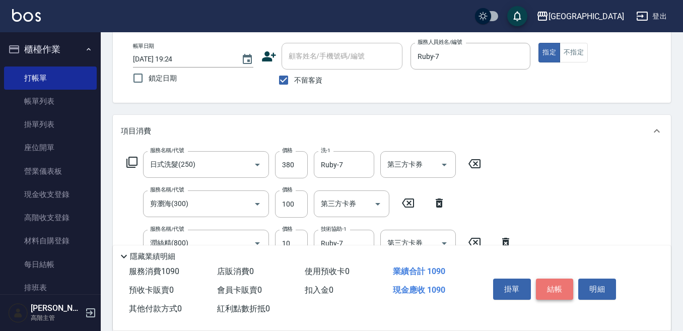
click at [551, 282] on button "結帳" at bounding box center [555, 289] width 38 height 21
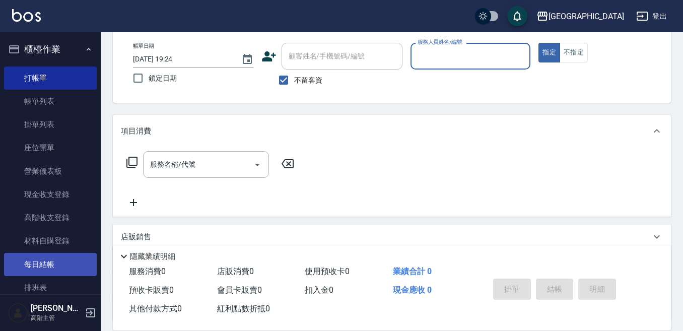
click at [47, 265] on link "每日結帳" at bounding box center [50, 264] width 93 height 23
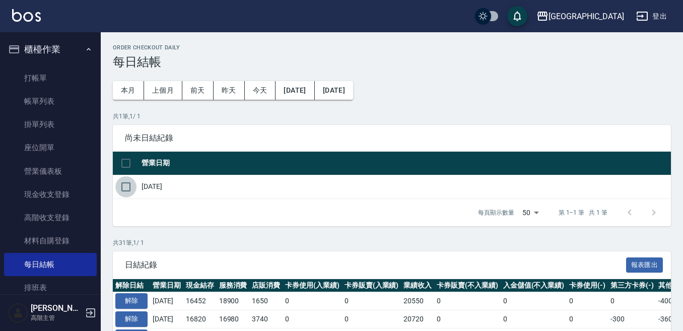
drag, startPoint x: 125, startPoint y: 185, endPoint x: 196, endPoint y: 192, distance: 70.9
click at [129, 185] on input "checkbox" at bounding box center [125, 186] width 21 height 21
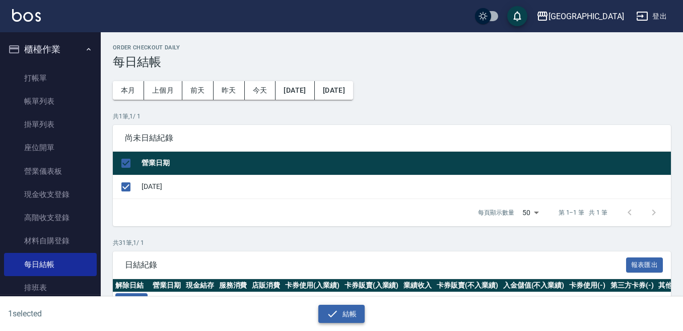
click at [354, 313] on button "結帳" at bounding box center [342, 314] width 47 height 19
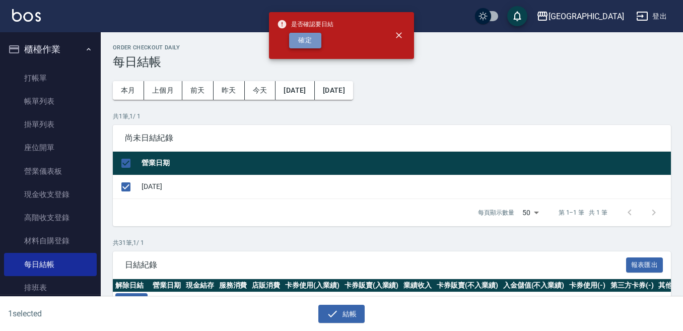
click at [307, 43] on button "確定" at bounding box center [305, 41] width 32 height 16
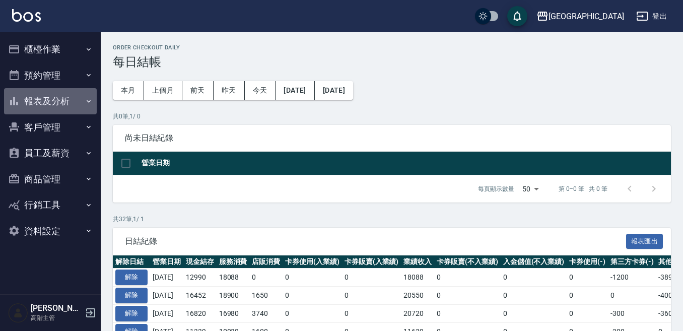
drag, startPoint x: 49, startPoint y: 98, endPoint x: 53, endPoint y: 108, distance: 10.7
click at [50, 98] on button "報表及分析" at bounding box center [50, 101] width 93 height 26
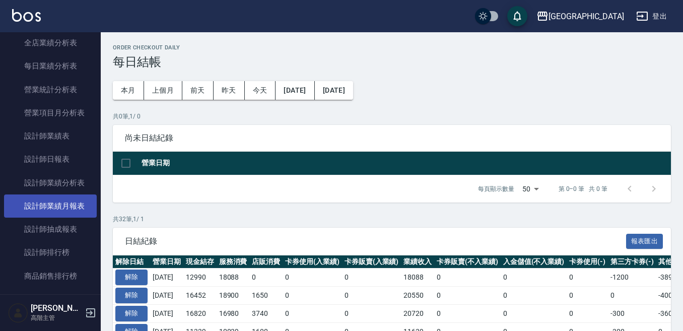
scroll to position [302, 0]
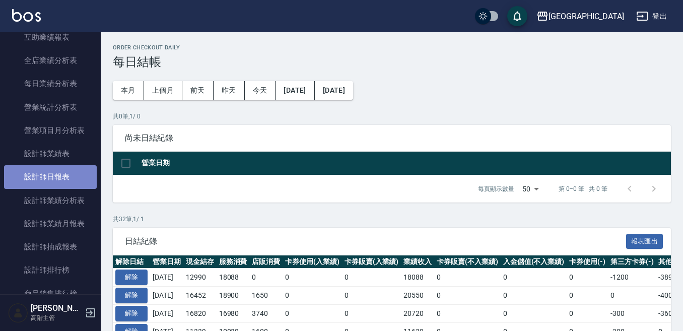
click at [62, 177] on link "設計師日報表" at bounding box center [50, 176] width 93 height 23
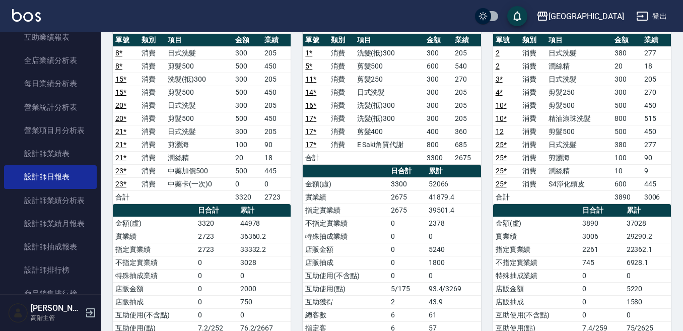
scroll to position [50, 0]
